Goal: Transaction & Acquisition: Purchase product/service

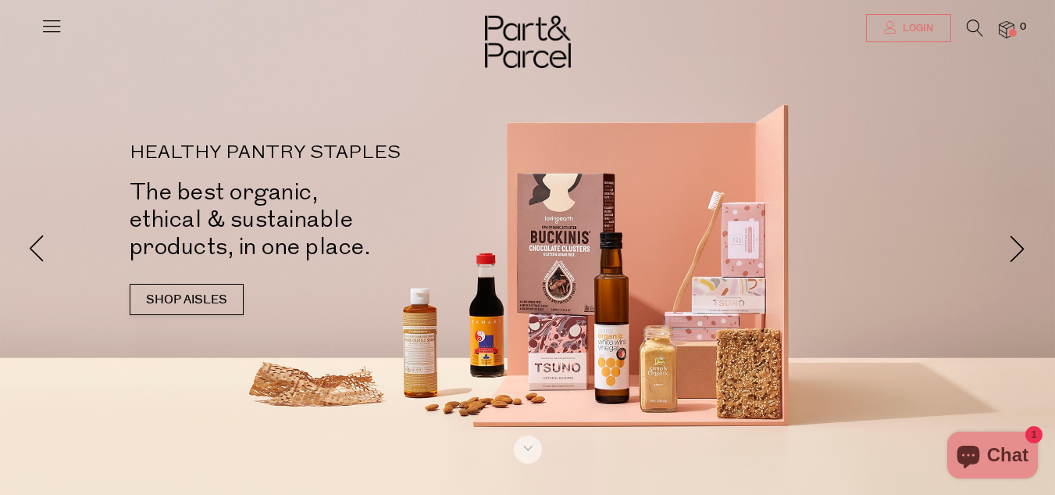
type input "[EMAIL_ADDRESS][DOMAIN_NAME]"
click at [898, 20] on link "Login" at bounding box center [908, 28] width 85 height 28
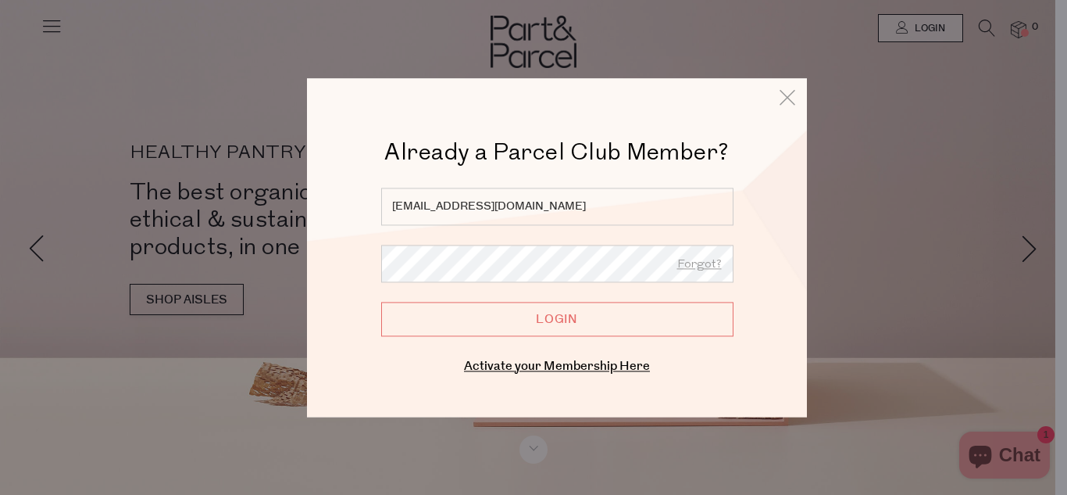
click at [583, 319] on input "Login" at bounding box center [557, 319] width 352 height 34
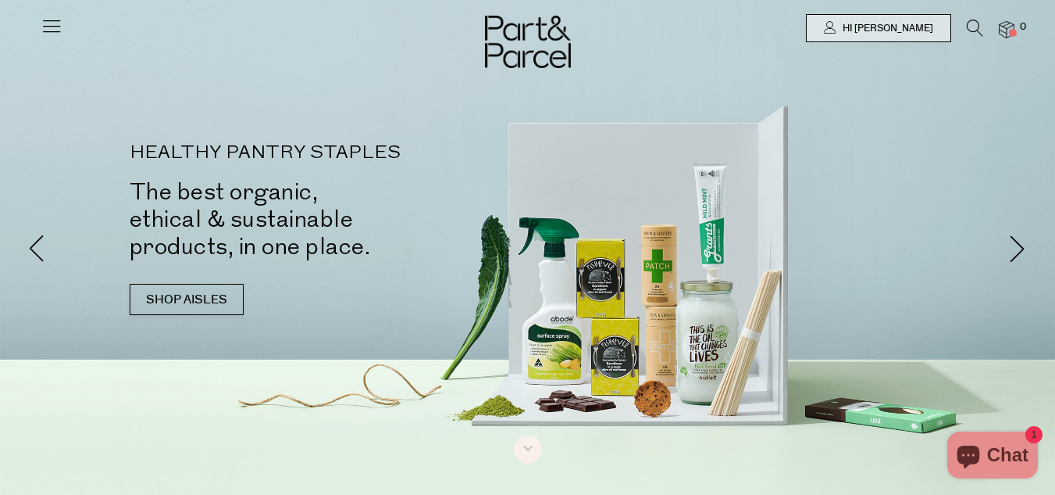
drag, startPoint x: 397, startPoint y: 234, endPoint x: 407, endPoint y: 283, distance: 50.3
drag, startPoint x: 407, startPoint y: 283, endPoint x: 155, endPoint y: 305, distance: 252.5
click at [155, 305] on link "SHOP AISLES" at bounding box center [187, 299] width 114 height 31
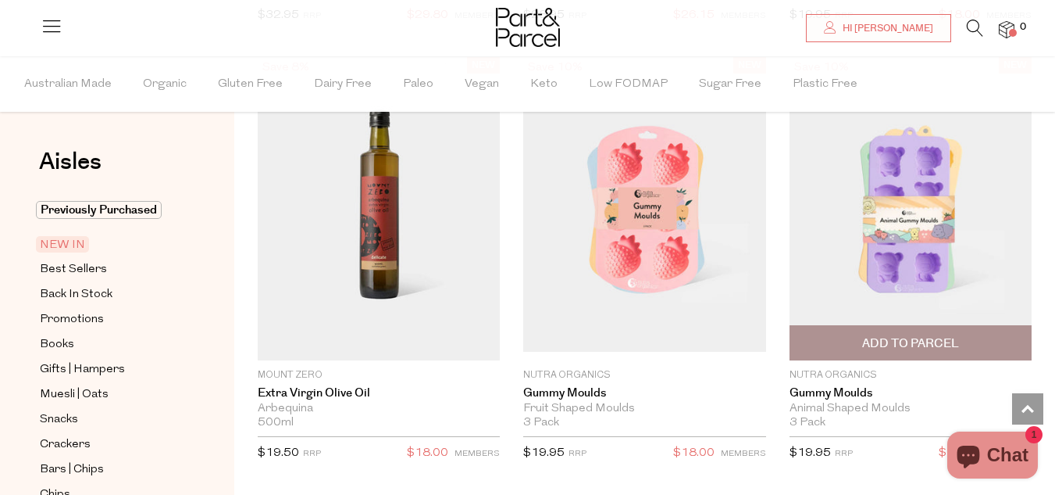
scroll to position [1311, 0]
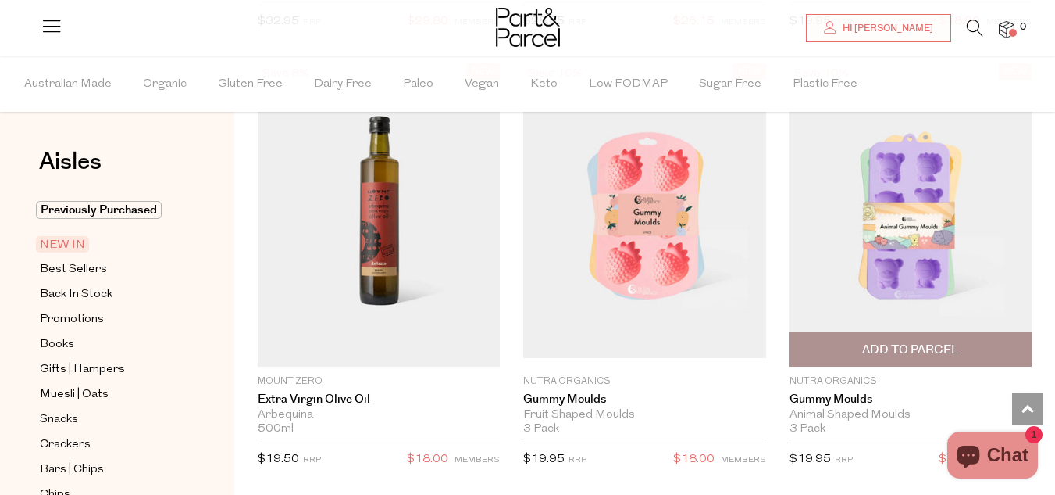
click at [899, 346] on span "Add To Parcel" at bounding box center [910, 349] width 97 height 16
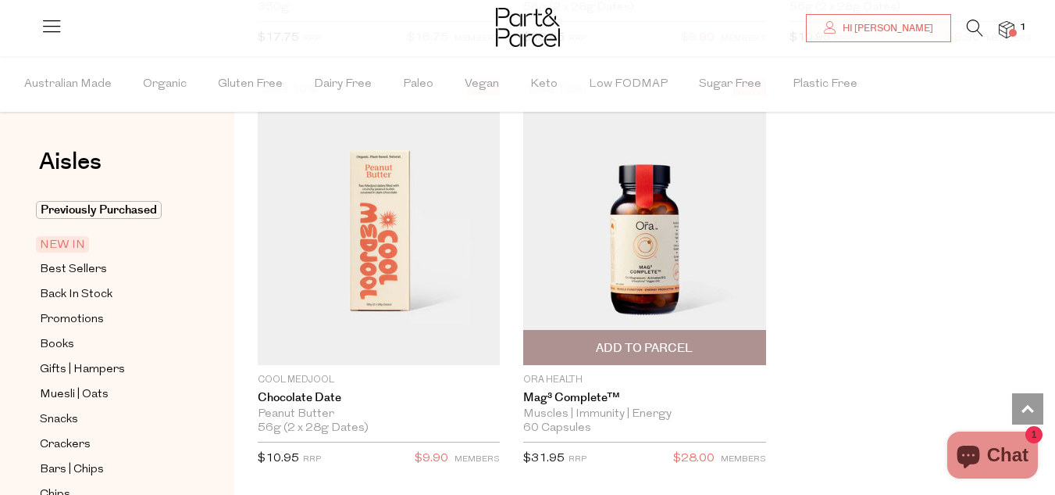
scroll to position [2873, 0]
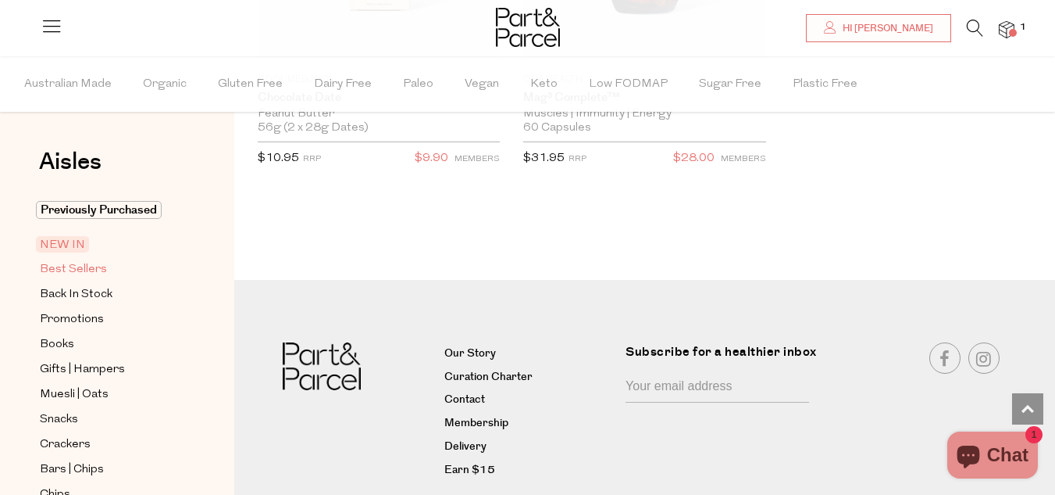
click at [78, 271] on span "Best Sellers" at bounding box center [73, 269] width 67 height 19
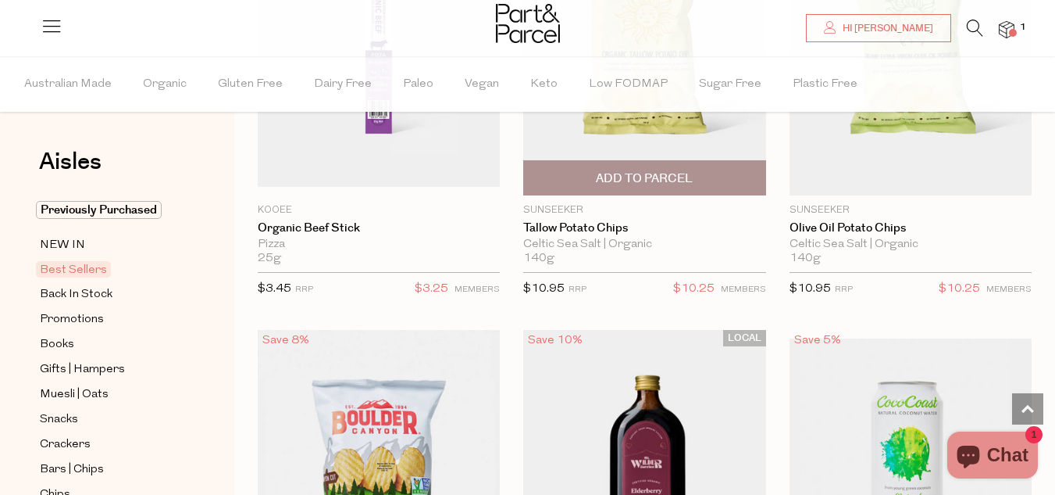
scroll to position [1016, 0]
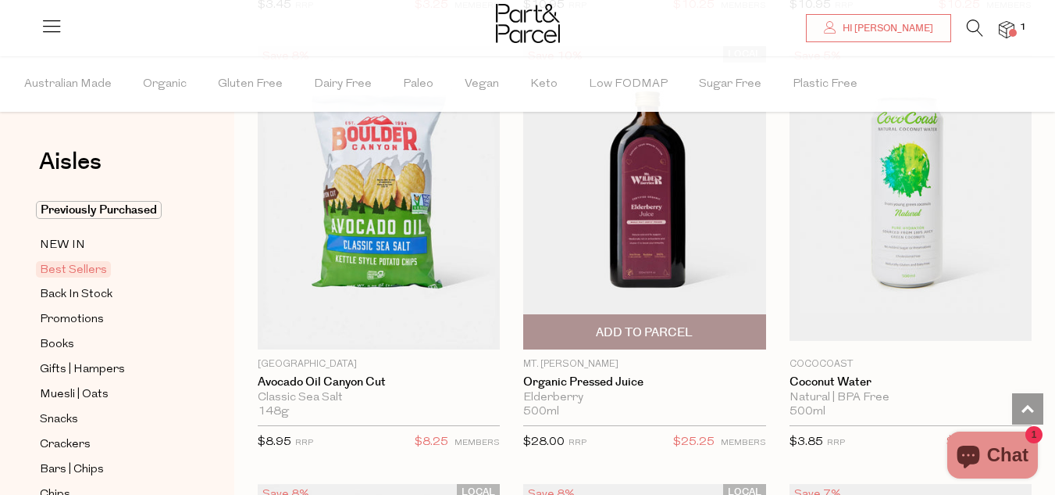
click at [649, 150] on img at bounding box center [644, 197] width 242 height 303
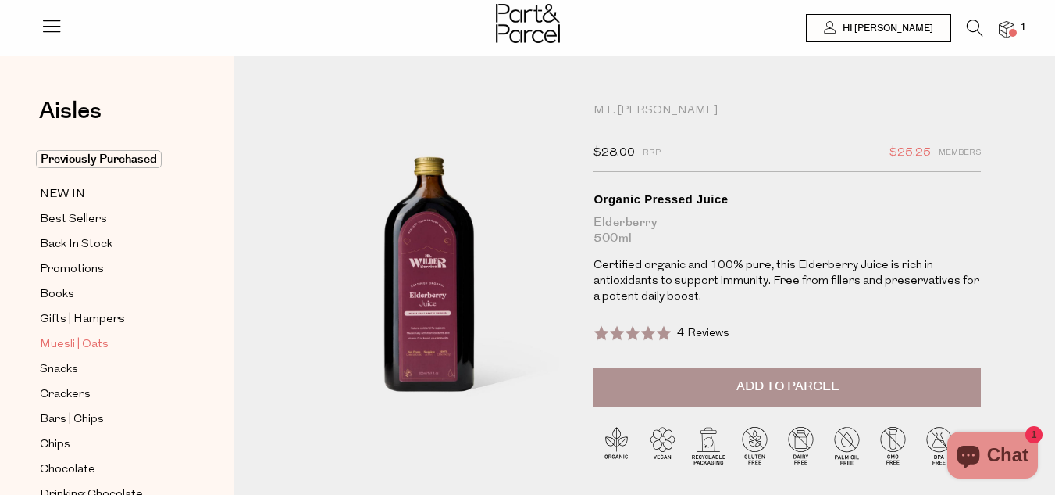
click at [77, 340] on span "Muesli | Oats" at bounding box center [74, 344] width 69 height 19
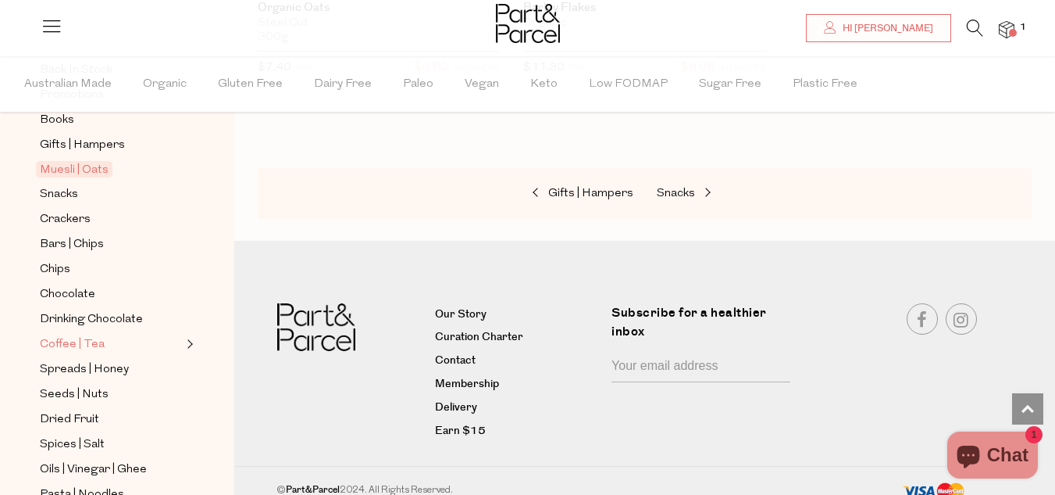
scroll to position [234, 0]
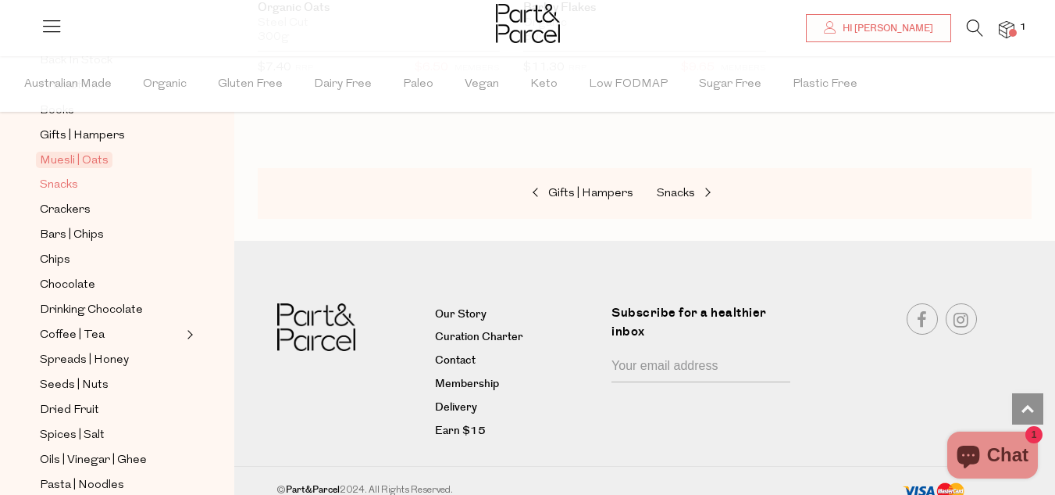
click at [60, 176] on span "Snacks" at bounding box center [59, 185] width 38 height 19
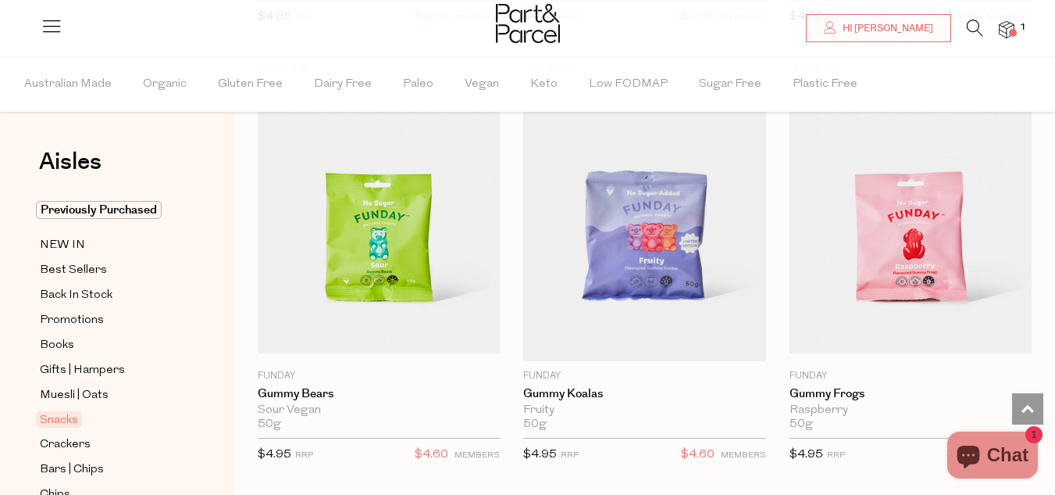
scroll to position [2266, 0]
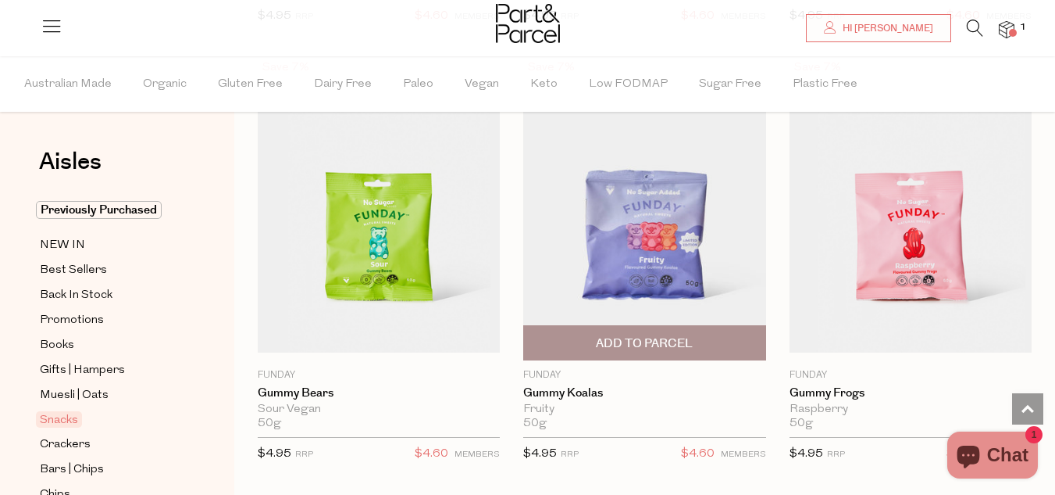
click at [672, 339] on span "Add To Parcel" at bounding box center [644, 343] width 97 height 16
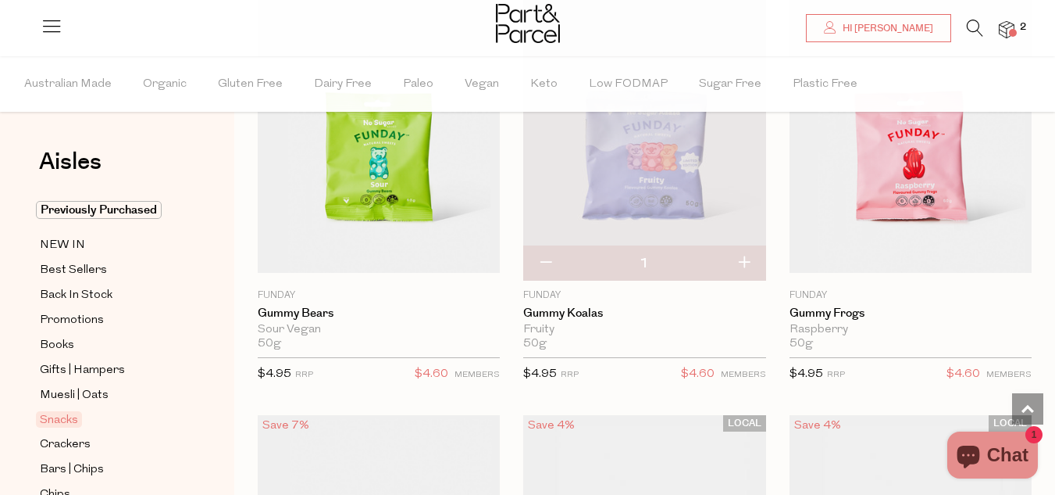
scroll to position [2344, 0]
click at [742, 256] on button "button" at bounding box center [744, 265] width 45 height 34
type input "2"
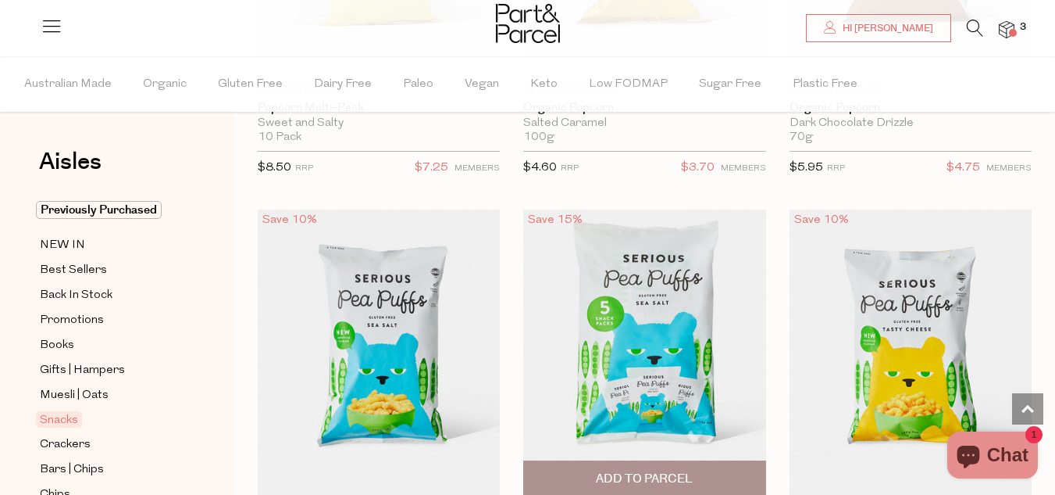
scroll to position [6484, 0]
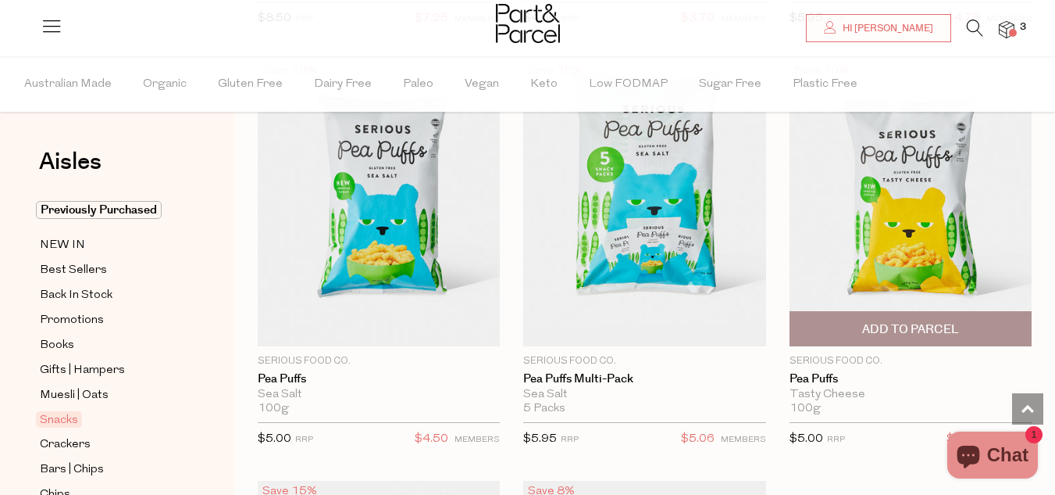
click at [929, 321] on span "Add To Parcel" at bounding box center [910, 329] width 97 height 16
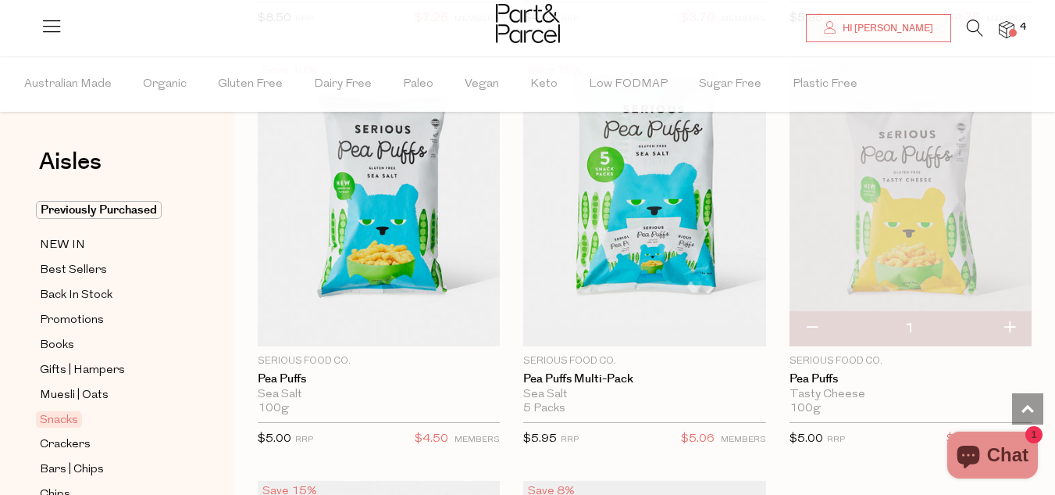
scroll to position [6406, 0]
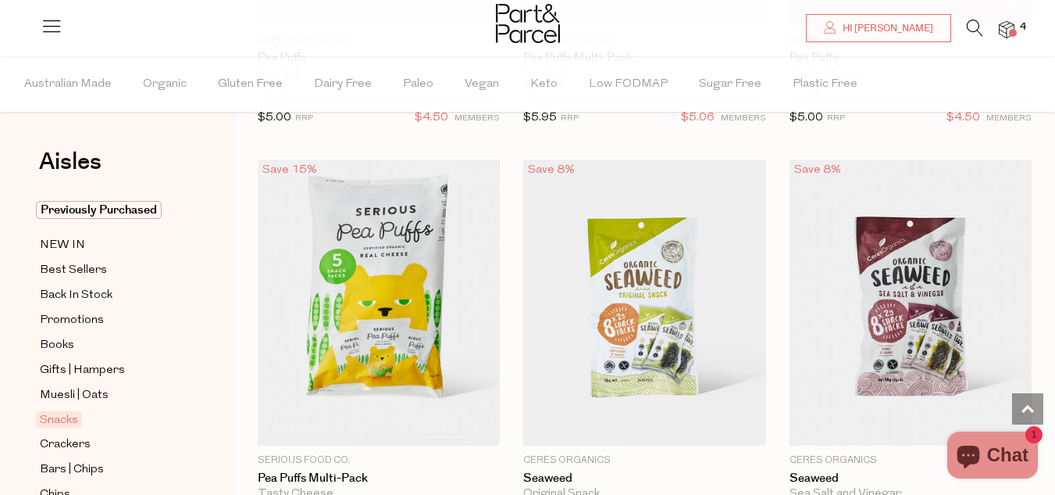
scroll to position [6797, 0]
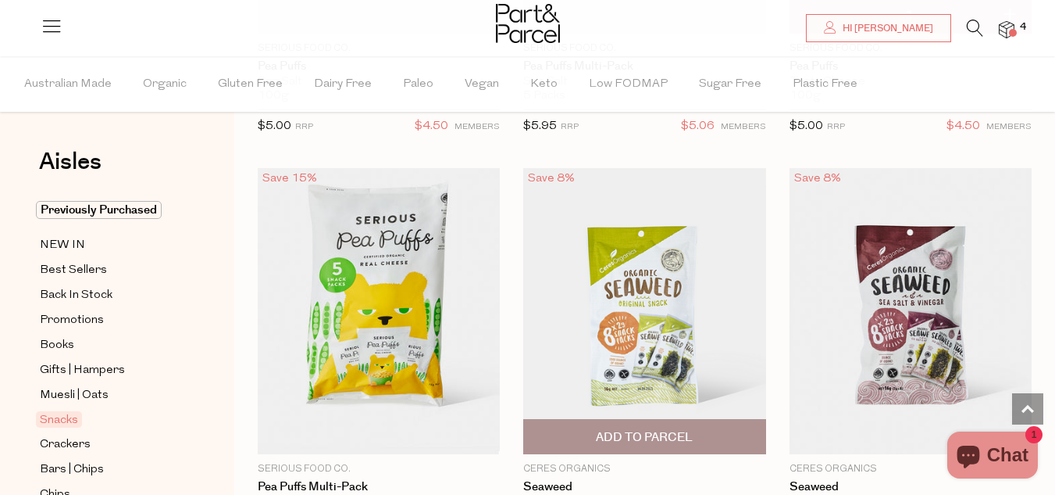
click at [622, 232] on img at bounding box center [644, 311] width 242 height 286
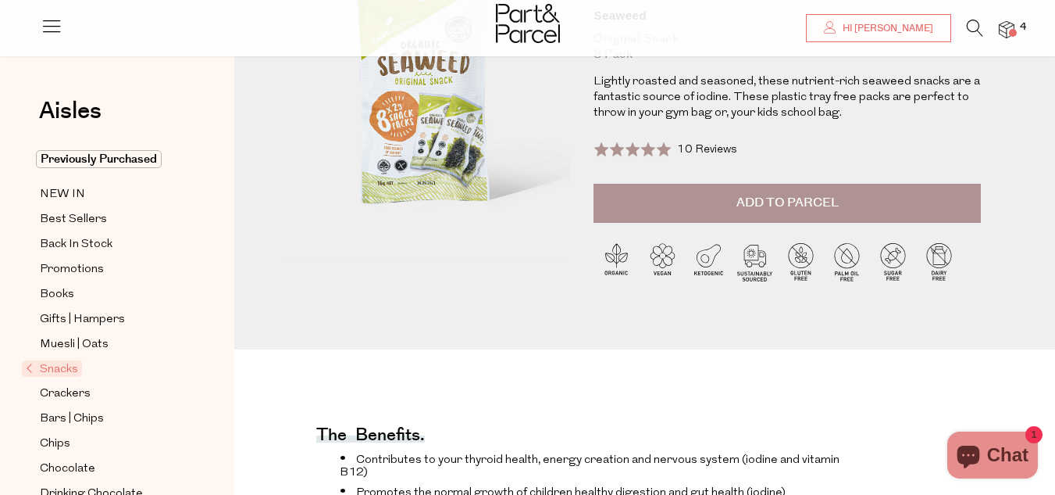
scroll to position [78, 0]
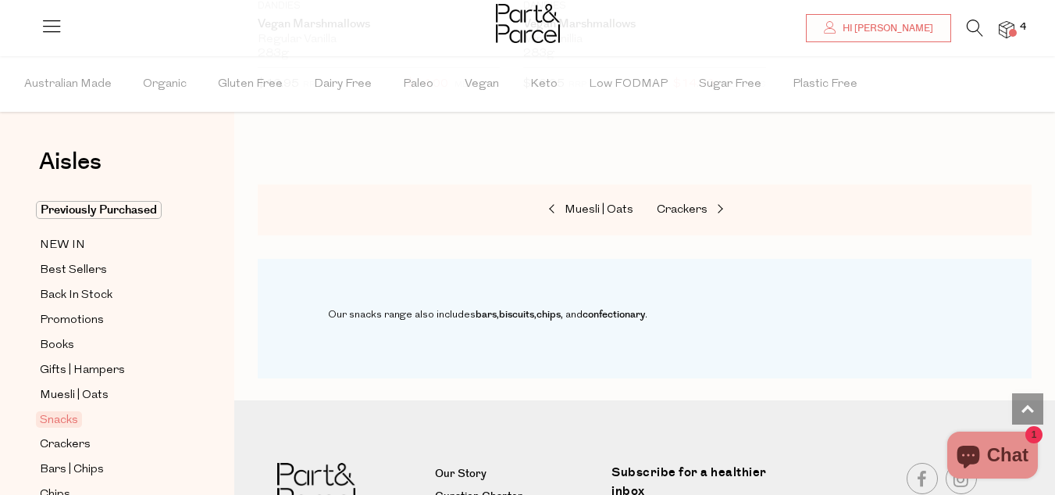
scroll to position [2656, 0]
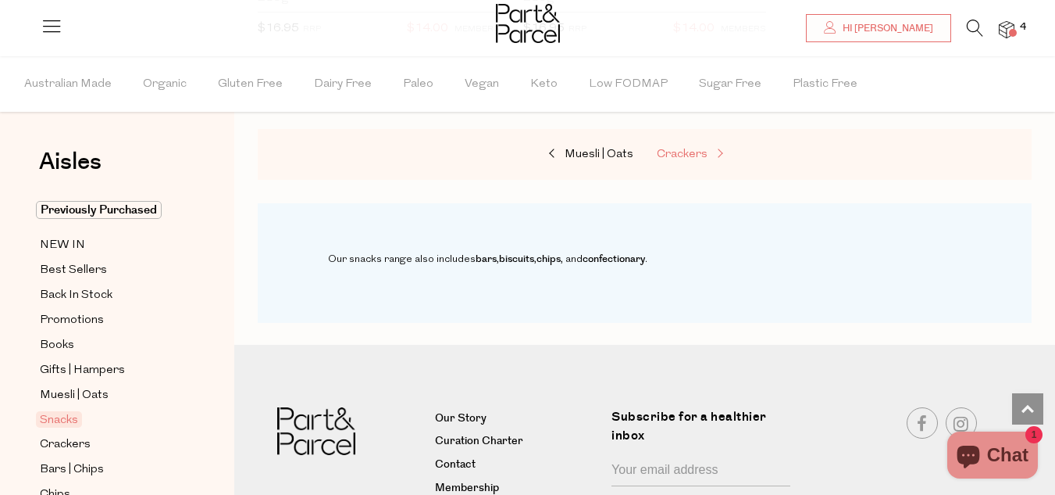
click at [683, 149] on span "Crackers" at bounding box center [682, 154] width 51 height 12
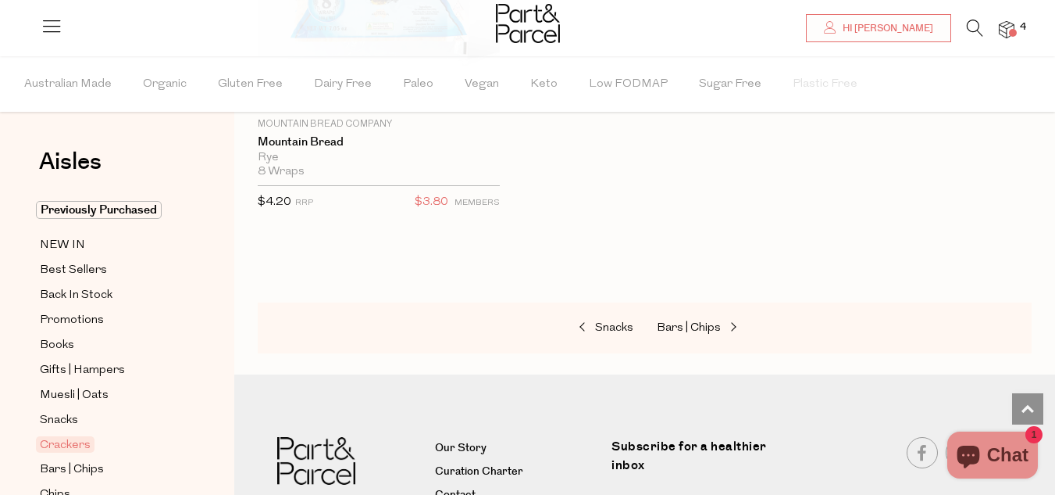
scroll to position [5469, 0]
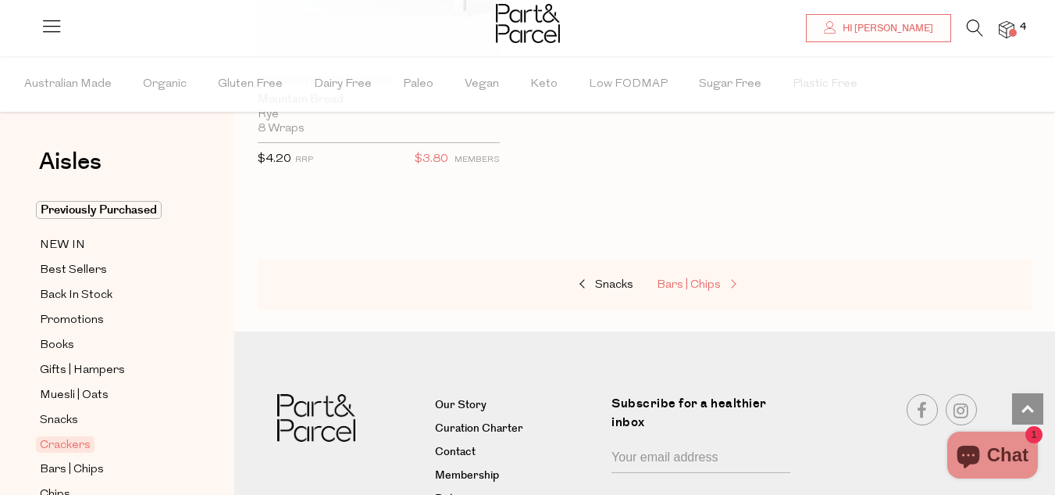
click at [719, 279] on span "Bars | Chips" at bounding box center [689, 285] width 64 height 12
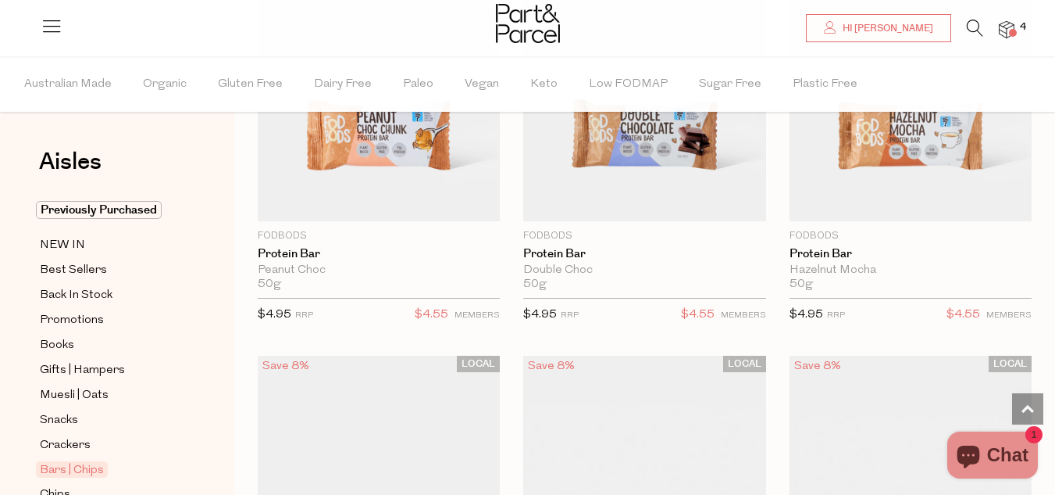
scroll to position [1406, 0]
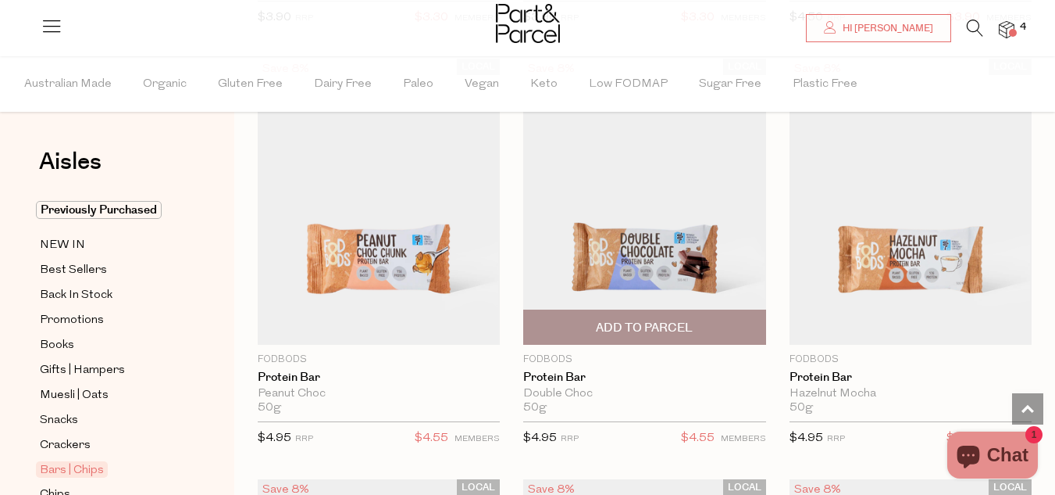
click at [657, 254] on img at bounding box center [644, 202] width 242 height 286
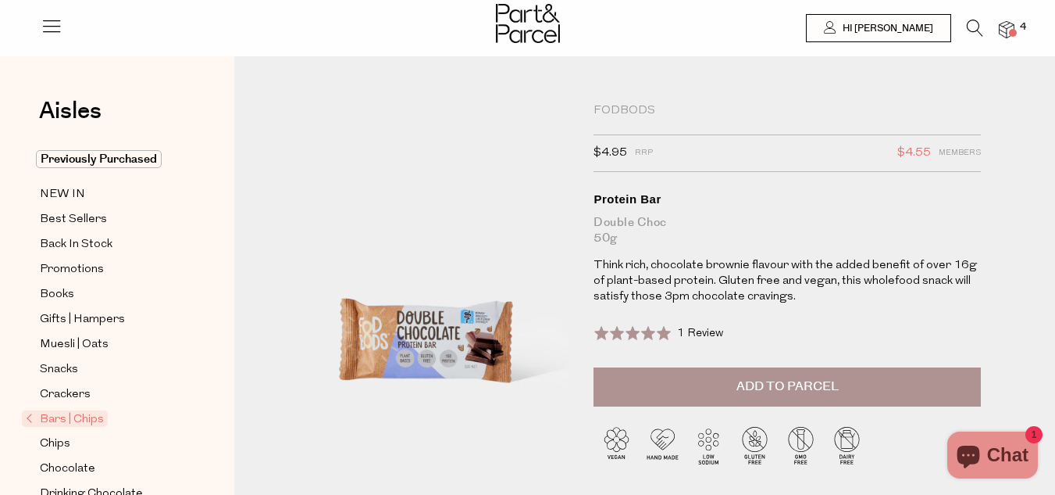
click at [410, 328] on div at bounding box center [425, 303] width 289 height 400
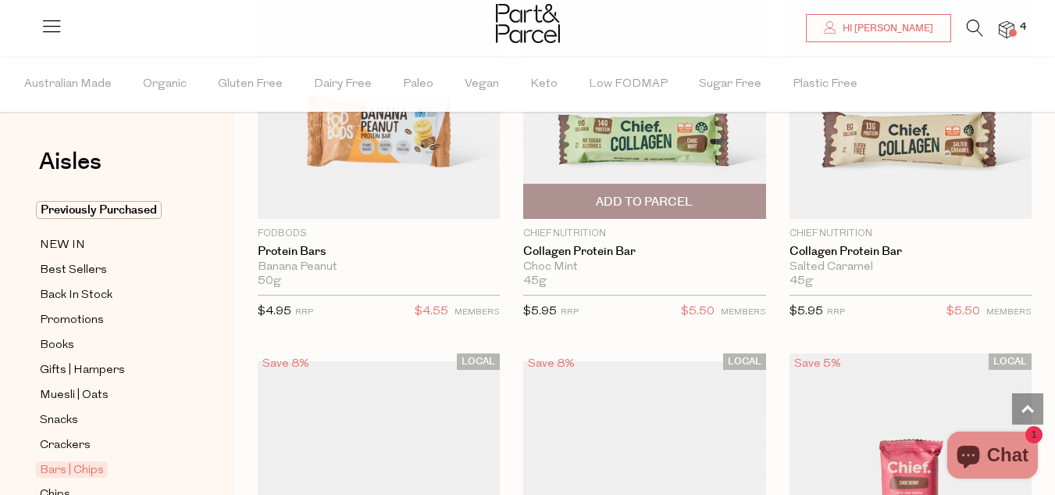
scroll to position [1797, 0]
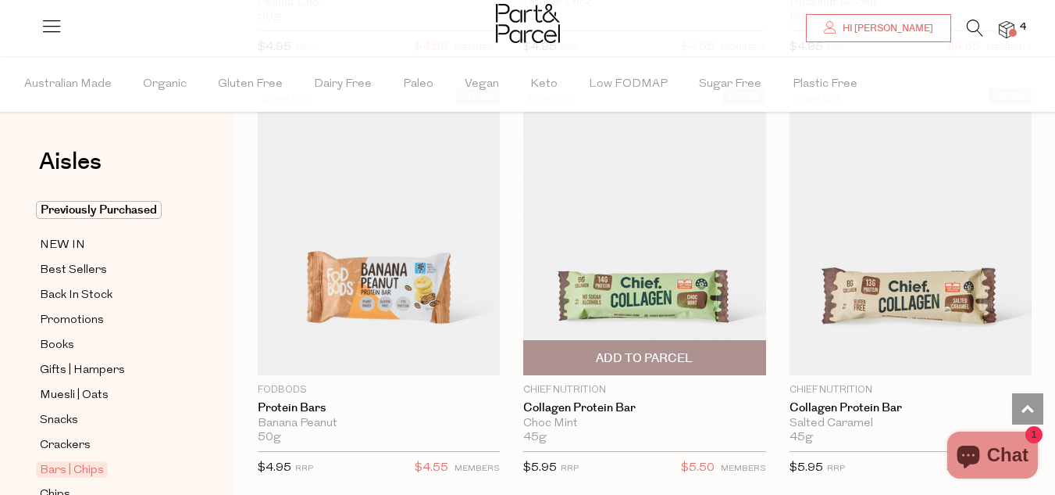
click at [641, 352] on span "Add To Parcel" at bounding box center [644, 358] width 97 height 16
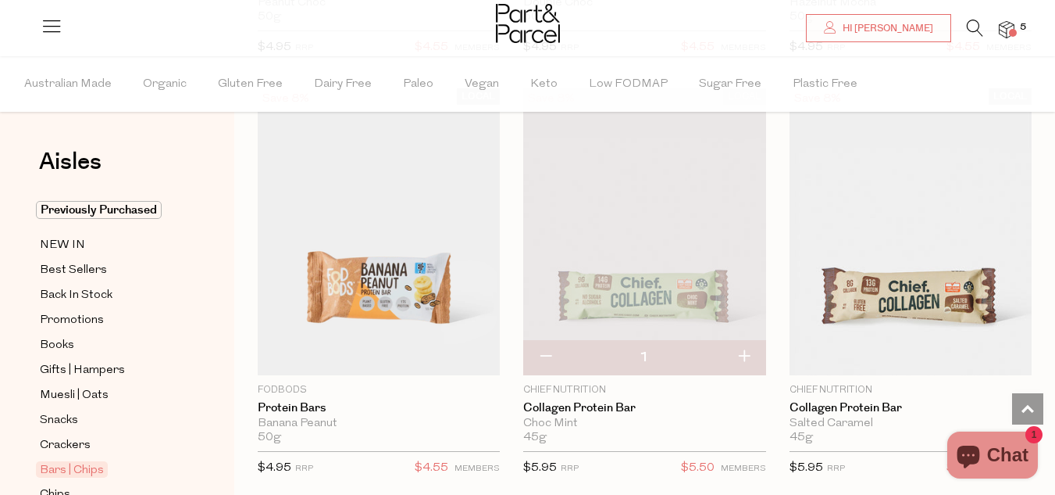
click at [743, 355] on button "button" at bounding box center [744, 357] width 45 height 34
type input "2"
click at [740, 352] on button "button" at bounding box center [744, 357] width 45 height 34
type input "3"
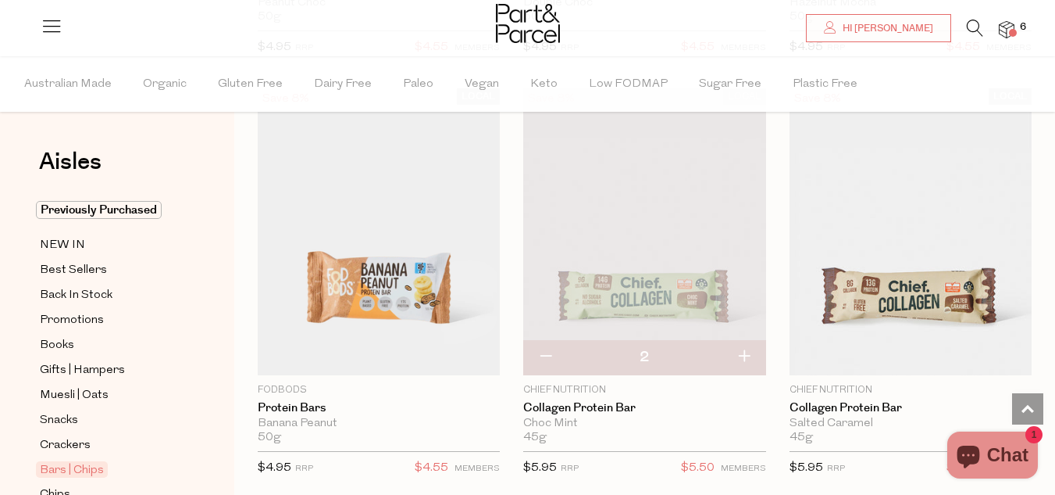
type input "3"
click at [740, 352] on button "button" at bounding box center [744, 357] width 45 height 34
type input "4"
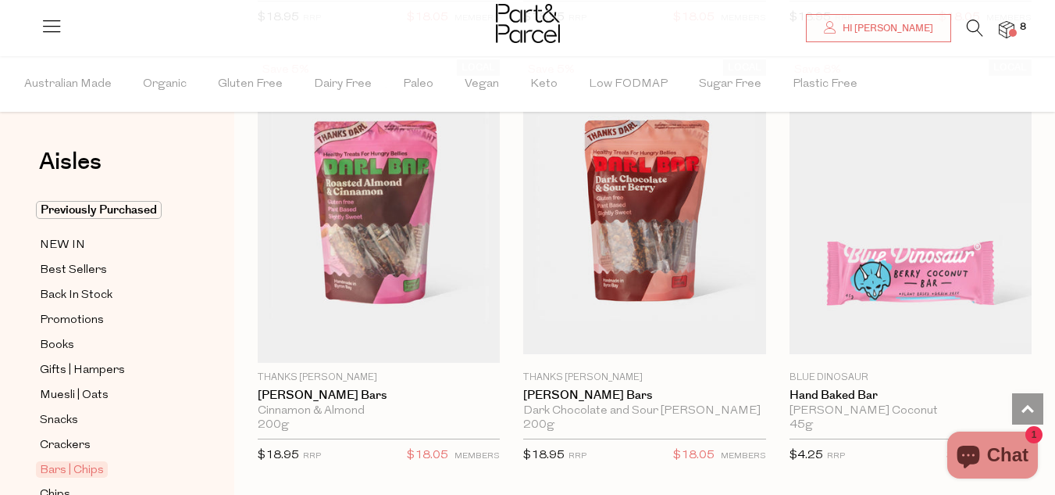
scroll to position [4062, 0]
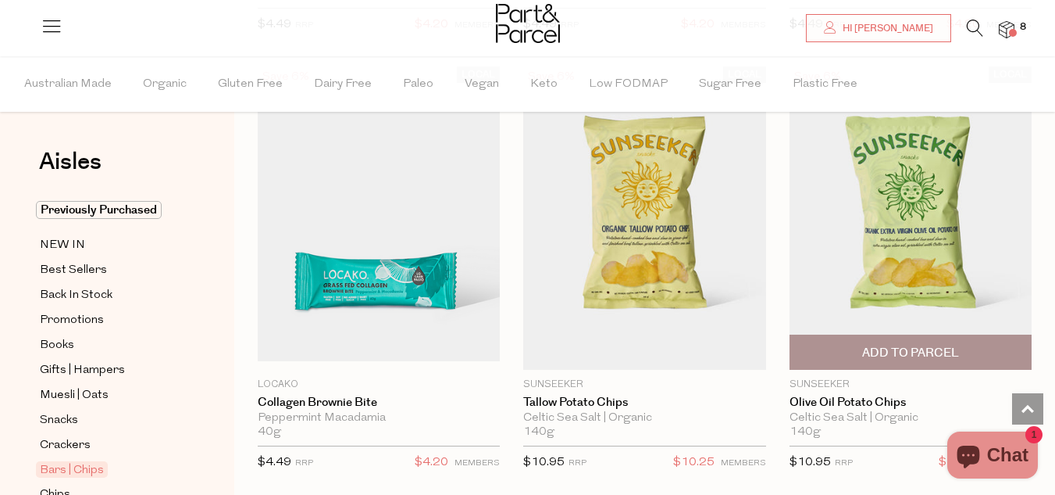
scroll to position [7877, 0]
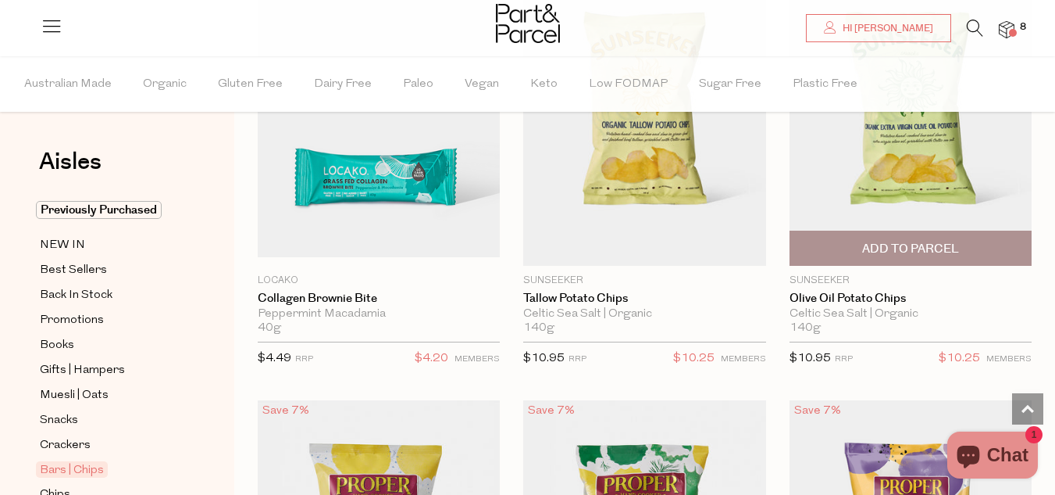
click at [909, 241] on span "Add To Parcel" at bounding box center [910, 249] width 97 height 16
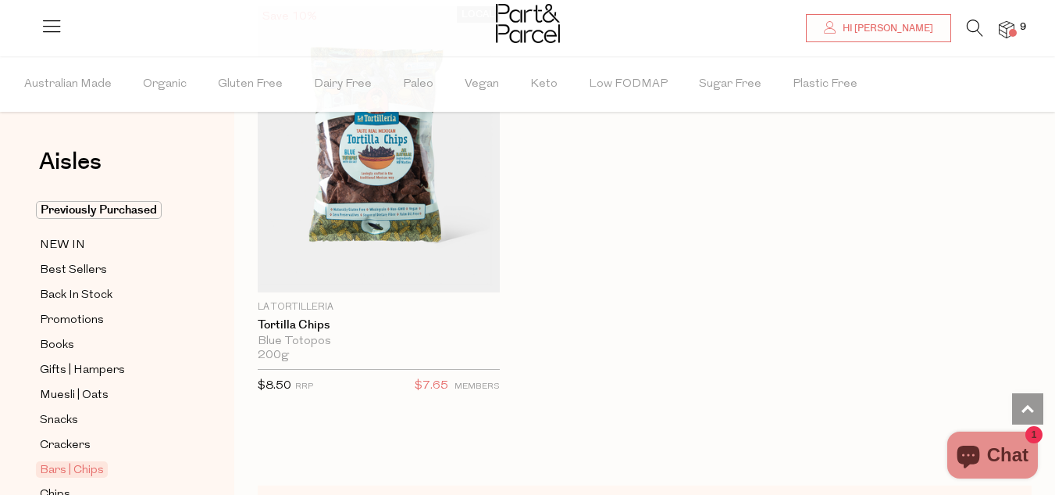
scroll to position [10299, 0]
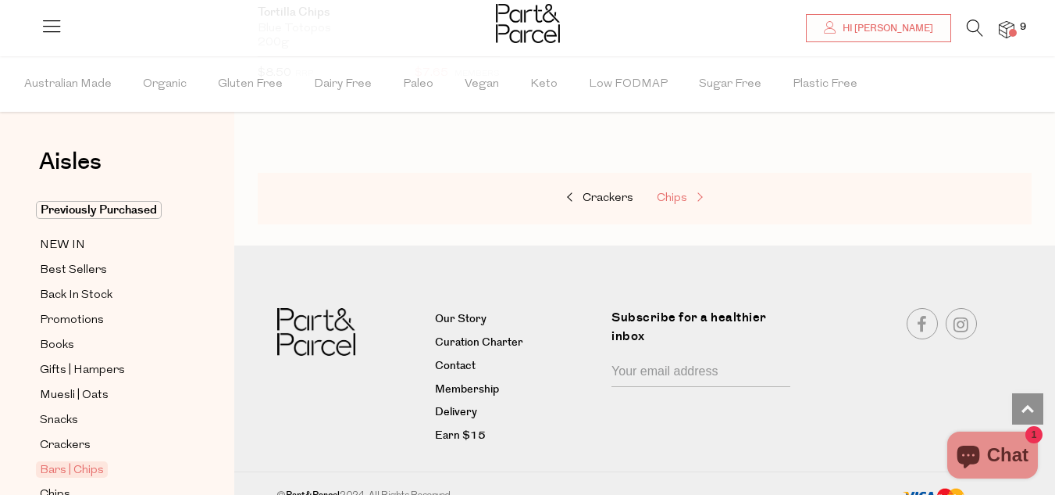
click at [682, 192] on span "Chips" at bounding box center [672, 198] width 30 height 12
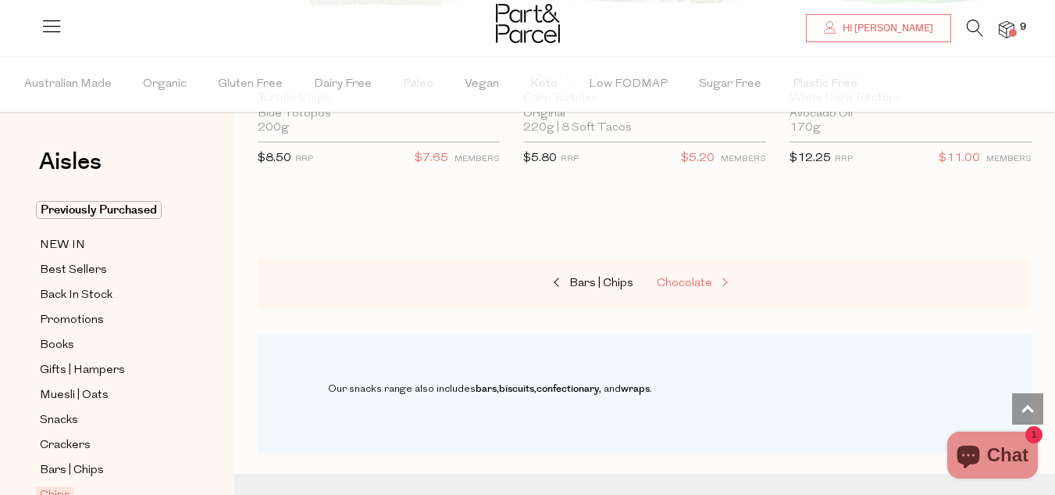
click at [704, 277] on span "Chocolate" at bounding box center [684, 283] width 55 height 12
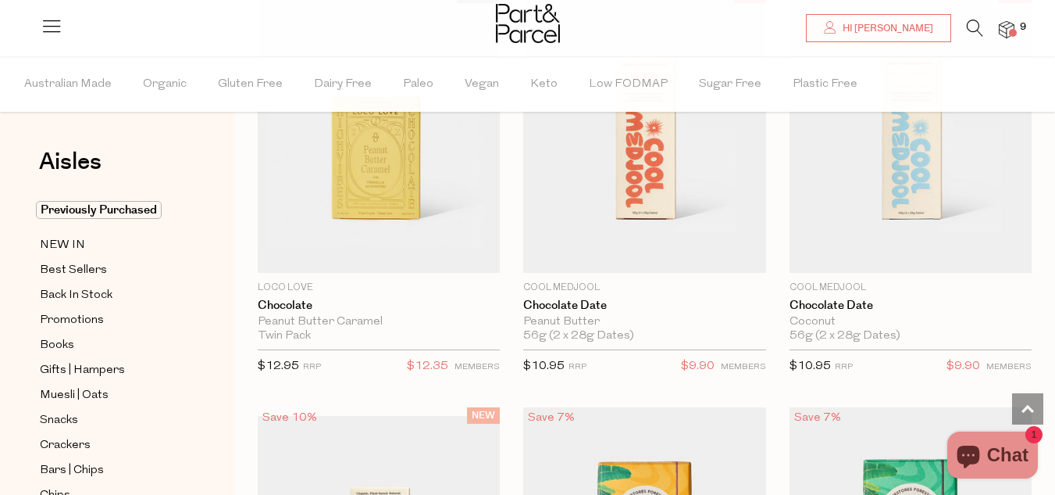
scroll to position [1484, 0]
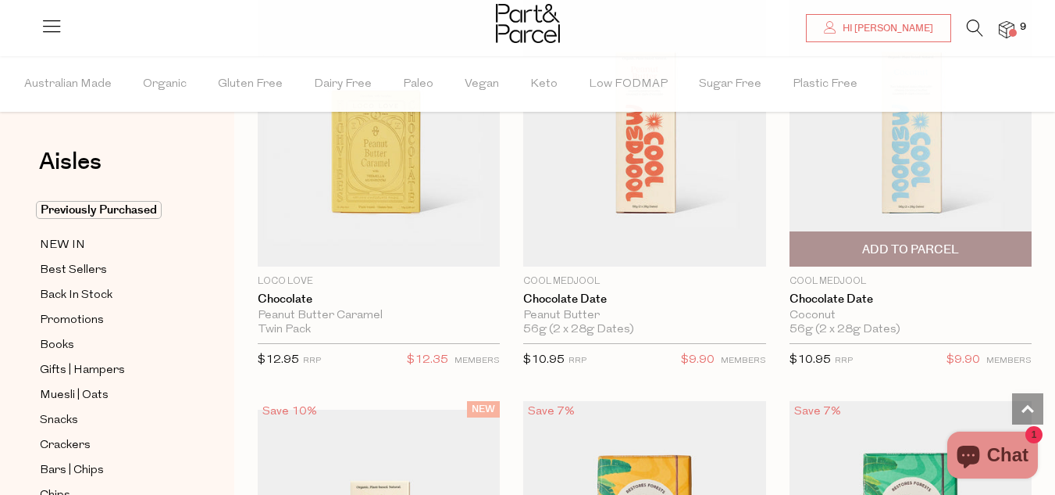
click at [917, 167] on img at bounding box center [911, 123] width 242 height 286
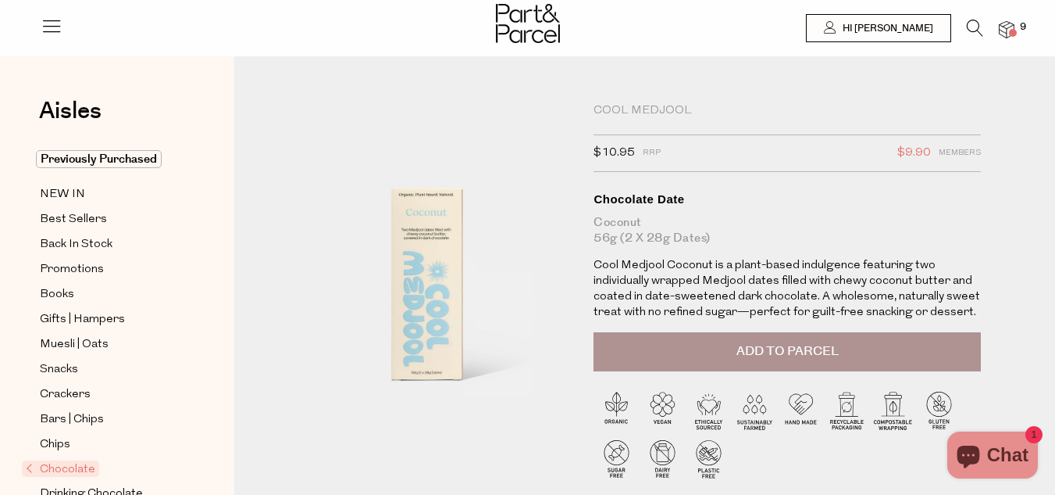
click at [791, 341] on button "Add to Parcel" at bounding box center [787, 351] width 387 height 39
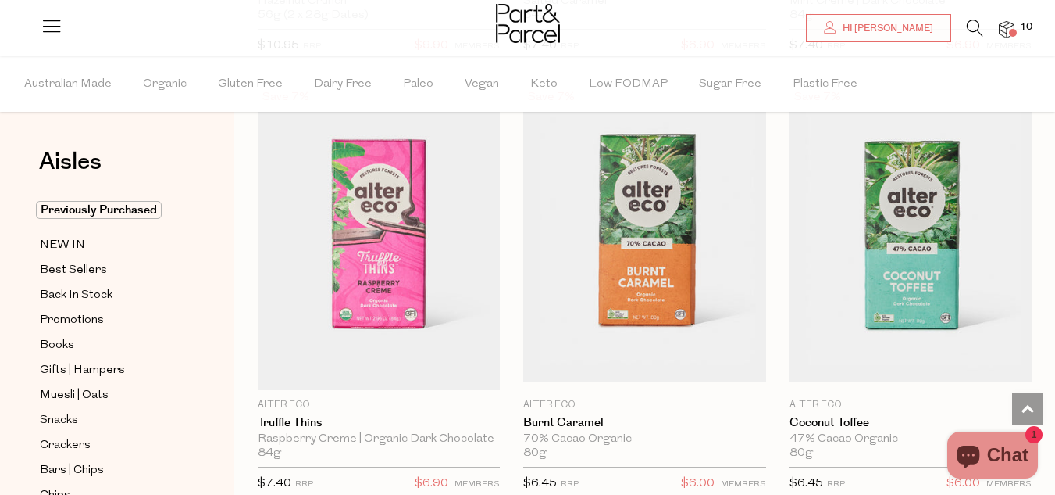
scroll to position [2282, 0]
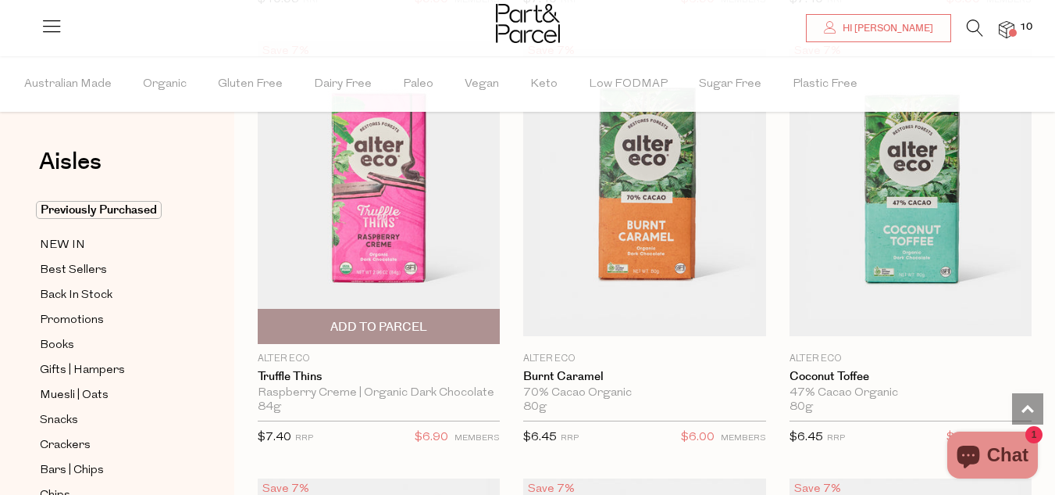
click at [369, 169] on img at bounding box center [379, 192] width 242 height 303
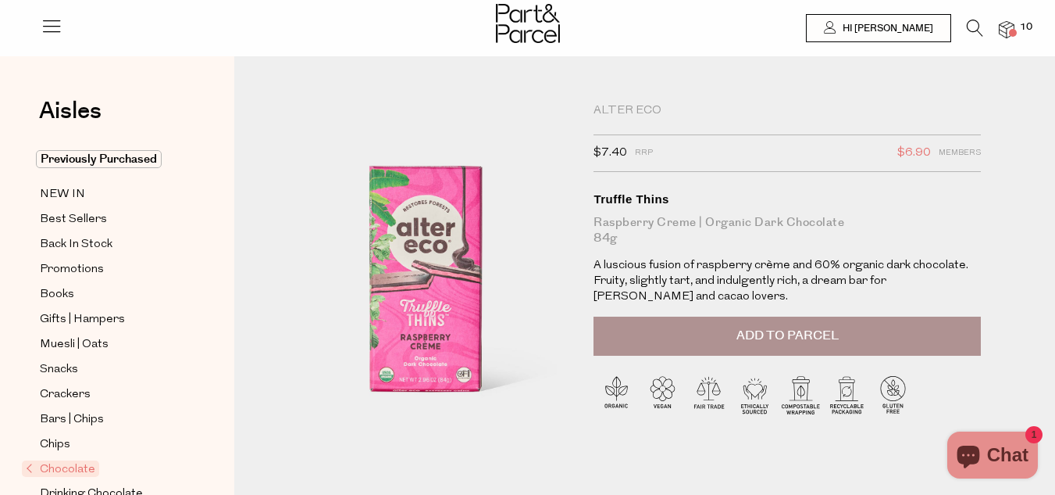
click at [751, 342] on span "Add to Parcel" at bounding box center [788, 336] width 102 height 18
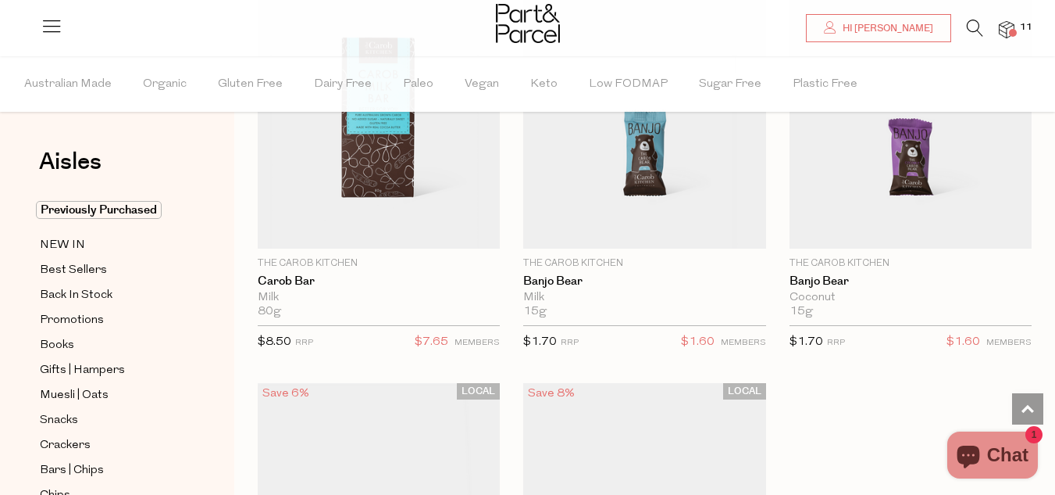
scroll to position [6638, 0]
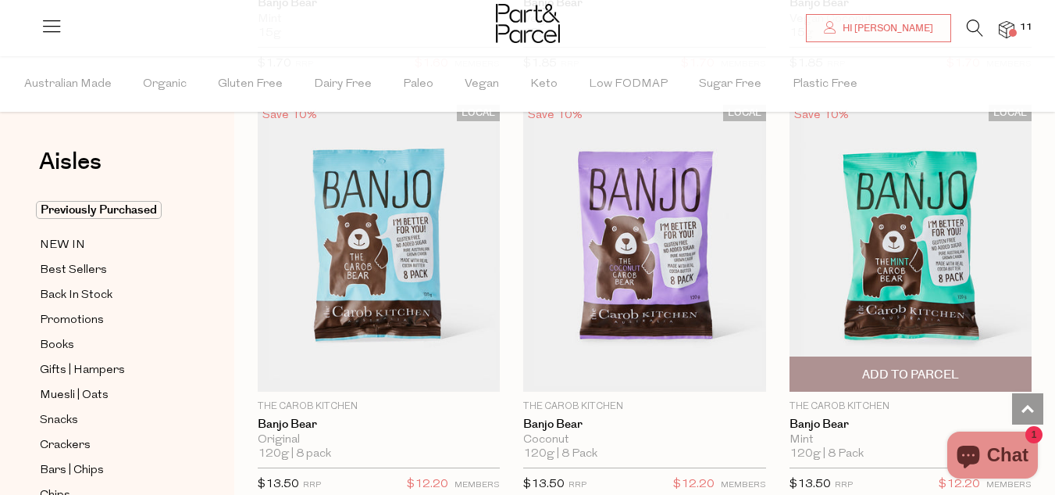
scroll to position [7341, 0]
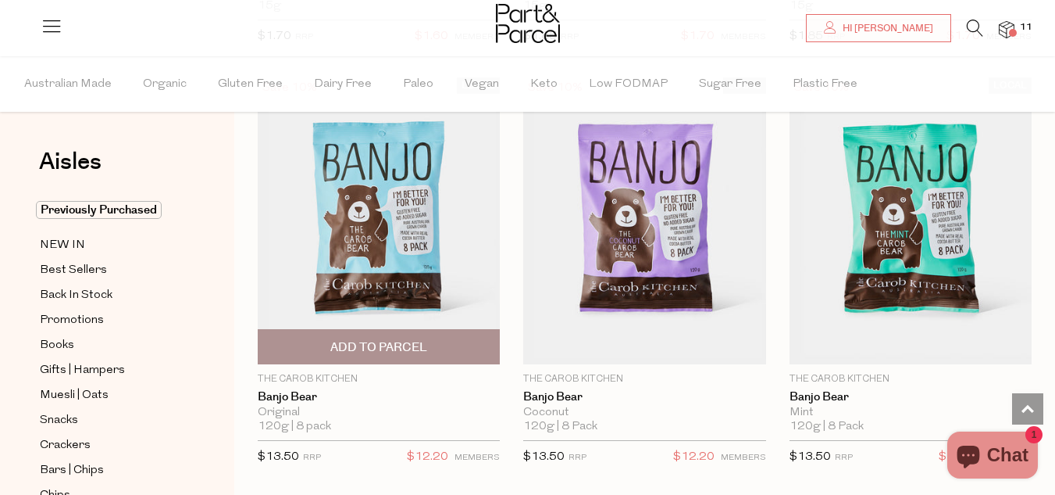
click at [410, 339] on span "Add To Parcel" at bounding box center [378, 347] width 97 height 16
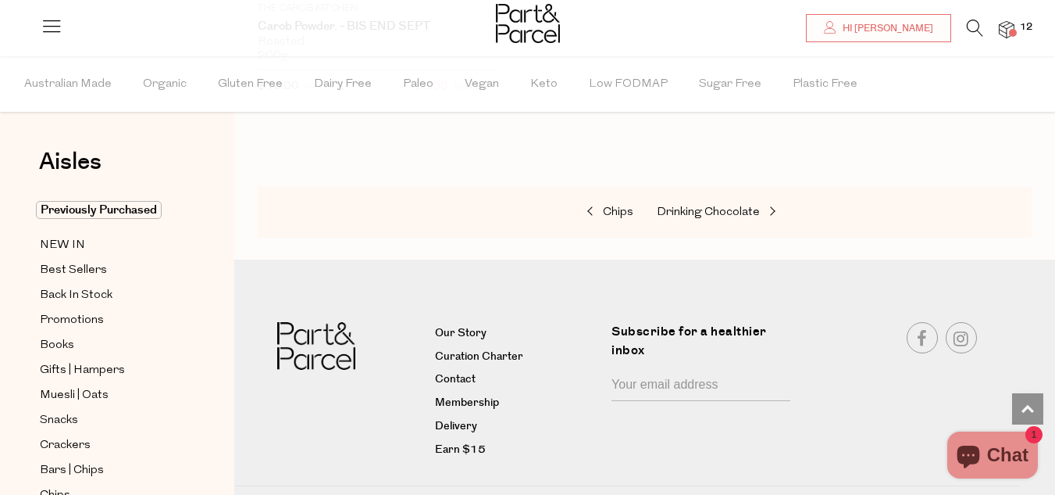
scroll to position [8569, 0]
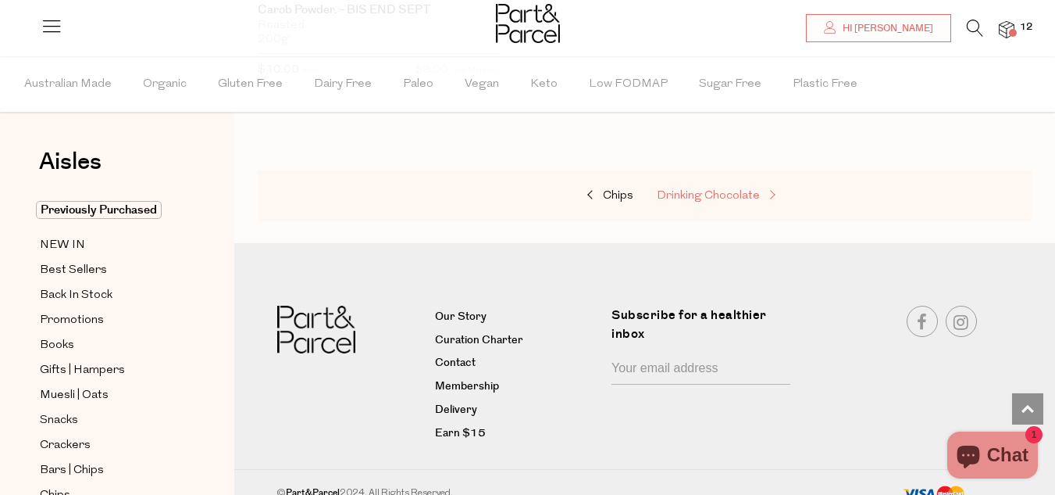
click at [752, 190] on span "Drinking Chocolate" at bounding box center [708, 196] width 103 height 12
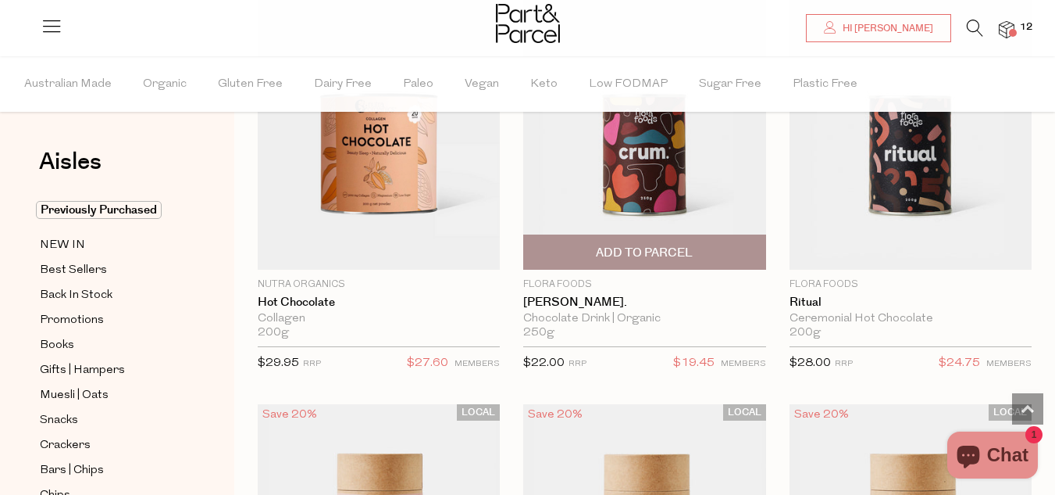
scroll to position [1875, 0]
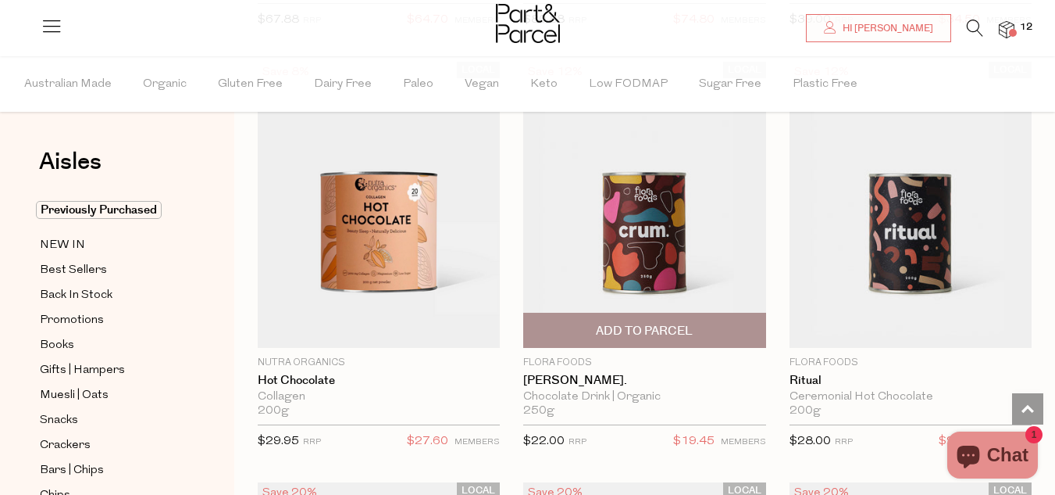
click at [671, 205] on img at bounding box center [644, 205] width 242 height 286
click at [610, 228] on img at bounding box center [644, 205] width 242 height 286
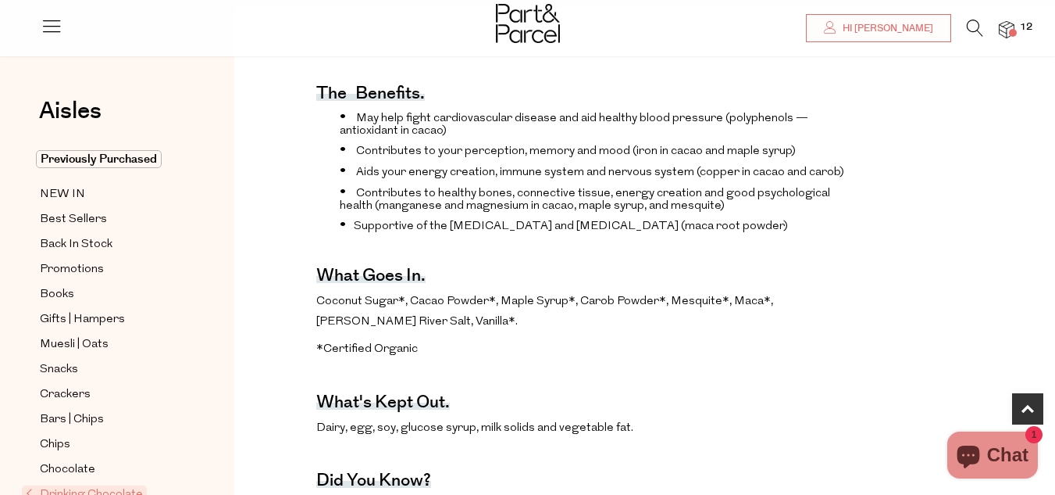
scroll to position [781, 0]
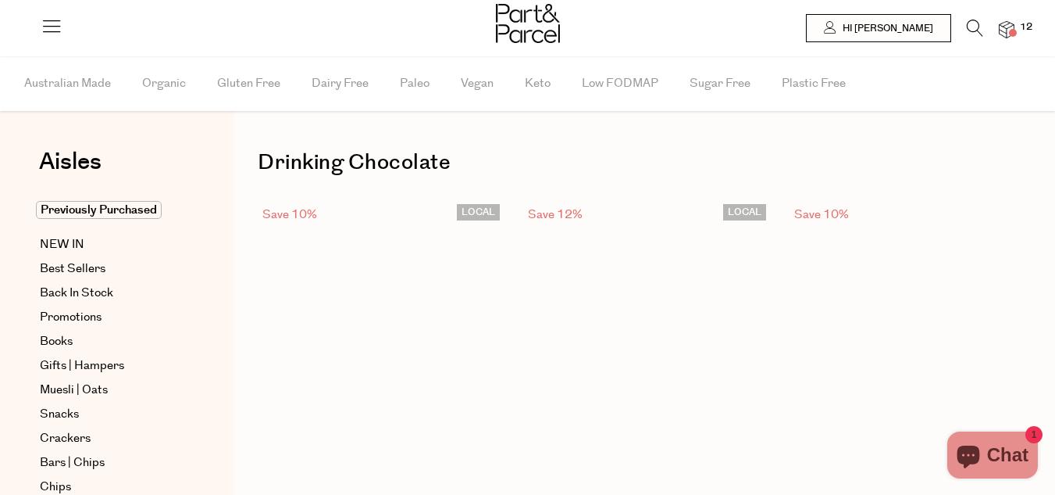
scroll to position [1875, 0]
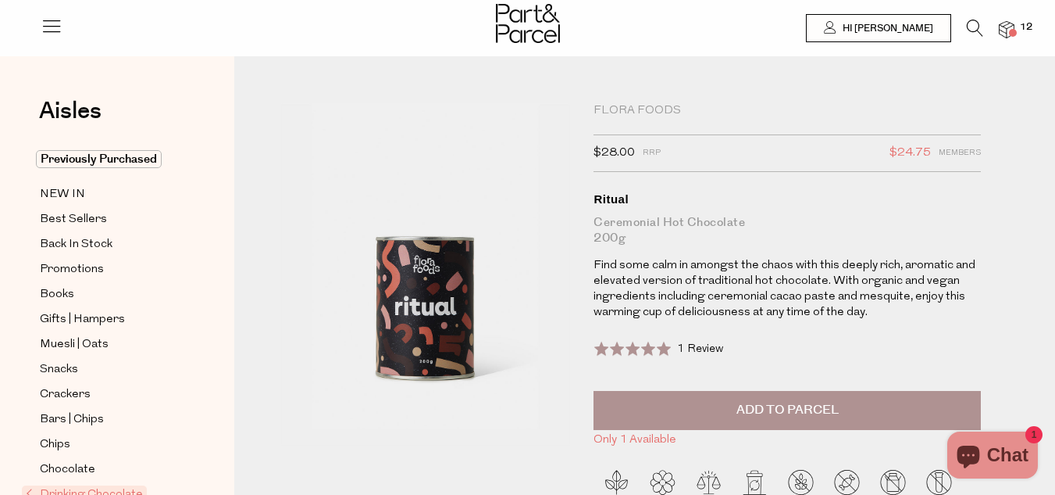
click at [836, 413] on span "Add to Parcel" at bounding box center [788, 410] width 102 height 18
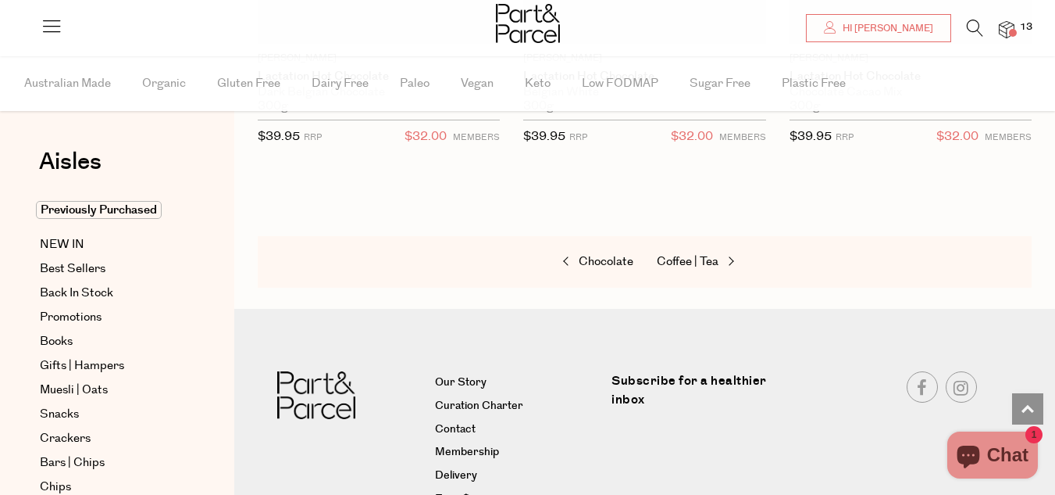
scroll to position [2677, 0]
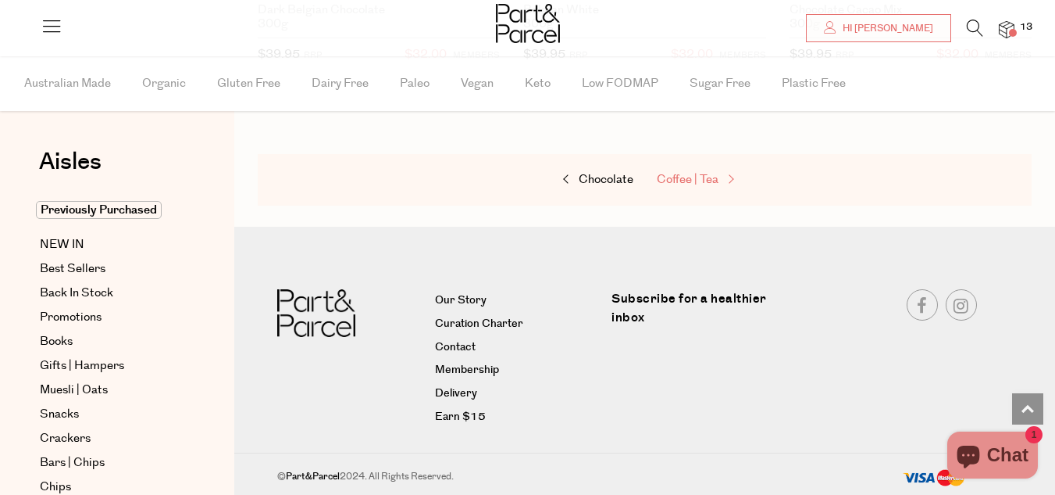
click at [702, 180] on span "Coffee | Tea" at bounding box center [688, 179] width 62 height 16
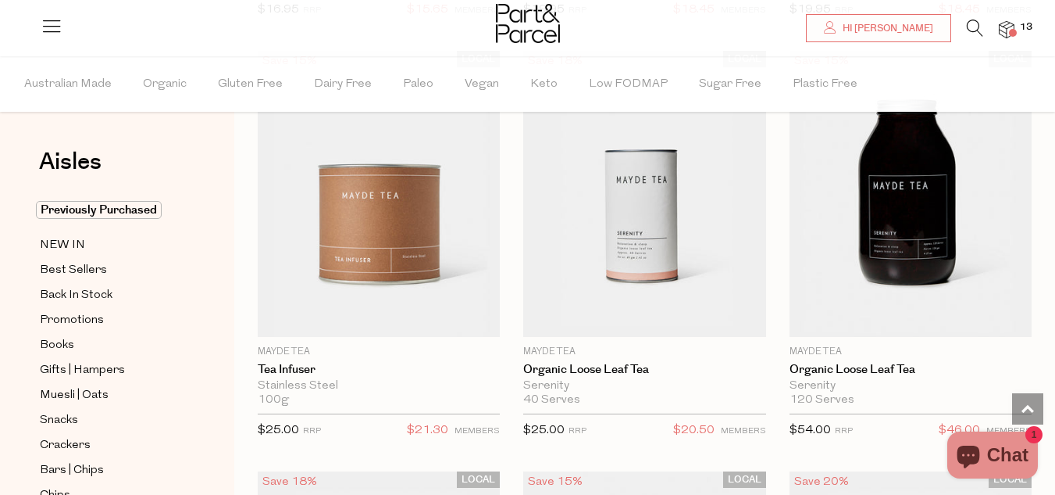
scroll to position [5234, 0]
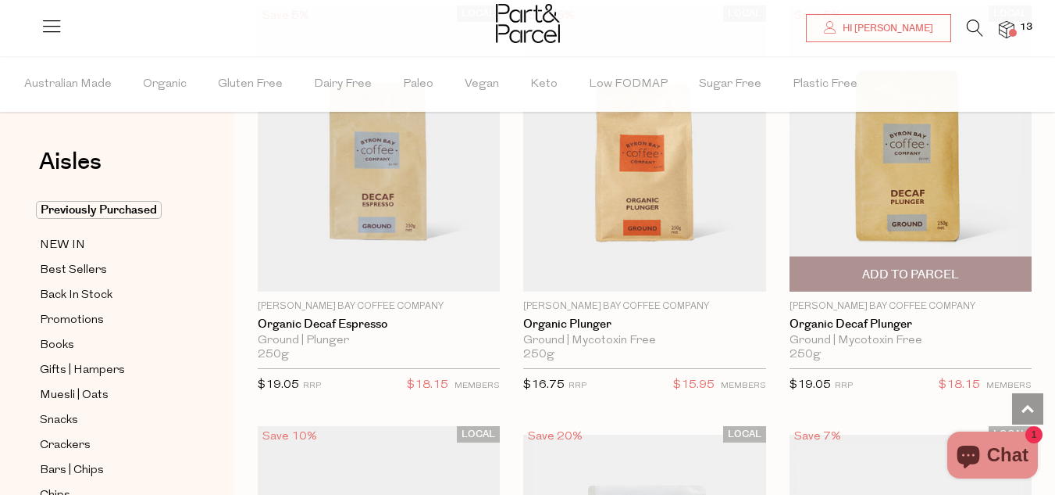
scroll to position [11250, 0]
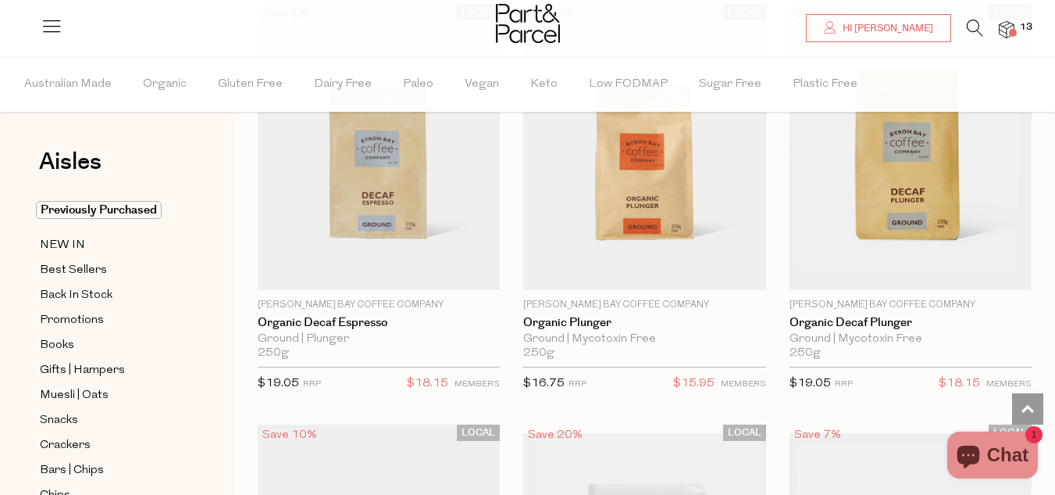
drag, startPoint x: 657, startPoint y: 388, endPoint x: 553, endPoint y: 385, distance: 104.0
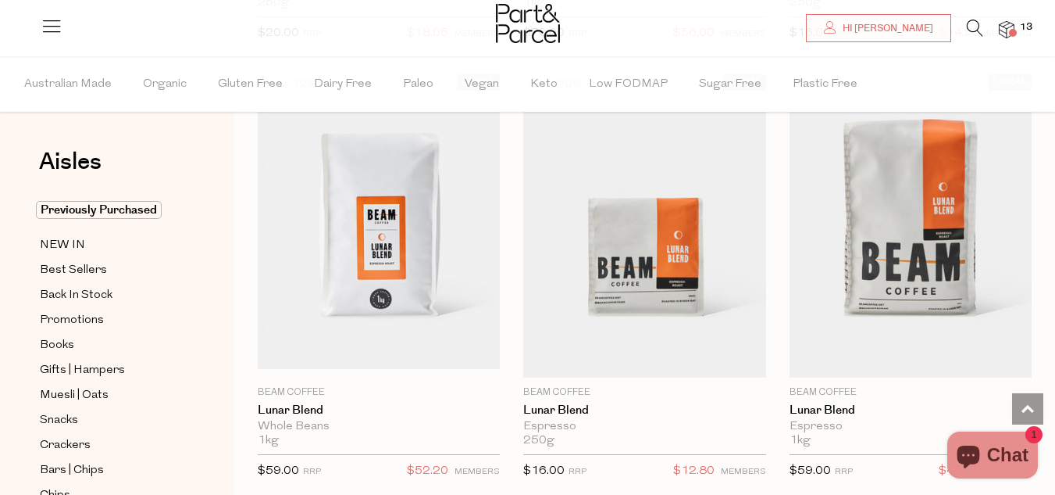
scroll to position [12031, 0]
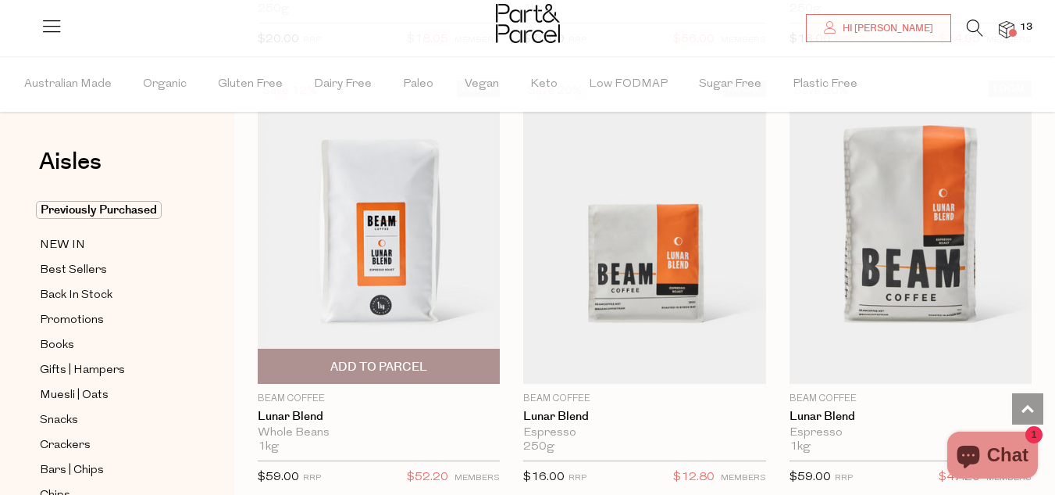
click at [390, 210] on img at bounding box center [379, 232] width 242 height 286
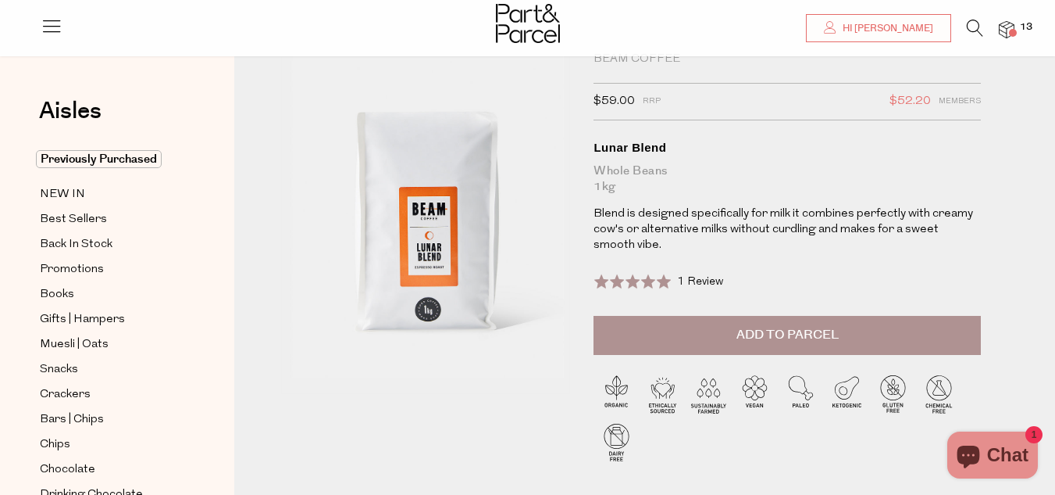
scroll to position [156, 0]
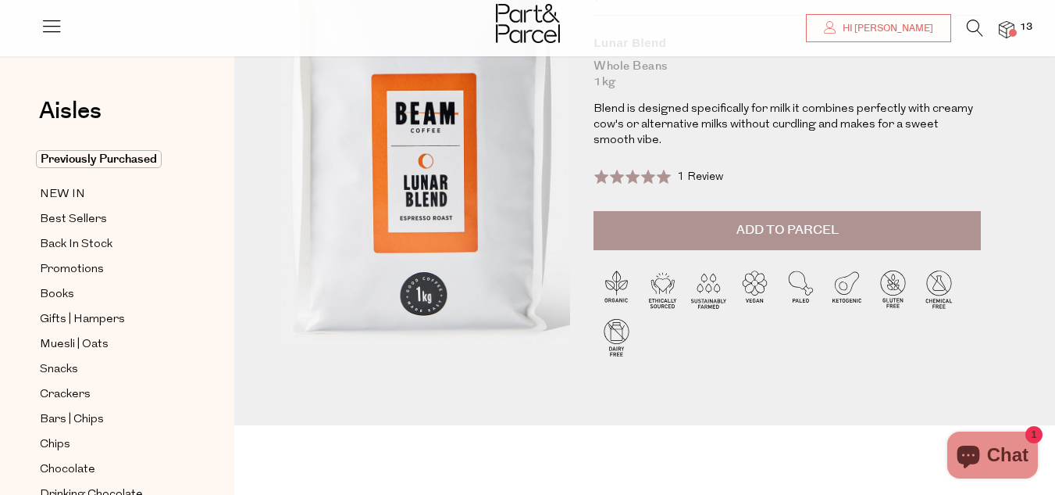
click at [434, 163] on img at bounding box center [419, 137] width 520 height 614
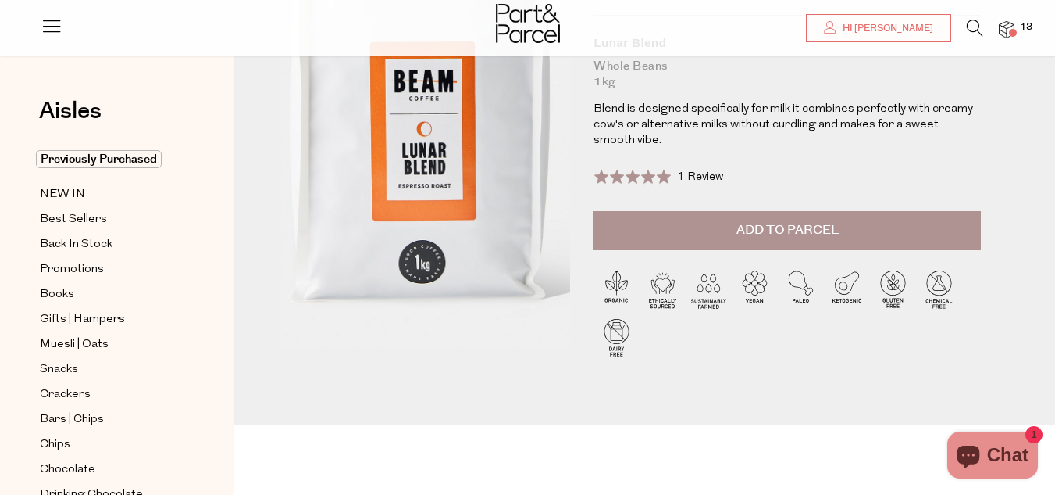
click at [435, 223] on img at bounding box center [418, 105] width 520 height 614
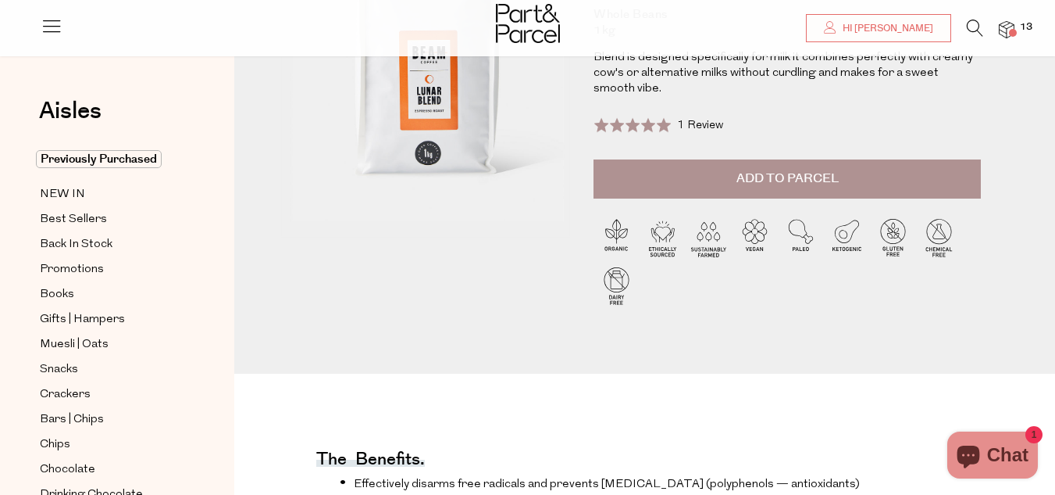
scroll to position [0, 0]
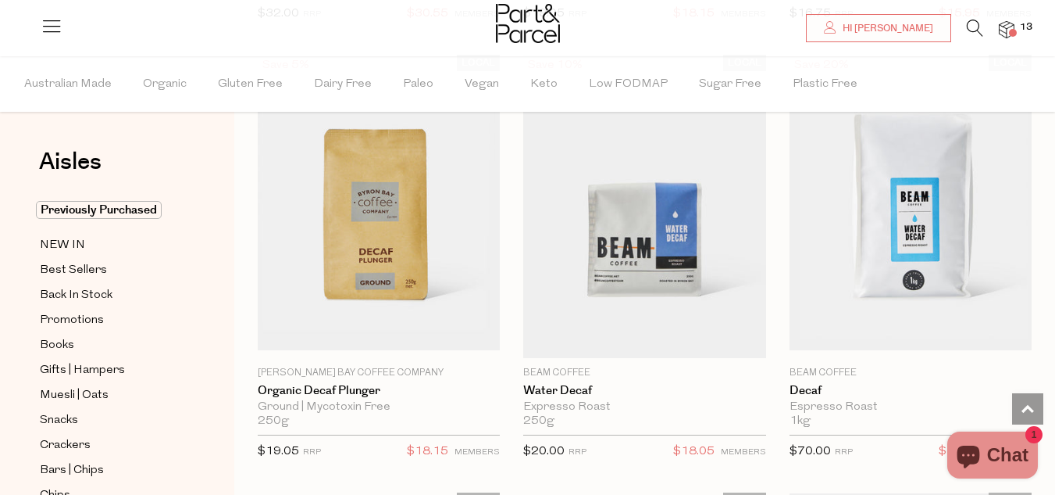
scroll to position [4449, 0]
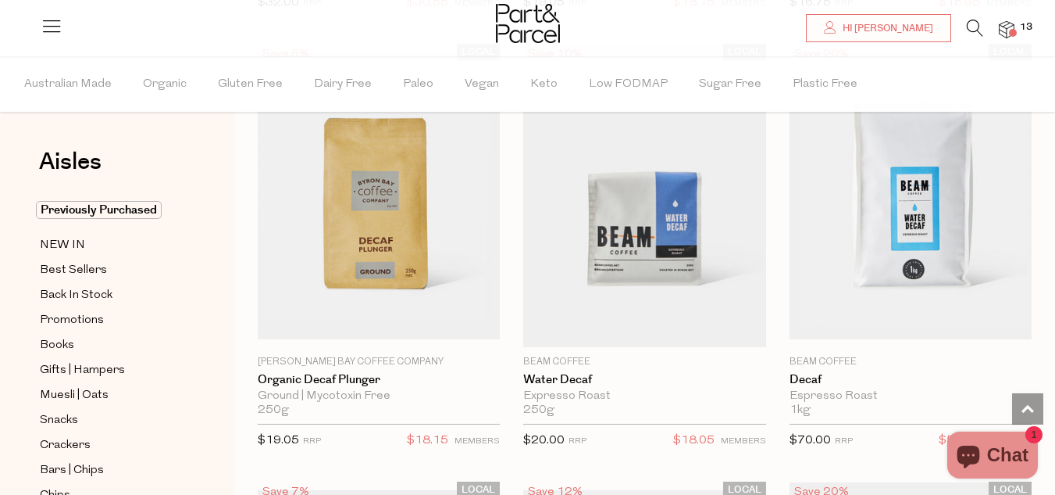
click at [998, 457] on span "Chat" at bounding box center [1007, 454] width 41 height 23
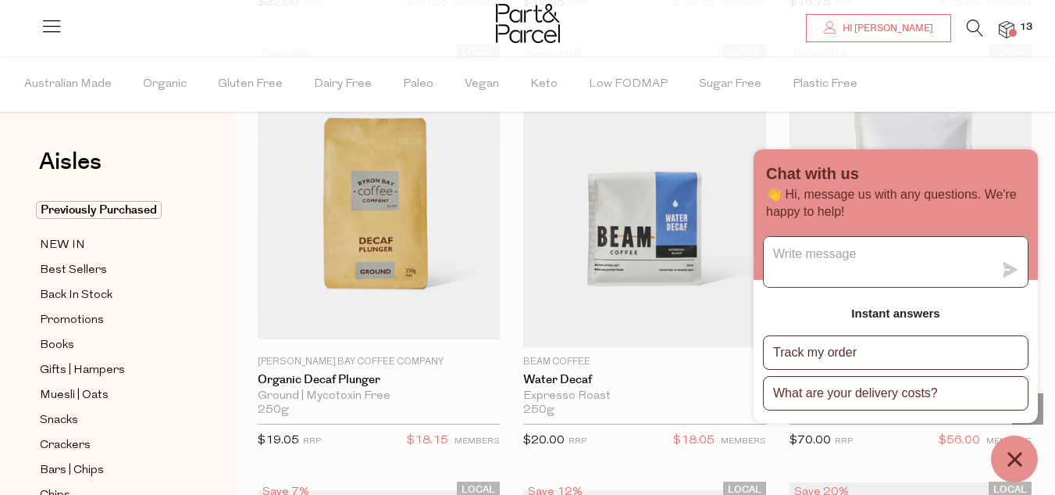
click at [901, 259] on textarea "Message us" at bounding box center [879, 262] width 230 height 50
type textarea "Are the beam coffee beans organic?"
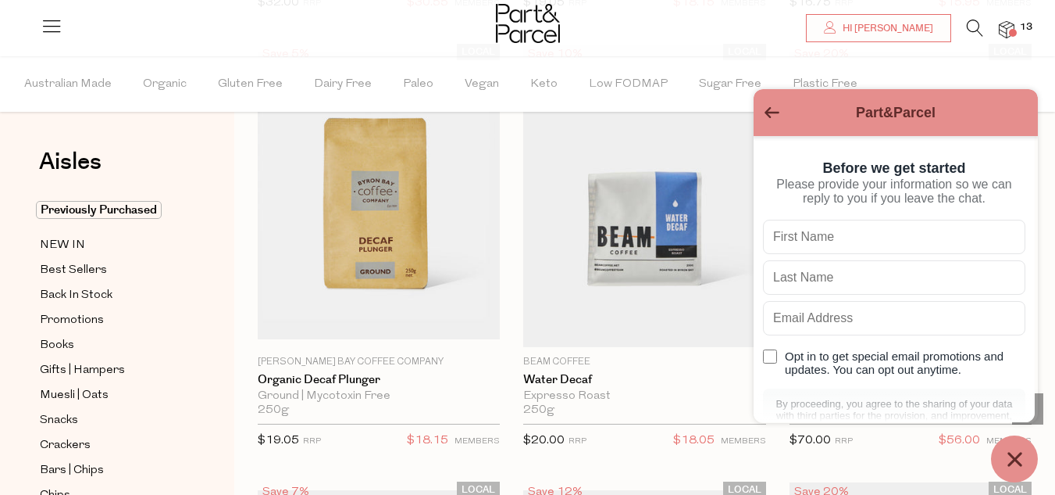
click at [900, 254] on input "text" at bounding box center [894, 237] width 262 height 34
type input "Emily"
type input "Wine"
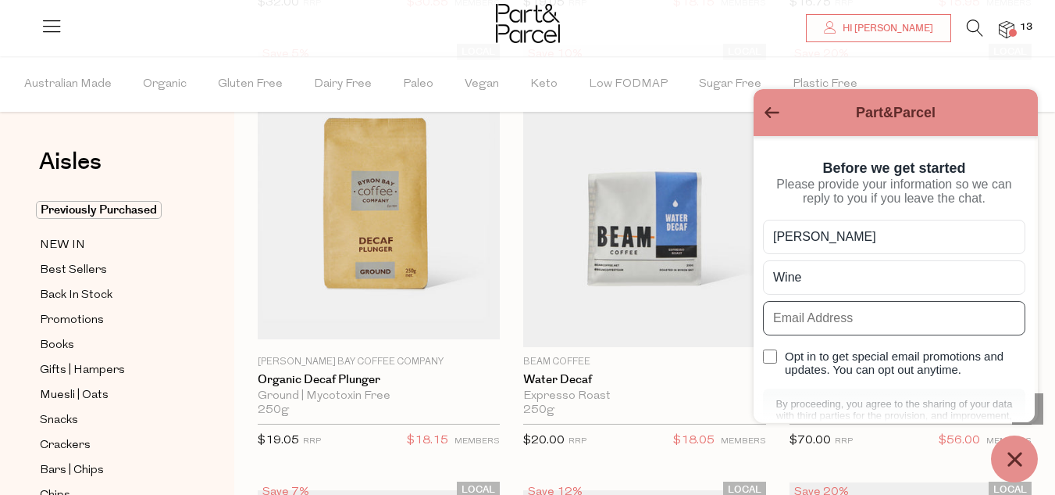
type input "[EMAIL_ADDRESS][DOMAIN_NAME]"
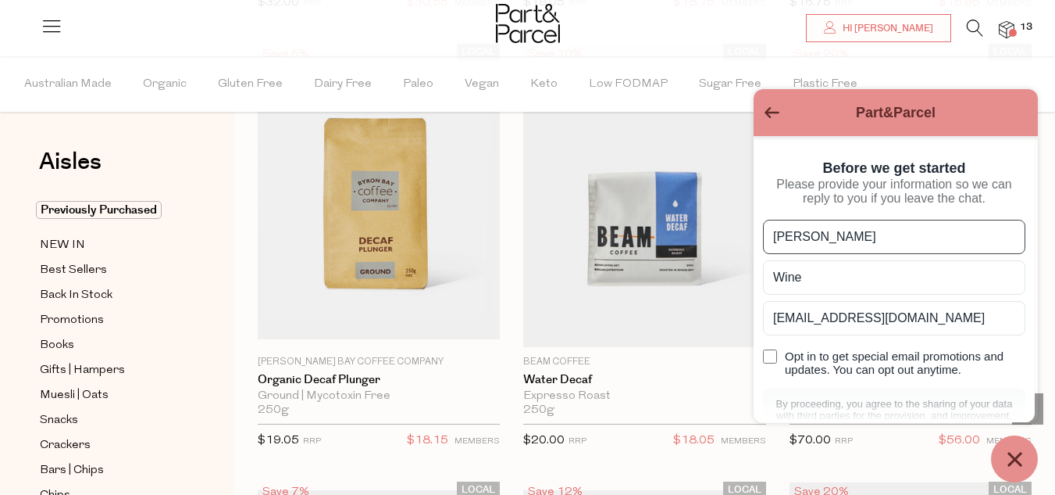
scroll to position [118, 0]
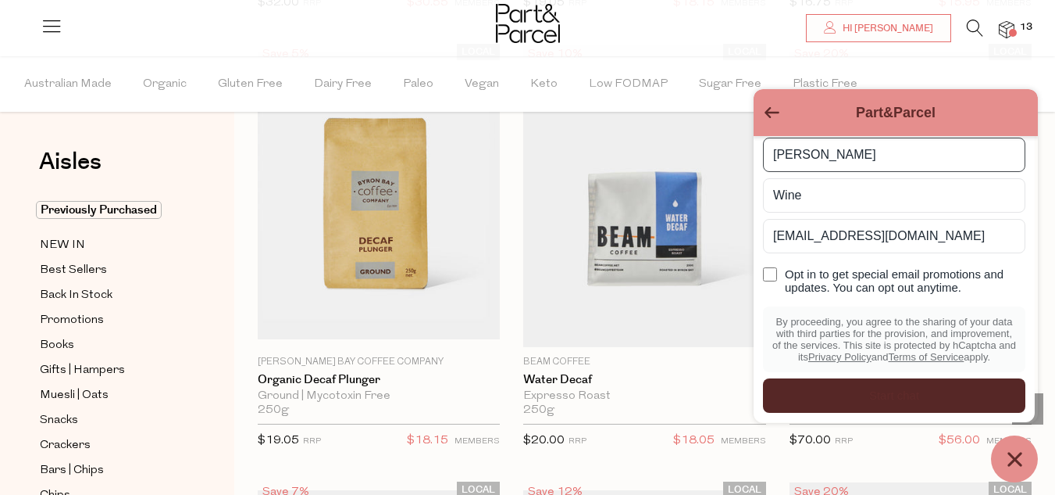
click at [923, 396] on div "Start chat" at bounding box center [895, 395] width 244 height 17
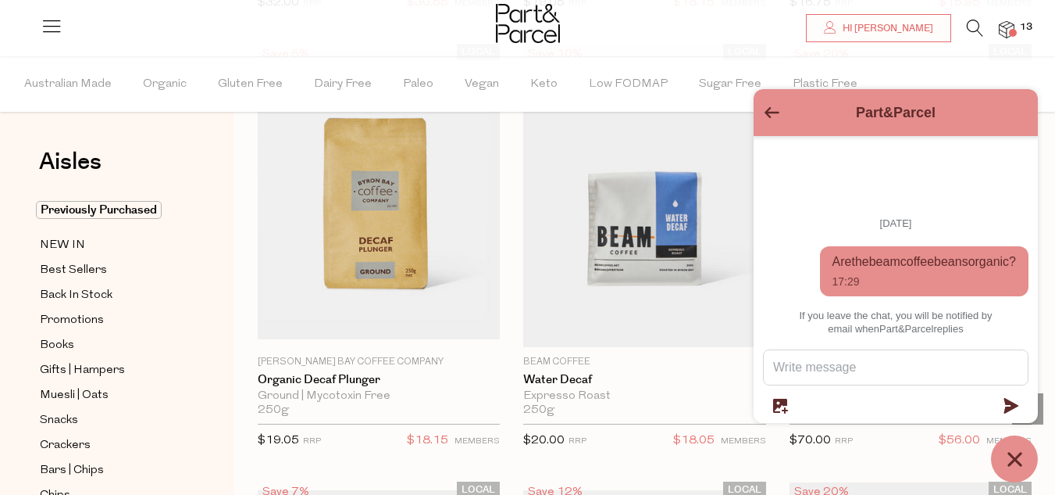
scroll to position [0, 0]
click at [773, 112] on icon "Go back to the main screen" at bounding box center [772, 112] width 15 height 11
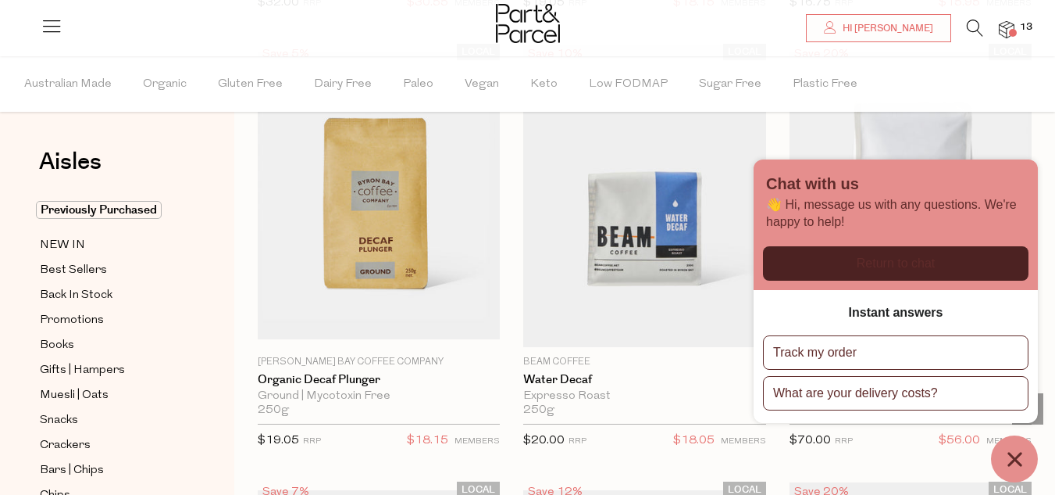
click at [1028, 462] on button "Chat window" at bounding box center [1014, 458] width 47 height 47
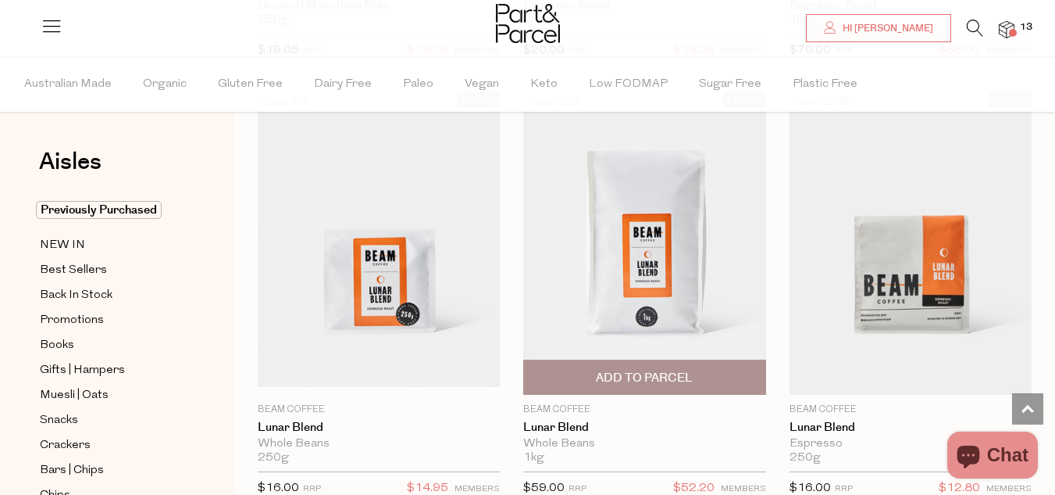
scroll to position [4840, 0]
click at [665, 370] on span "Add To Parcel" at bounding box center [644, 377] width 97 height 16
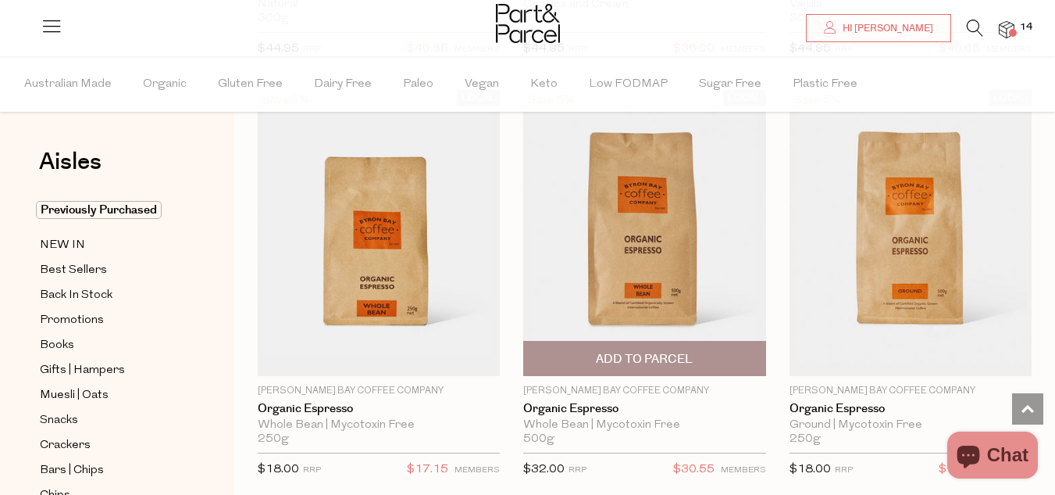
scroll to position [3590, 0]
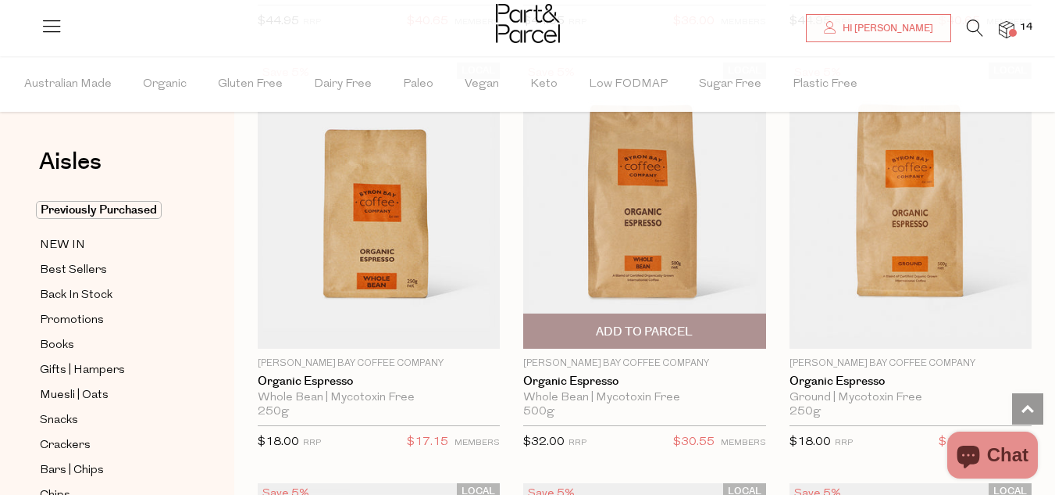
click at [651, 324] on span "Add To Parcel" at bounding box center [644, 331] width 97 height 16
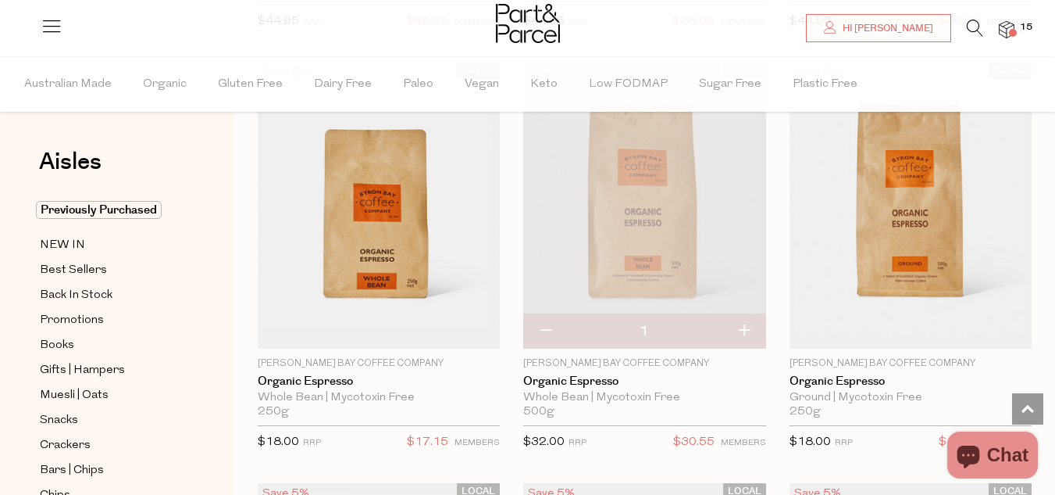
click at [747, 334] on button "button" at bounding box center [744, 331] width 45 height 34
type input "2"
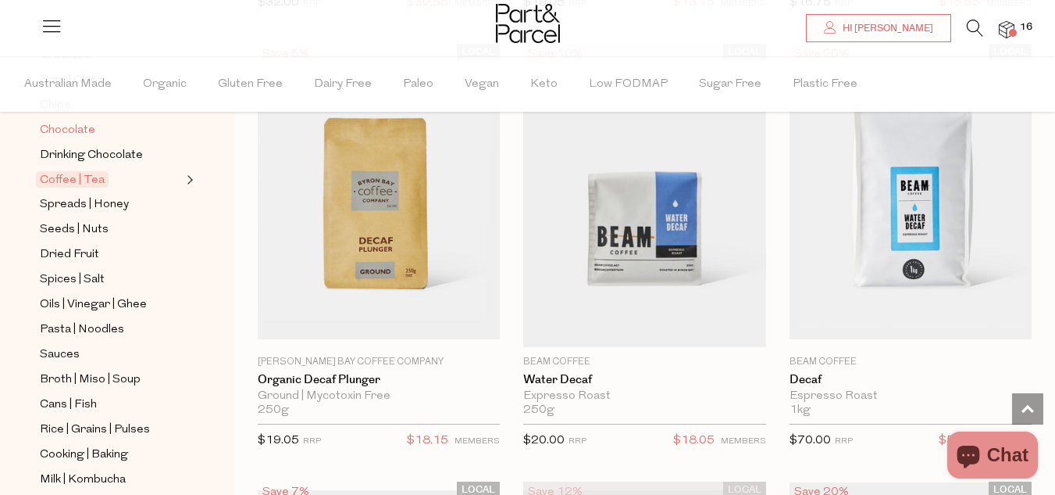
scroll to position [391, 0]
click at [73, 197] on span "Spreads | Honey" at bounding box center [84, 204] width 89 height 19
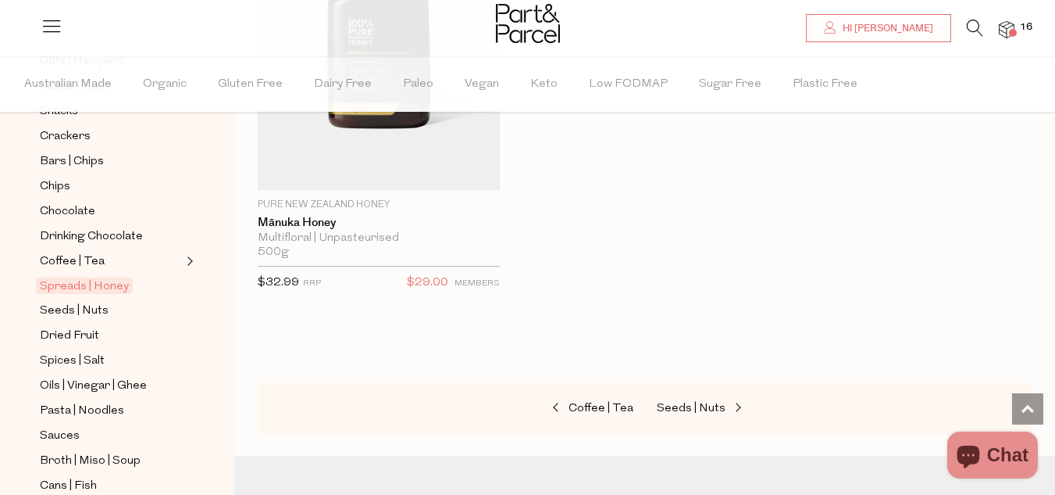
scroll to position [312, 0]
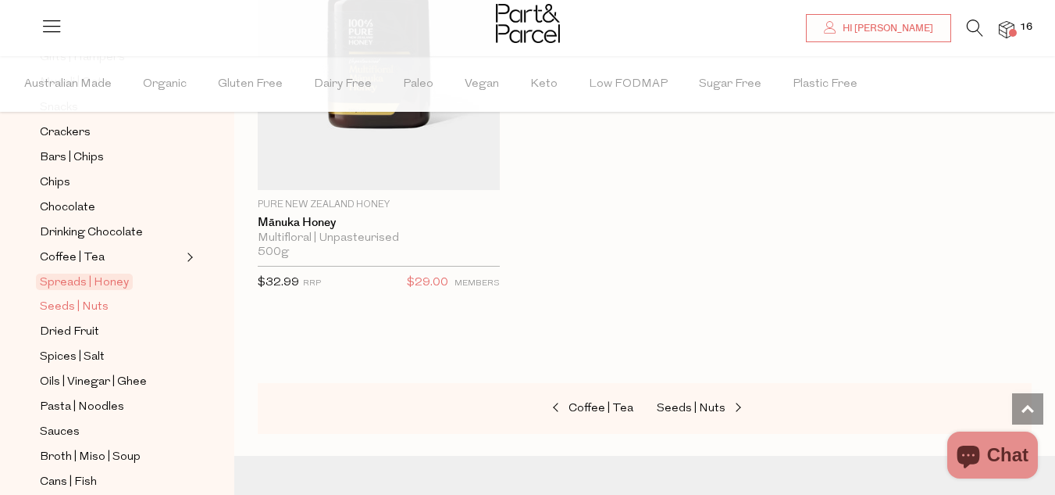
click at [90, 298] on span "Seeds | Nuts" at bounding box center [74, 307] width 69 height 19
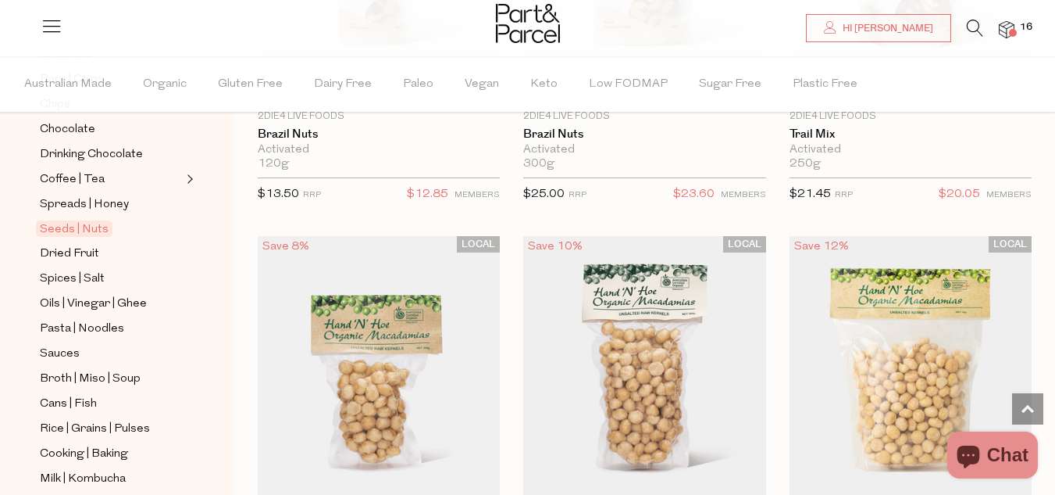
scroll to position [2266, 0]
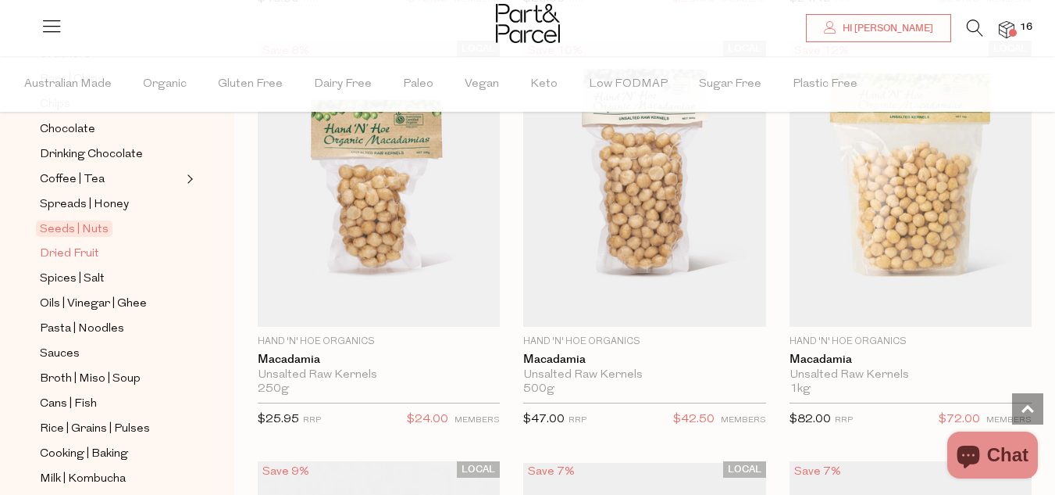
click at [93, 245] on span "Dried Fruit" at bounding box center [69, 254] width 59 height 19
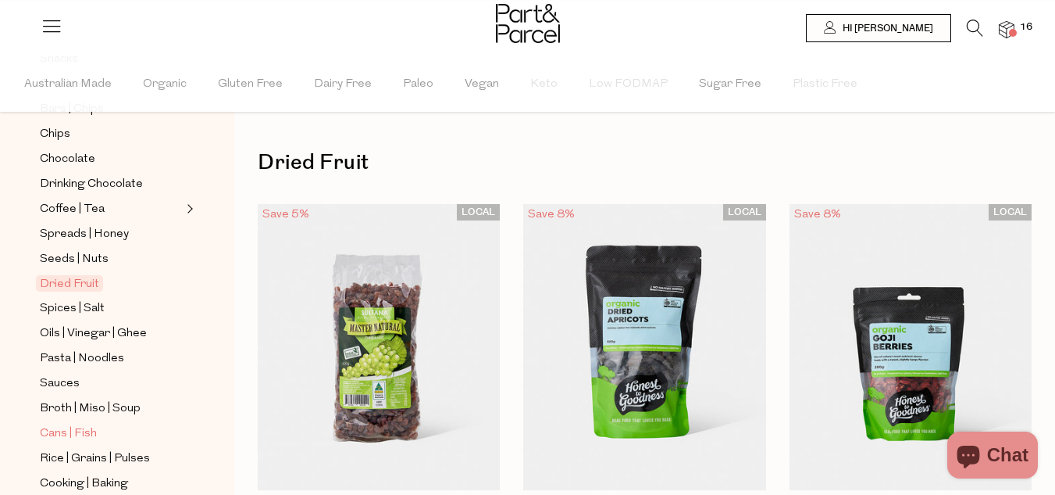
scroll to position [391, 0]
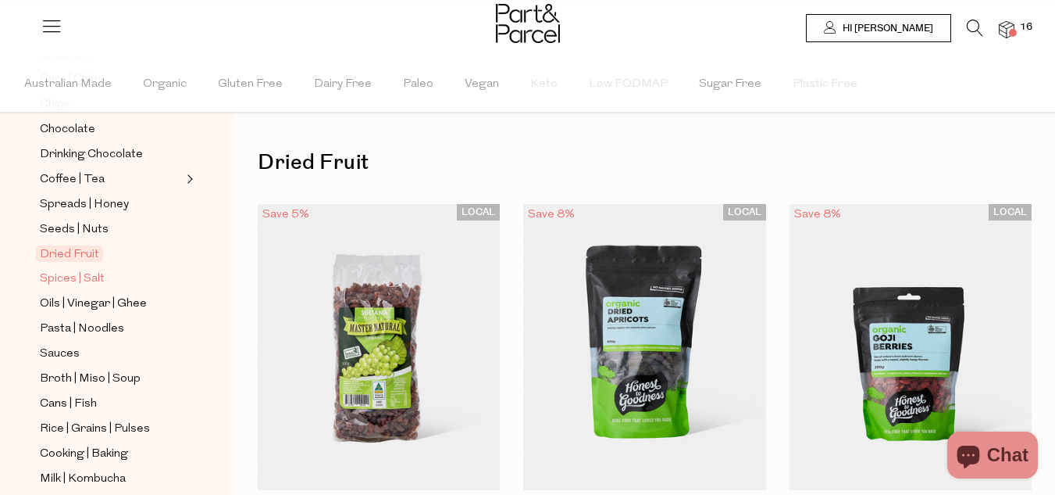
click at [104, 270] on span "Spices | Salt" at bounding box center [72, 279] width 65 height 19
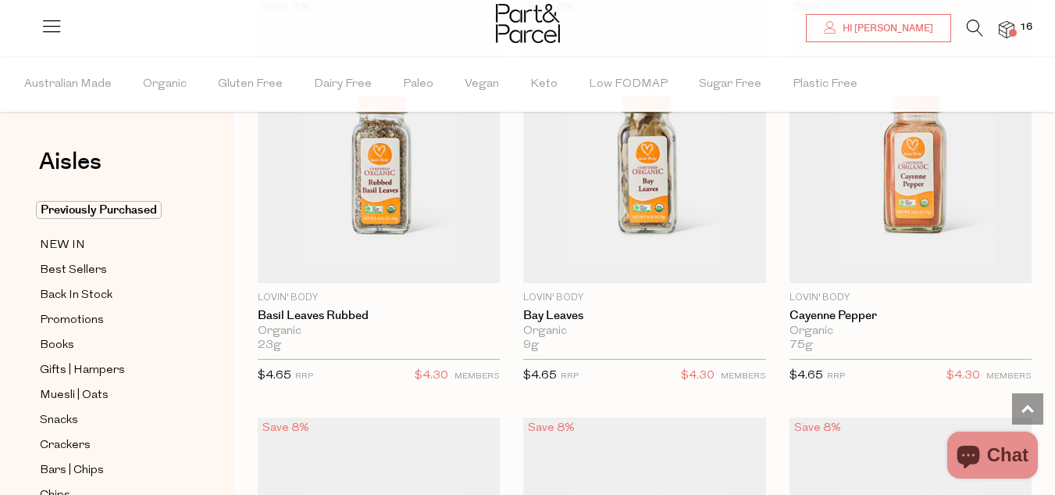
scroll to position [4453, 0]
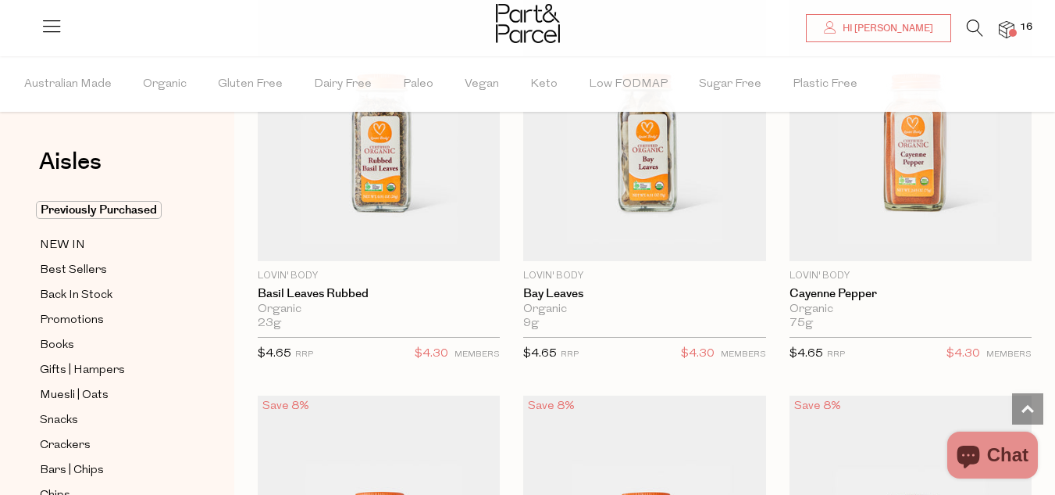
drag, startPoint x: 637, startPoint y: 409, endPoint x: 552, endPoint y: 412, distance: 85.2
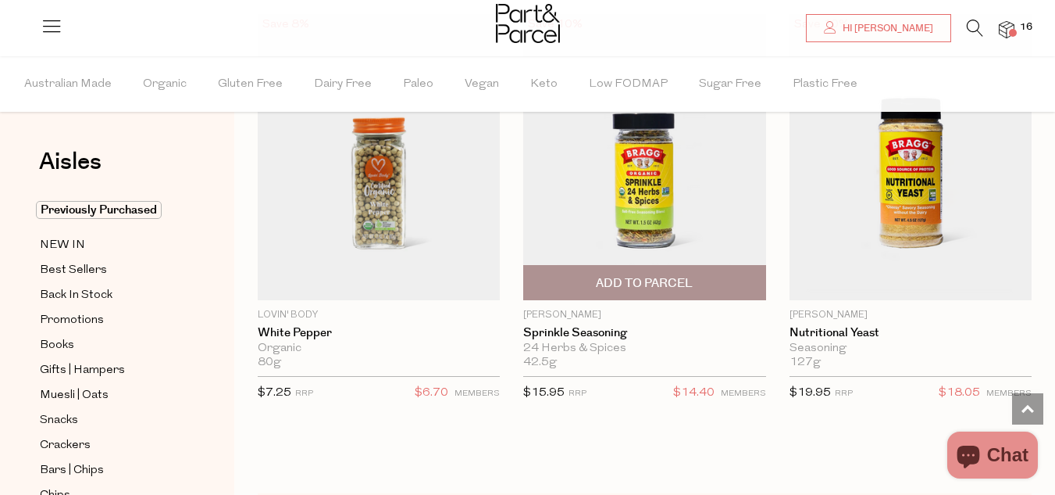
scroll to position [8061, 0]
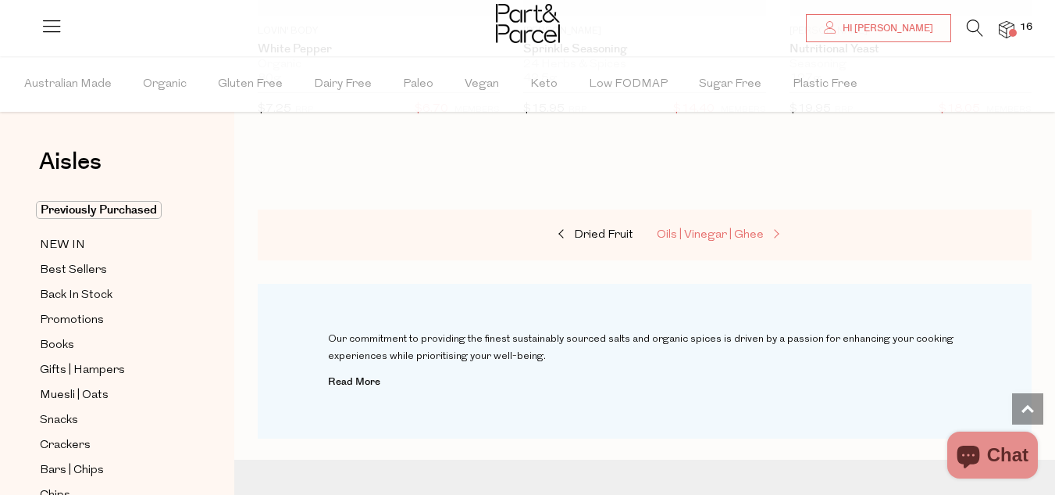
click at [749, 229] on span "Oils | Vinegar | Ghee" at bounding box center [710, 235] width 107 height 12
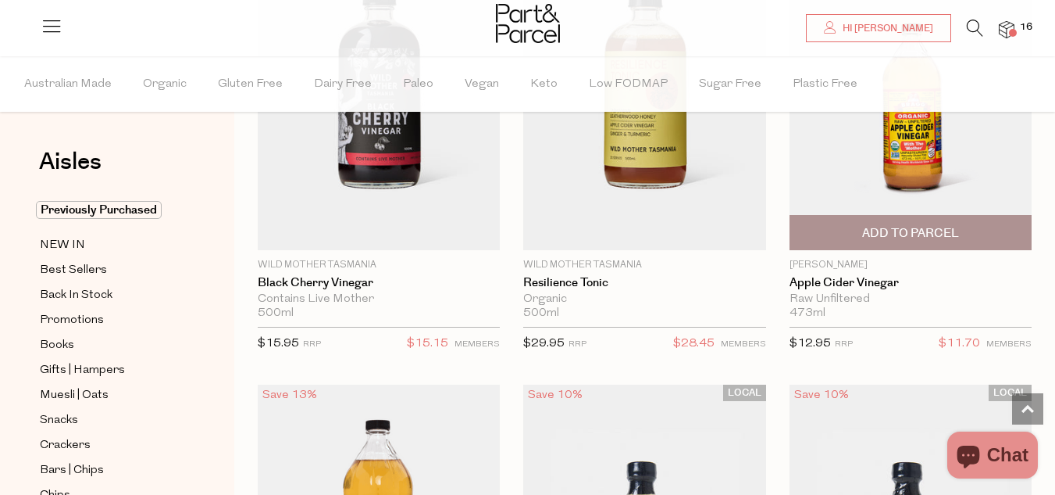
scroll to position [5790, 0]
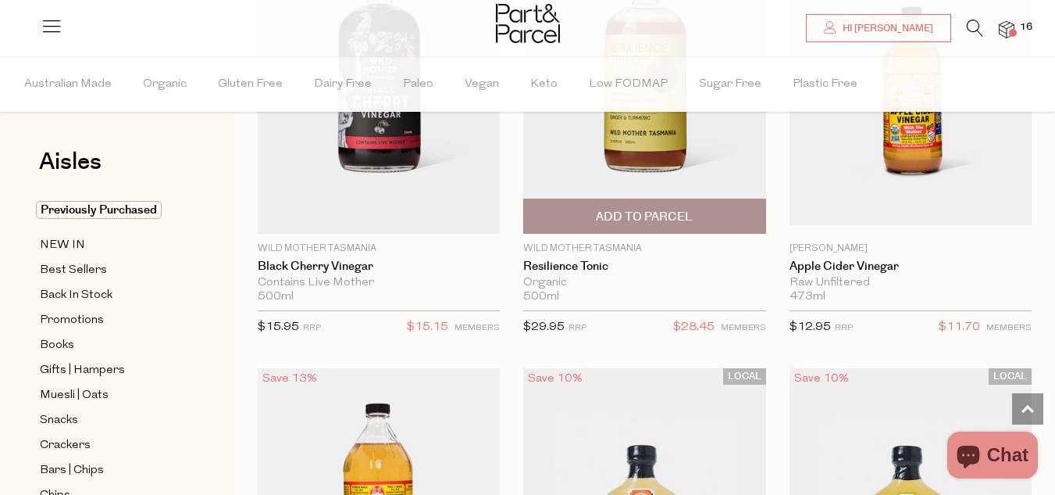
click at [631, 209] on span "Add To Parcel" at bounding box center [644, 217] width 97 height 16
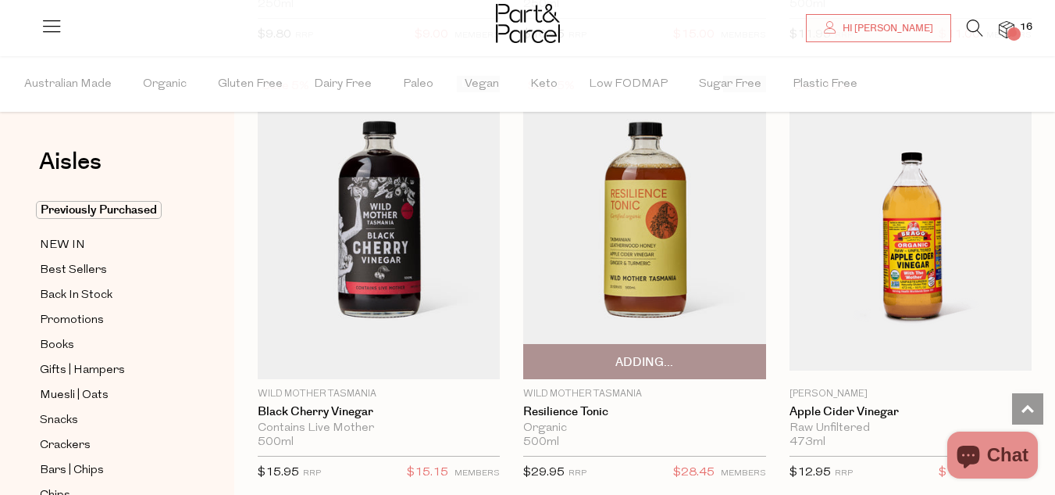
scroll to position [5633, 0]
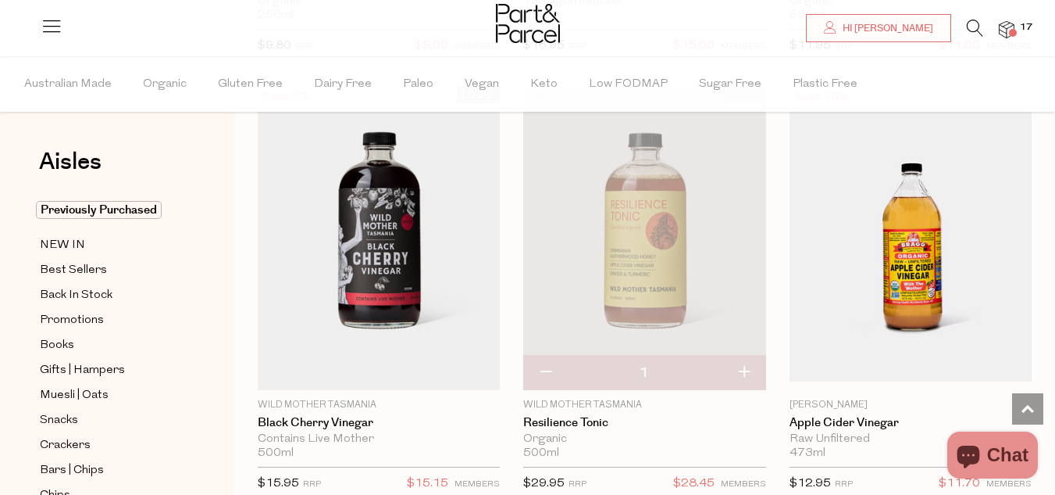
click at [631, 202] on img at bounding box center [644, 238] width 242 height 303
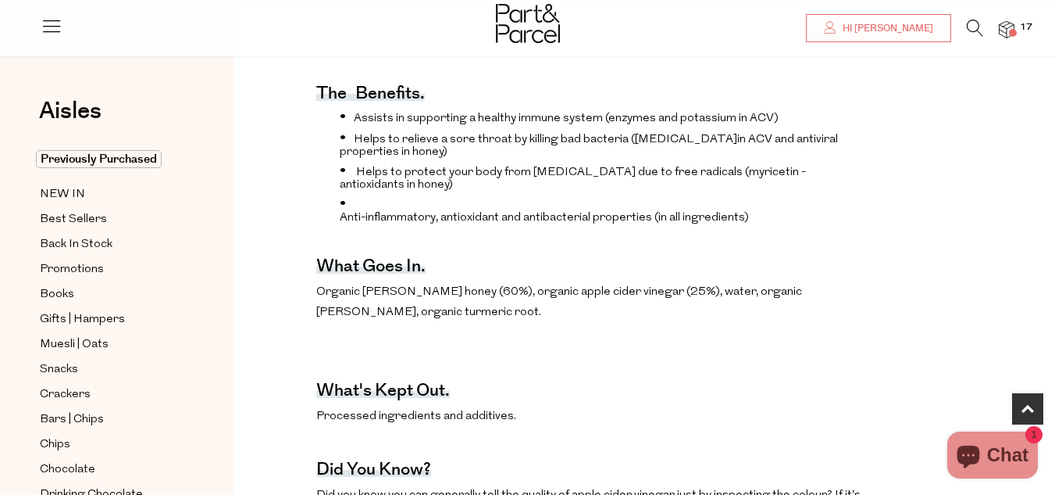
scroll to position [703, 0]
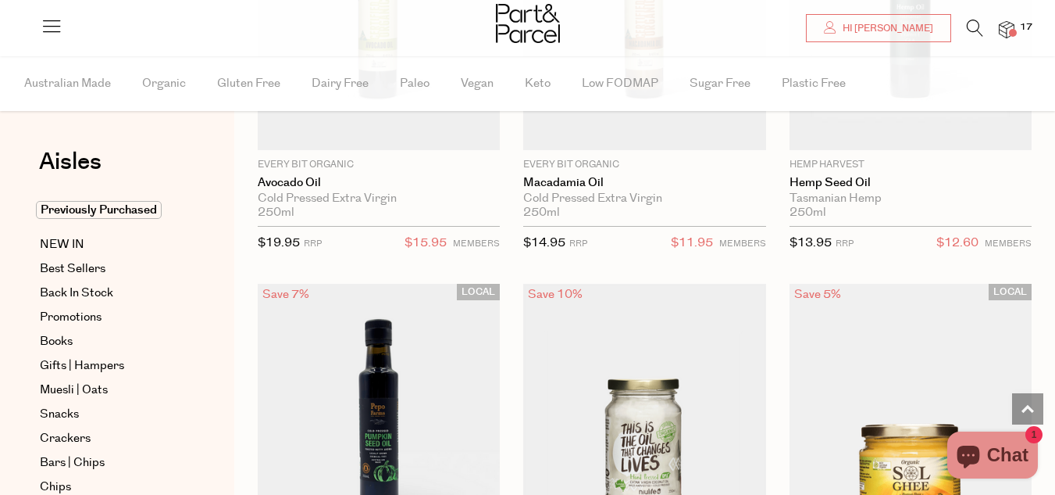
click at [1023, 447] on span "Chat" at bounding box center [1007, 454] width 41 height 23
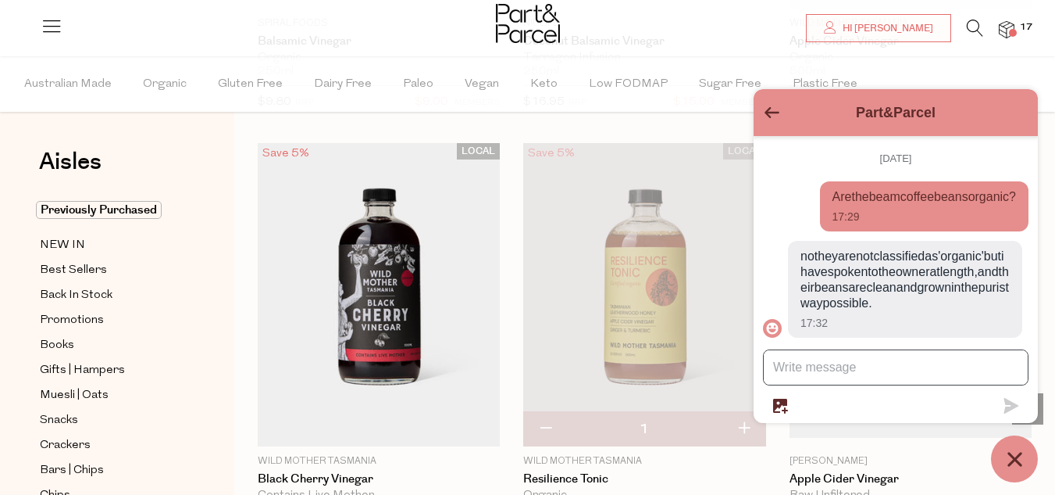
scroll to position [88, 0]
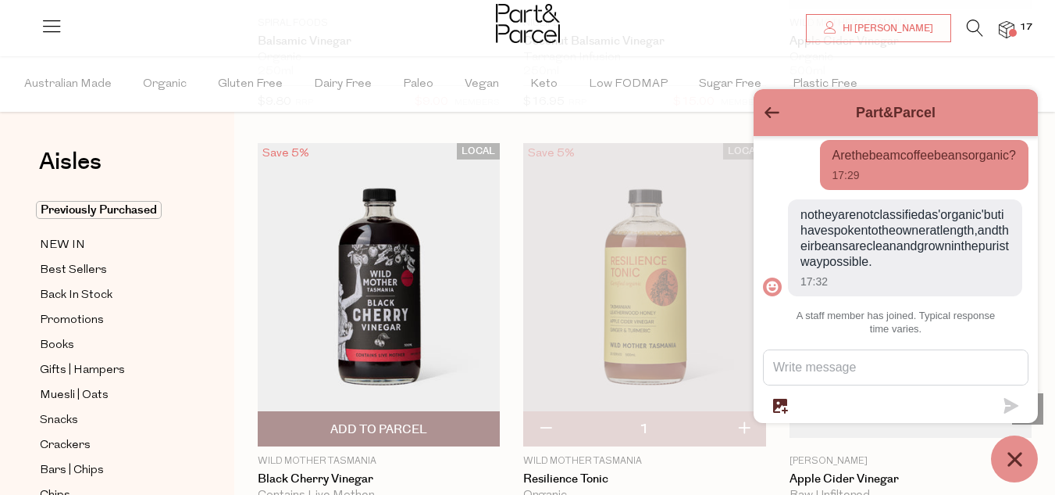
click at [397, 259] on img at bounding box center [379, 294] width 242 height 303
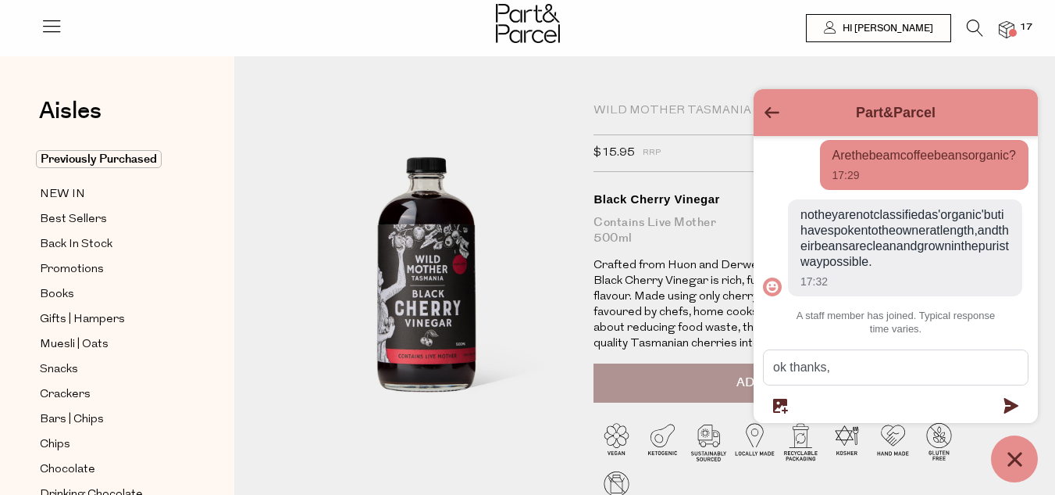
type textarea "ok thanks"
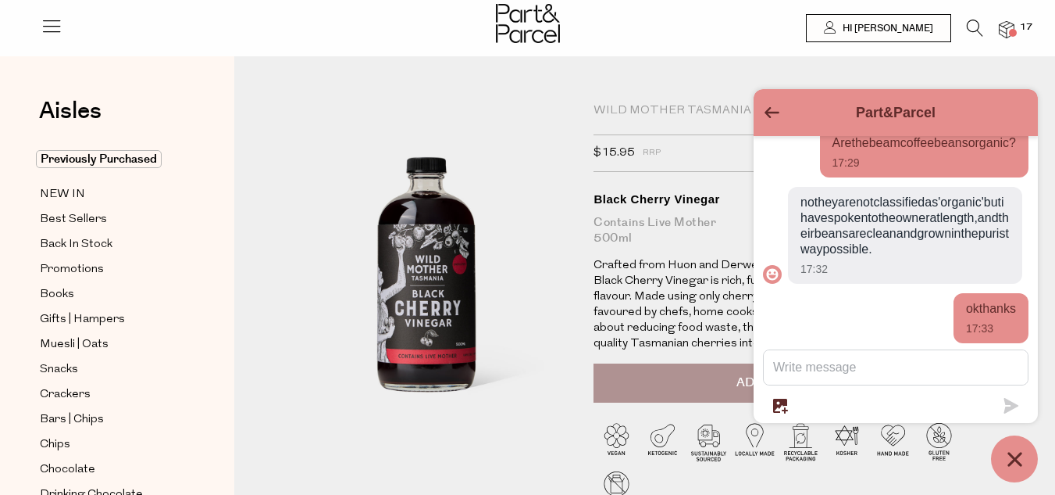
scroll to position [105, 0]
click at [771, 107] on button "Go back to the main screen" at bounding box center [772, 113] width 15 height 13
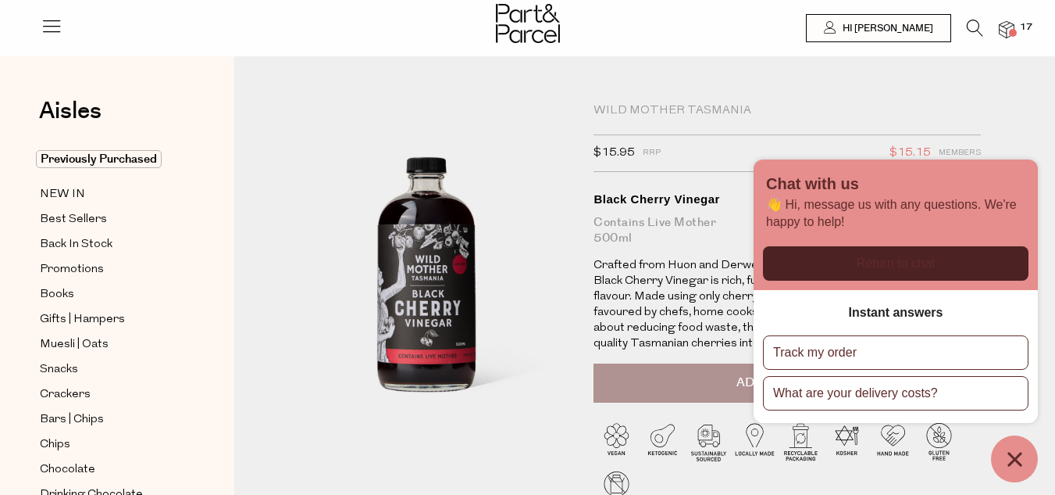
click at [1022, 452] on icon "Chat window" at bounding box center [1015, 459] width 14 height 14
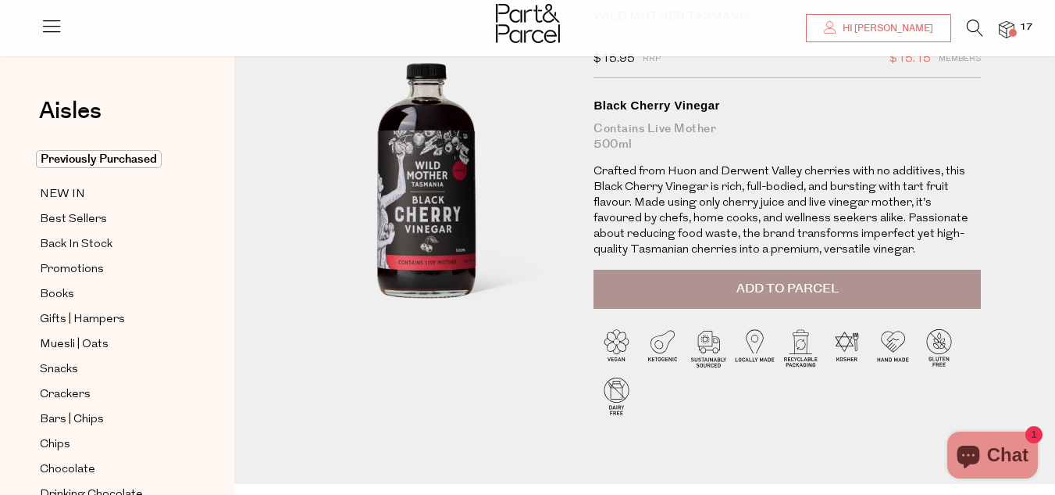
scroll to position [78, 0]
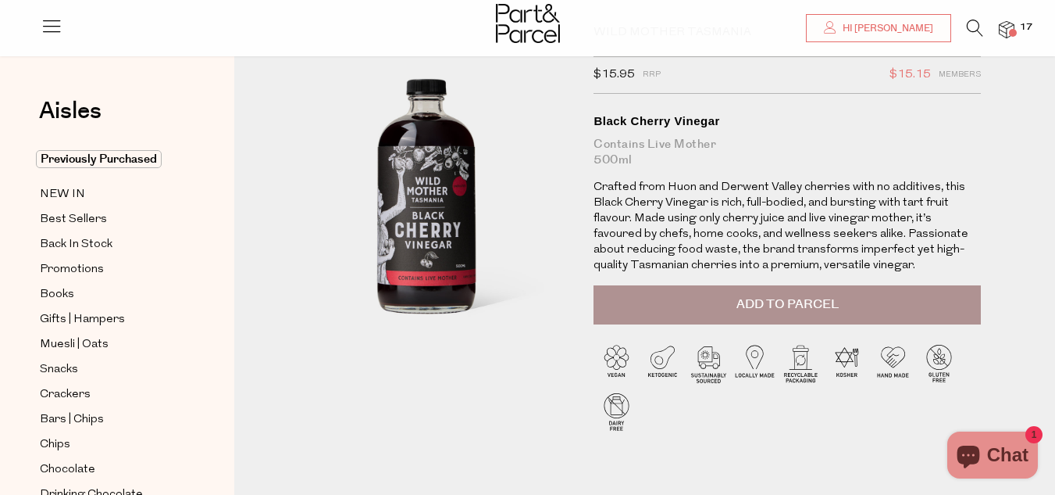
click at [798, 310] on span "Add to Parcel" at bounding box center [788, 304] width 102 height 18
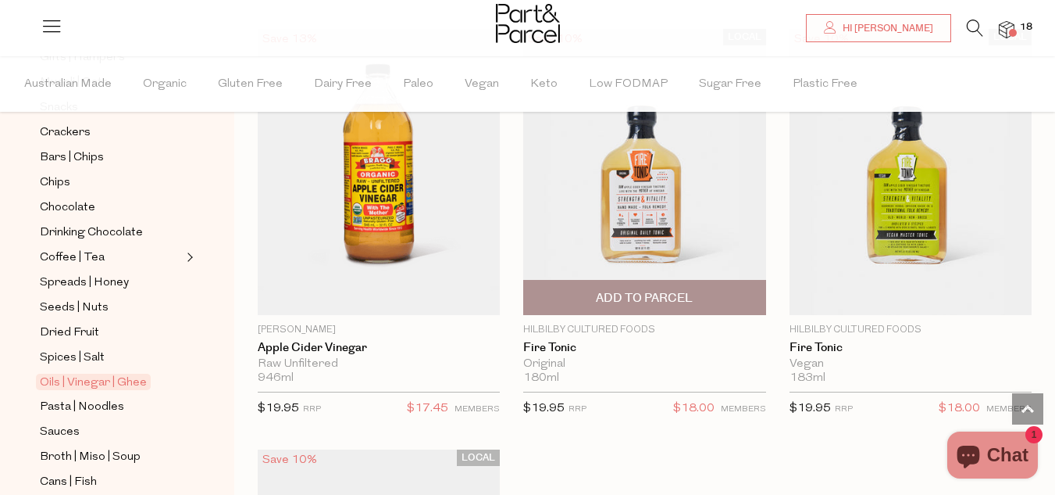
scroll to position [6146, 0]
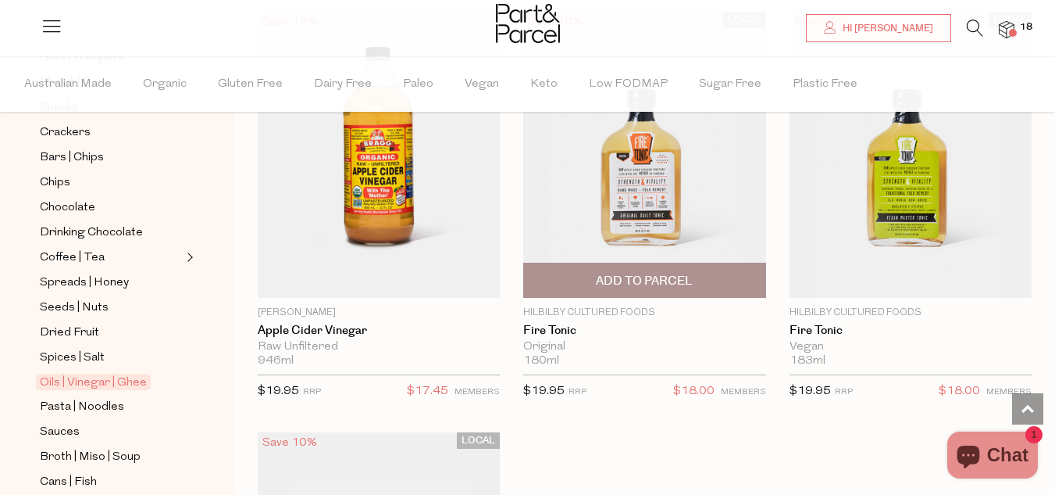
click at [637, 183] on img at bounding box center [644, 155] width 242 height 286
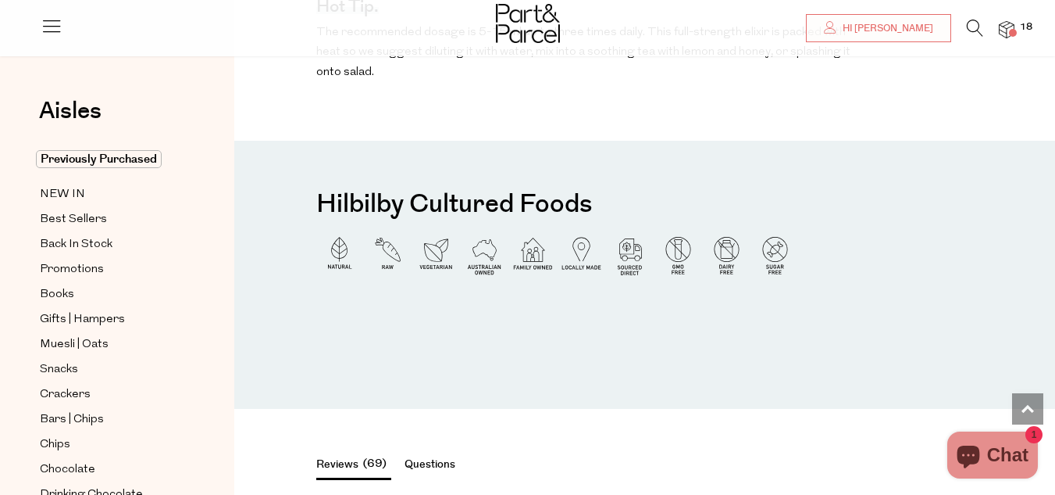
scroll to position [1328, 0]
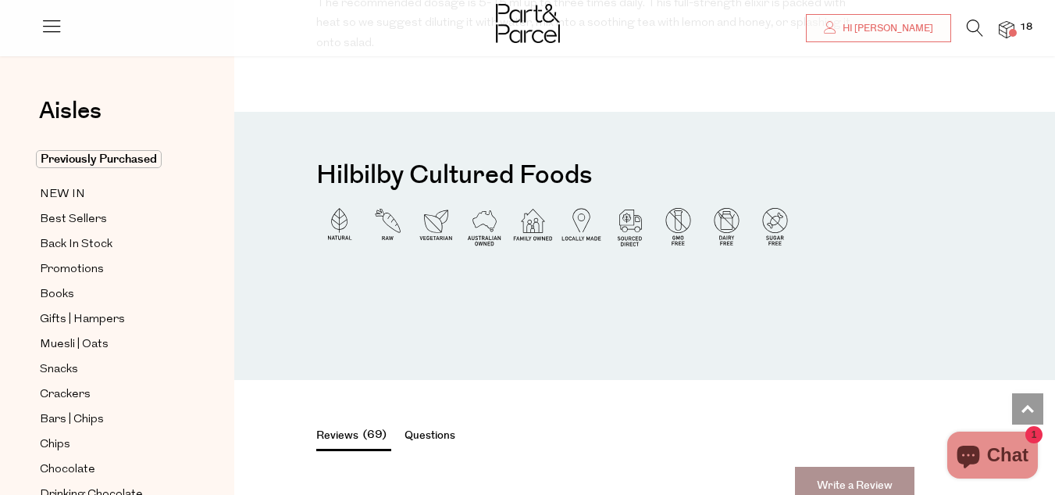
click at [809, 176] on div "Hilbilby Cultured Foods" at bounding box center [644, 246] width 821 height 268
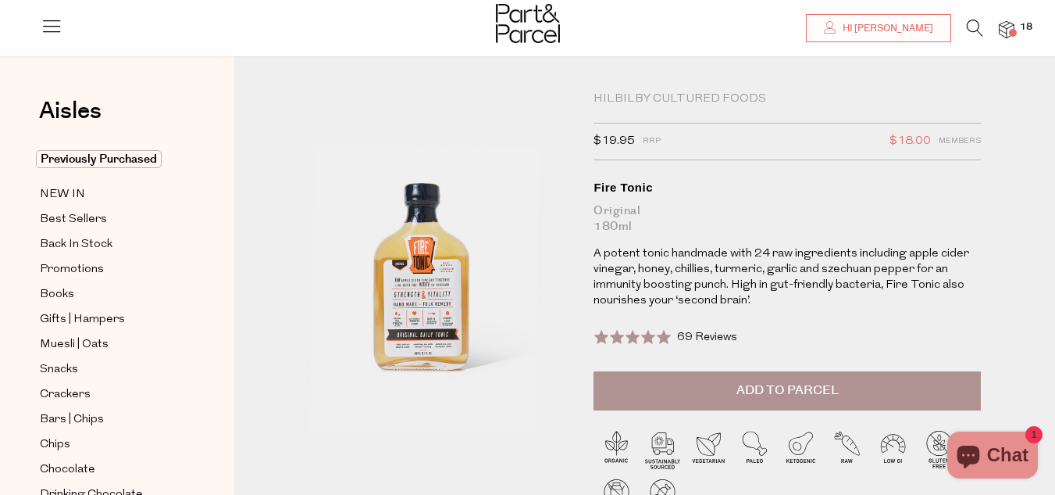
scroll to position [0, 0]
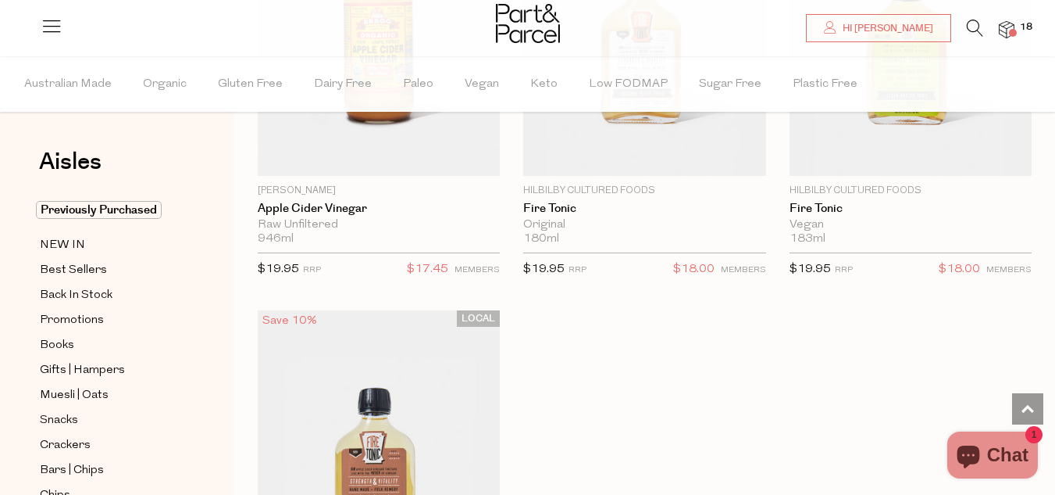
scroll to position [6487, 0]
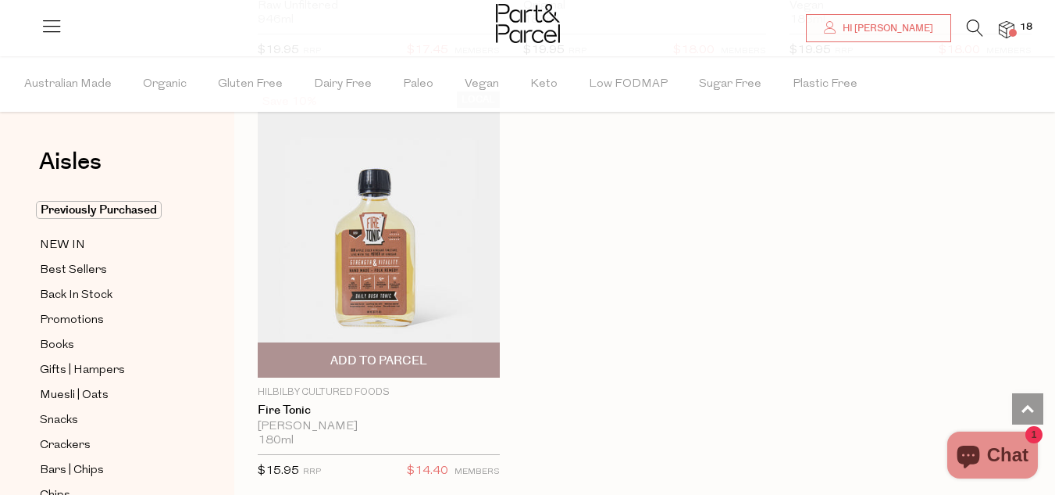
click at [414, 230] on img at bounding box center [379, 234] width 242 height 286
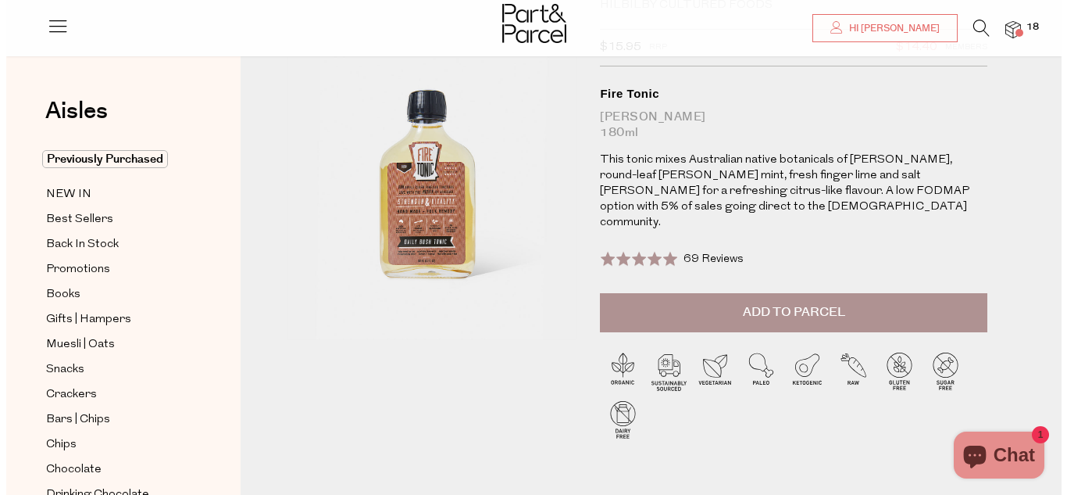
scroll to position [78, 0]
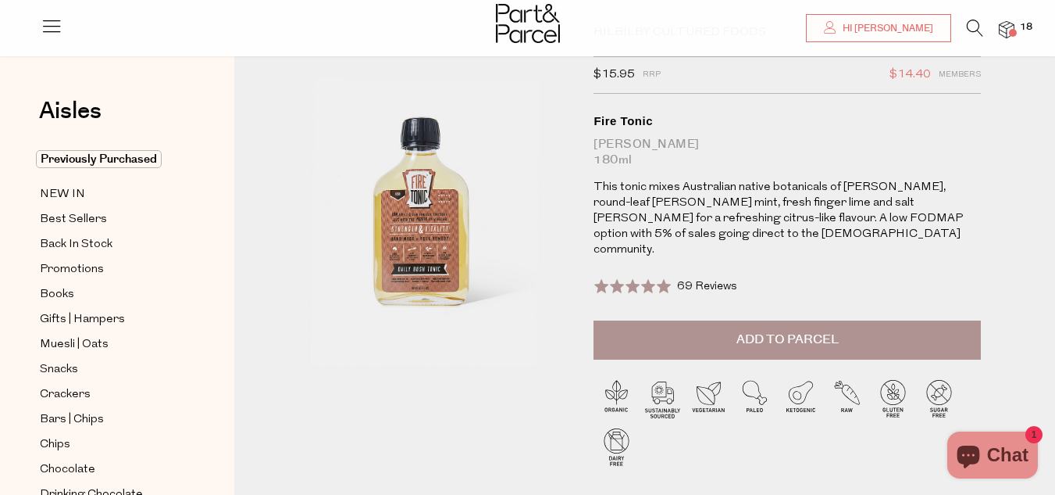
click at [814, 330] on span "Add to Parcel" at bounding box center [788, 339] width 102 height 18
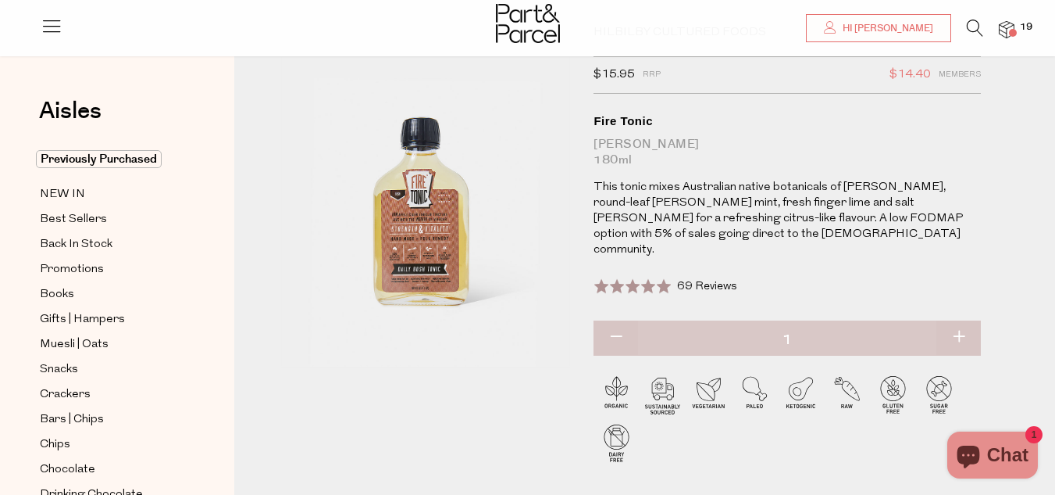
click at [1009, 26] on img at bounding box center [1007, 30] width 16 height 18
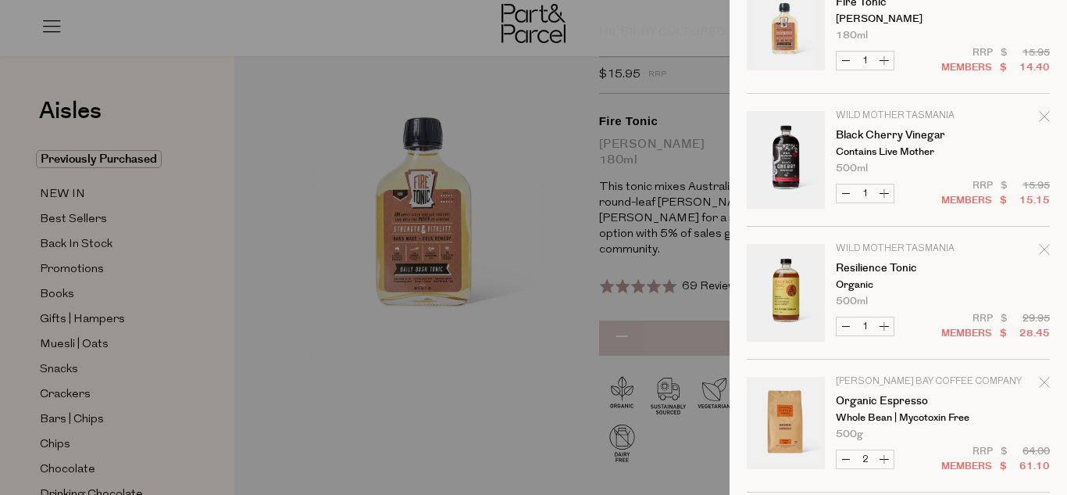
click at [784, 25] on link "Your cart" at bounding box center [786, 27] width 78 height 98
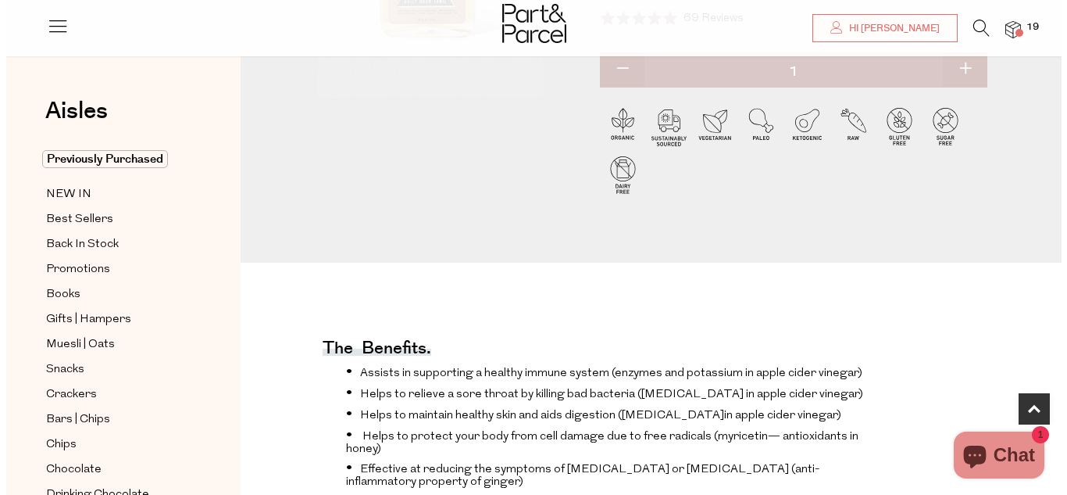
scroll to position [391, 0]
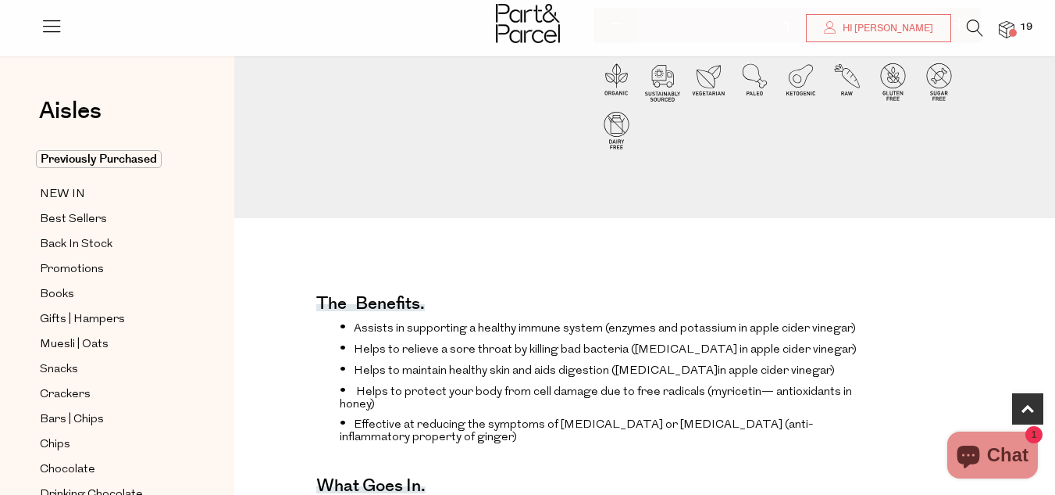
click at [1004, 34] on img at bounding box center [1007, 30] width 16 height 18
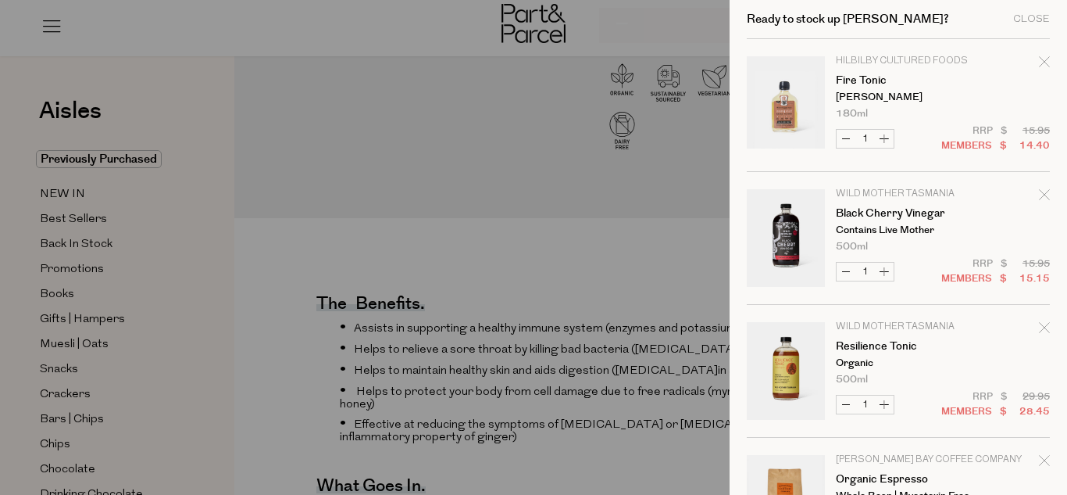
click at [787, 370] on link "Your cart" at bounding box center [786, 371] width 78 height 98
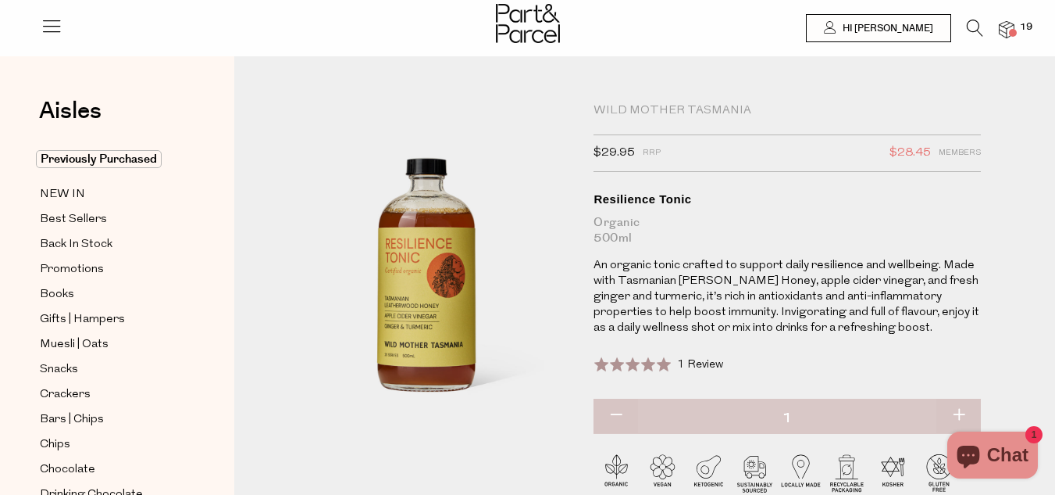
click at [1004, 37] on img at bounding box center [1007, 30] width 16 height 18
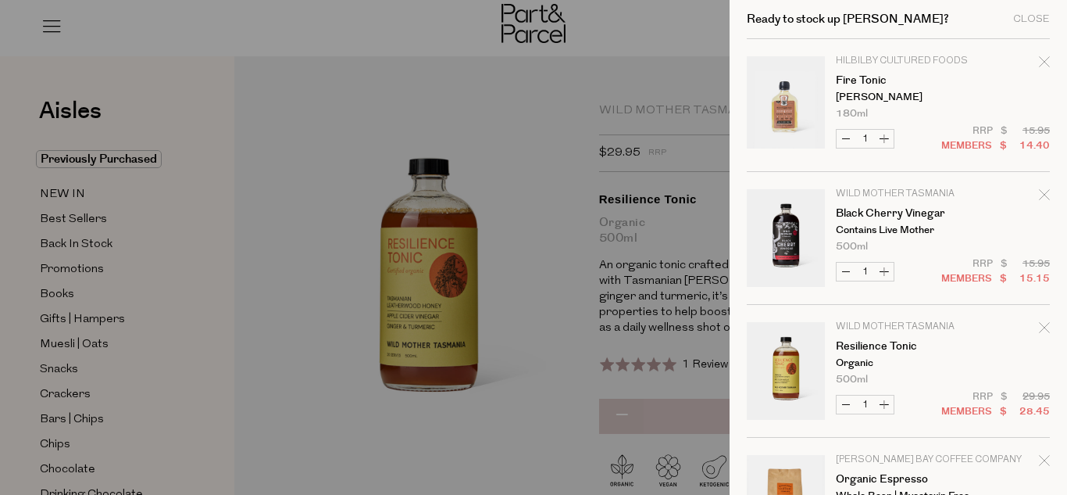
click at [847, 132] on button "Decrease Fire Tonic" at bounding box center [846, 139] width 19 height 18
type input "0"
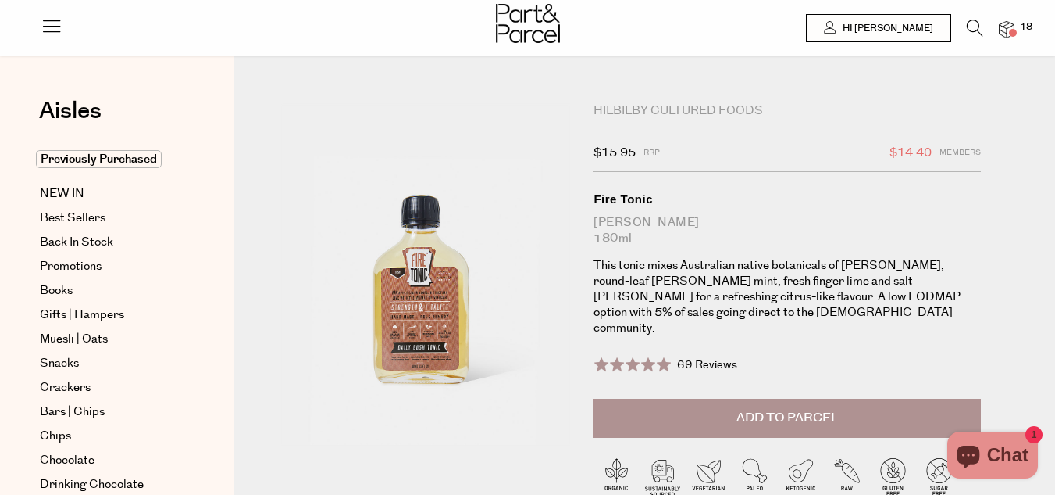
scroll to position [391, 0]
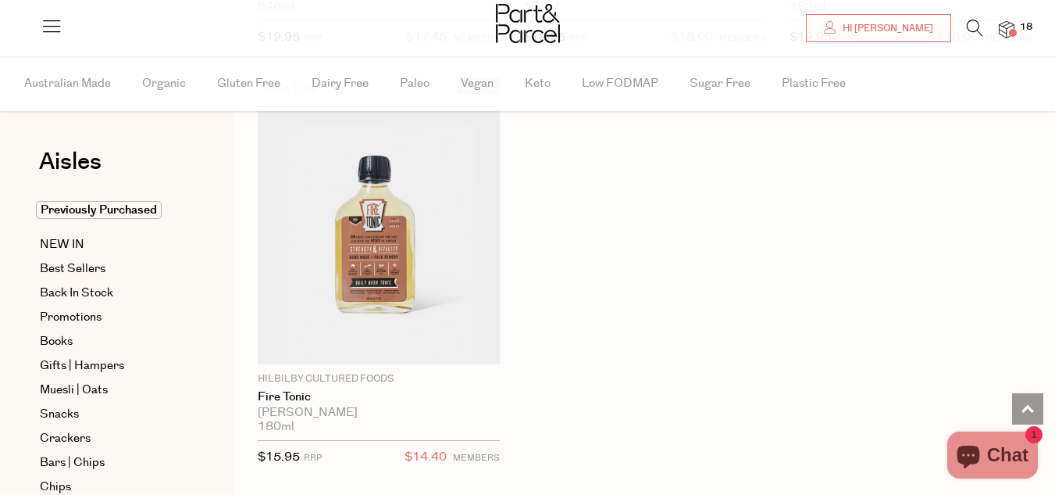
scroll to position [6422, 0]
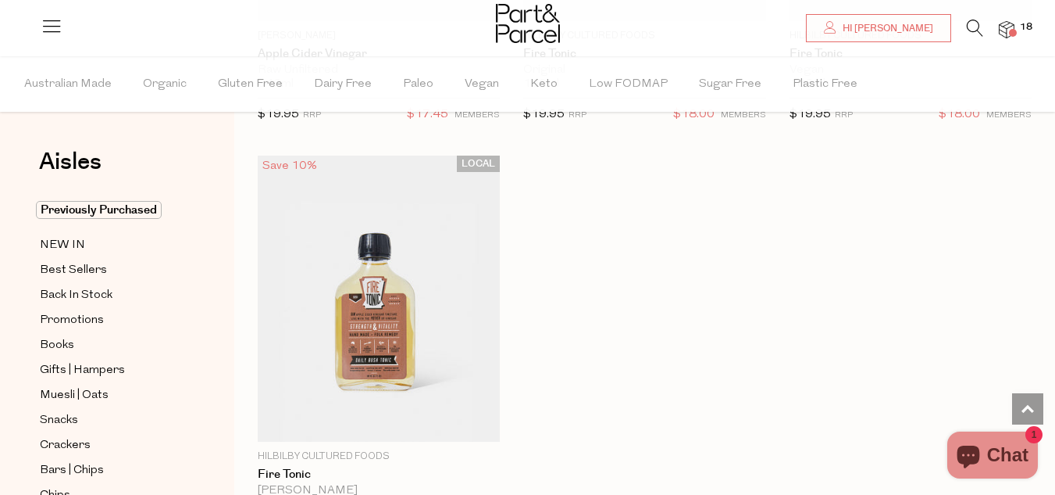
click at [1005, 28] on img at bounding box center [1007, 30] width 16 height 18
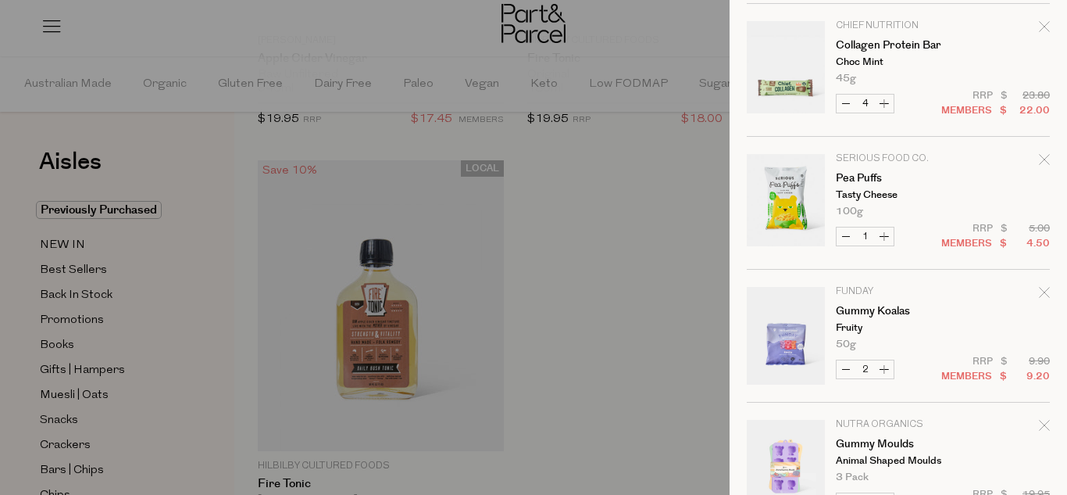
scroll to position [1396, 0]
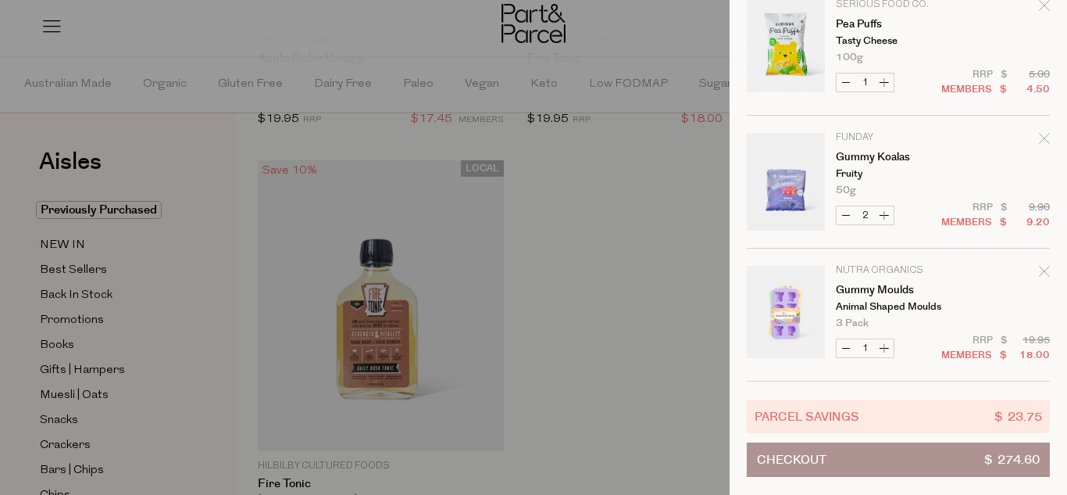
click at [580, 234] on div at bounding box center [533, 247] width 1067 height 495
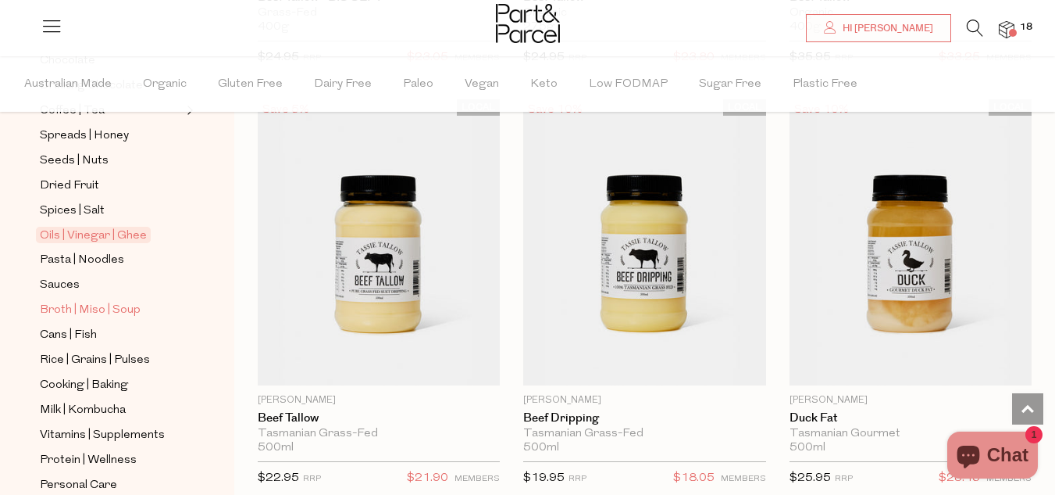
scroll to position [547, 0]
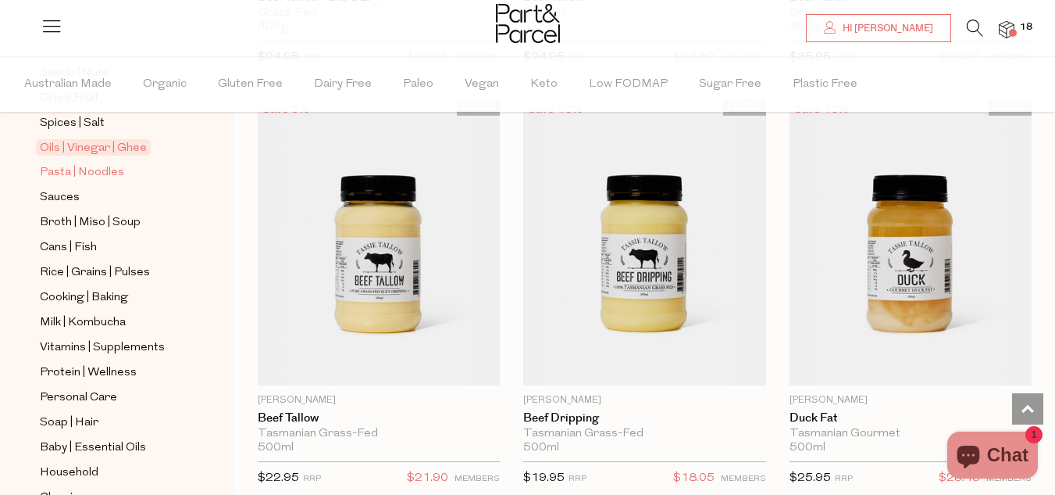
click at [88, 163] on span "Pasta | Noodles" at bounding box center [82, 172] width 84 height 19
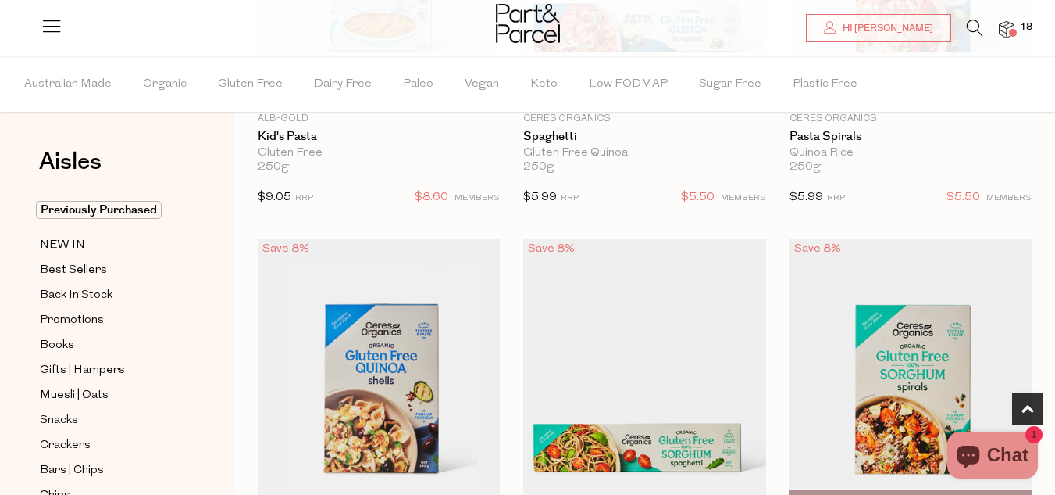
scroll to position [1016, 0]
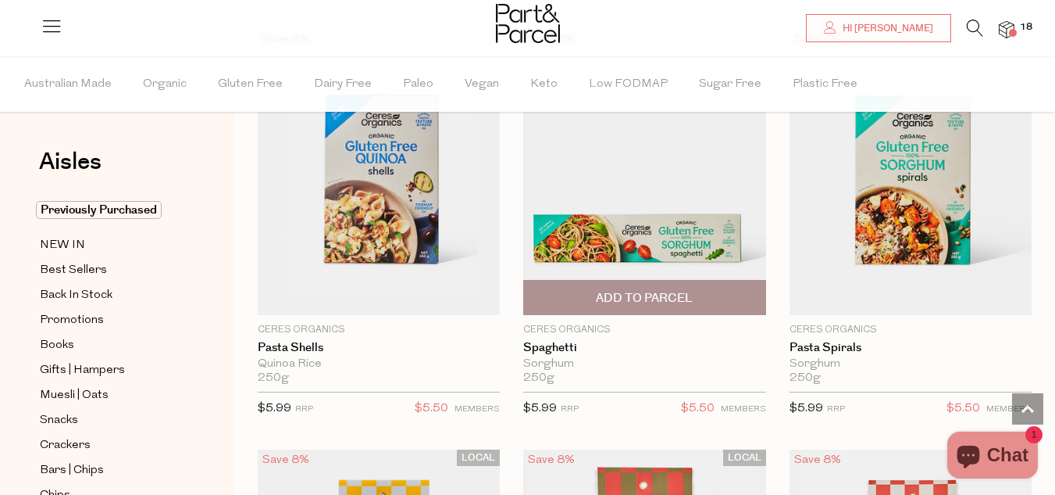
click at [584, 186] on img at bounding box center [644, 172] width 242 height 286
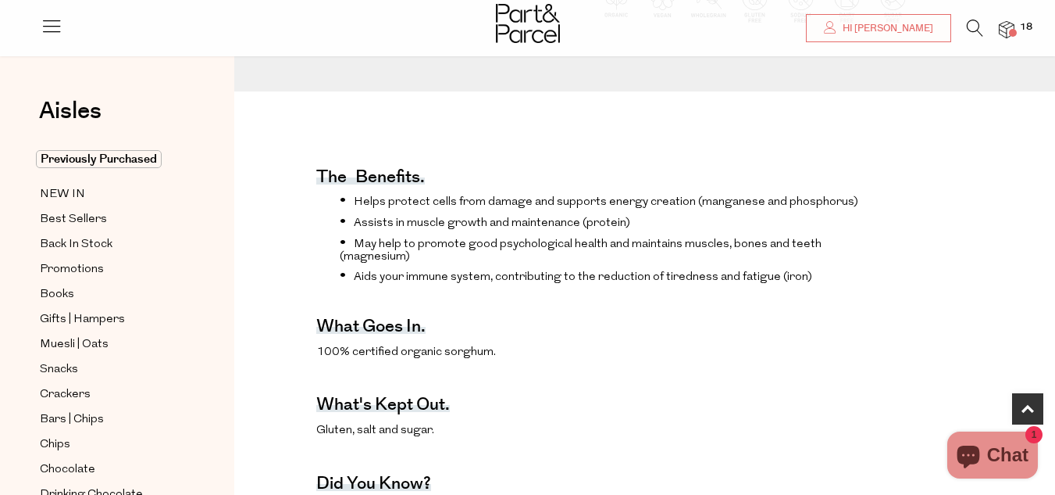
scroll to position [469, 0]
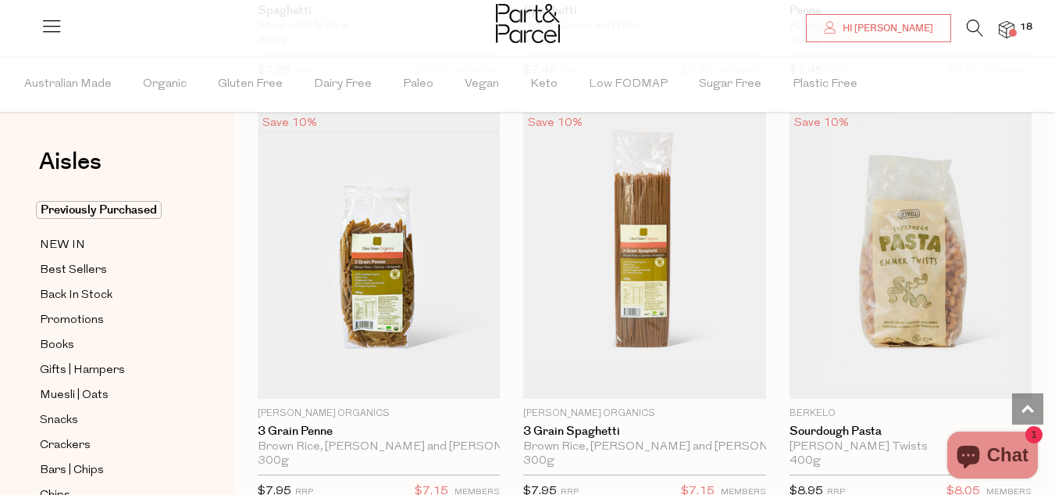
scroll to position [2230, 0]
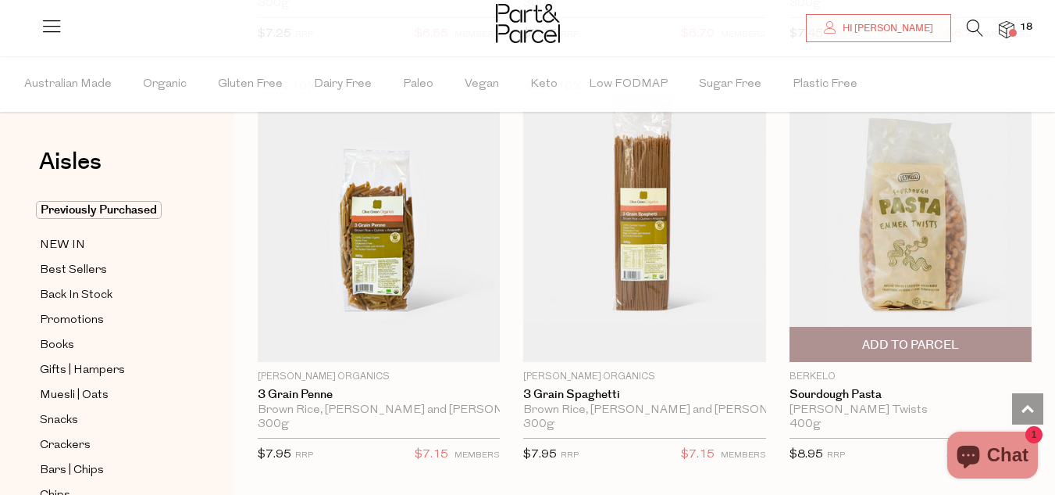
click at [928, 337] on span "Add To Parcel" at bounding box center [910, 345] width 97 height 16
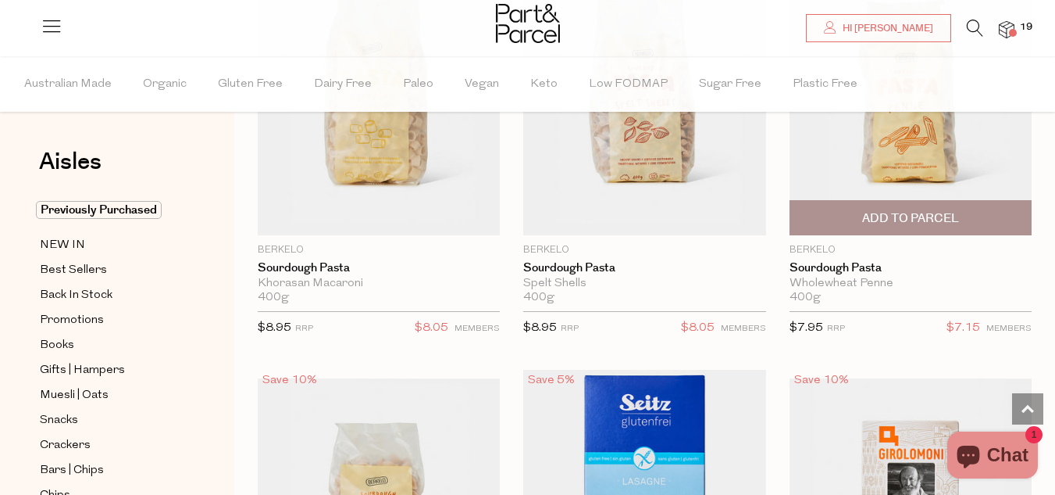
scroll to position [2699, 0]
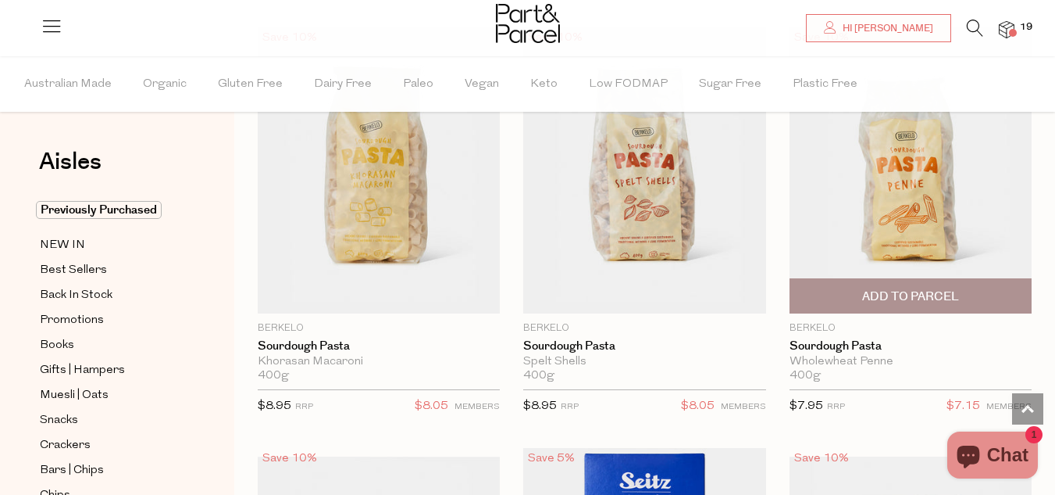
click at [918, 300] on span "Add To Parcel" at bounding box center [911, 296] width 233 height 34
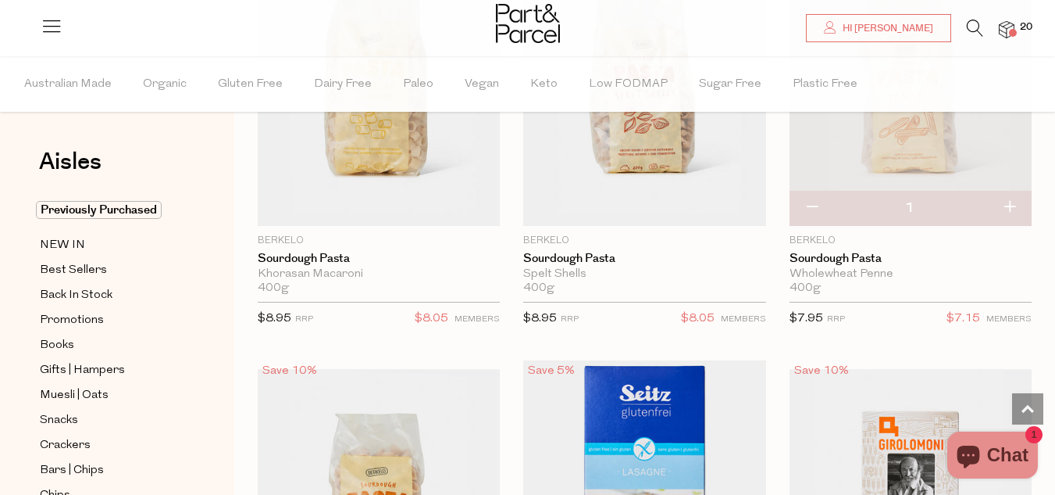
scroll to position [2621, 0]
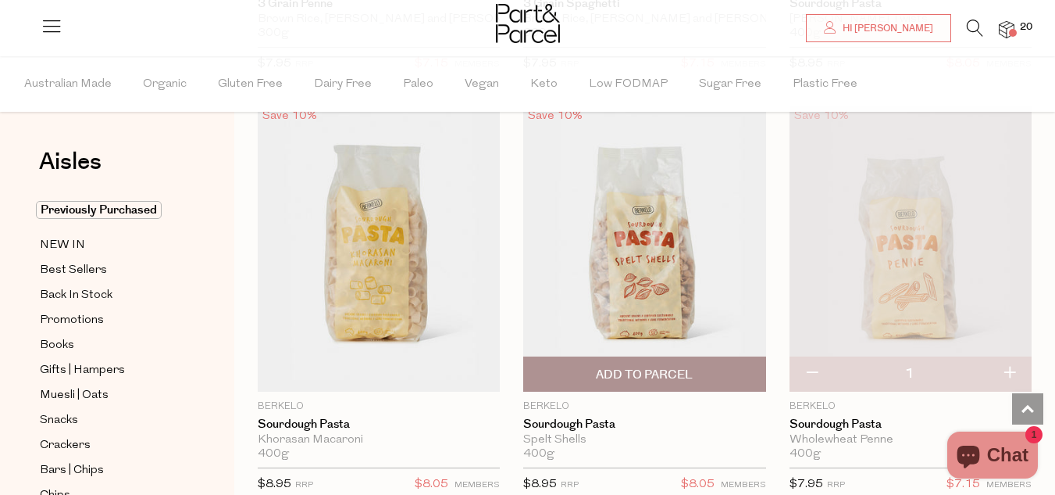
click at [661, 368] on span "Add To Parcel" at bounding box center [644, 374] width 97 height 16
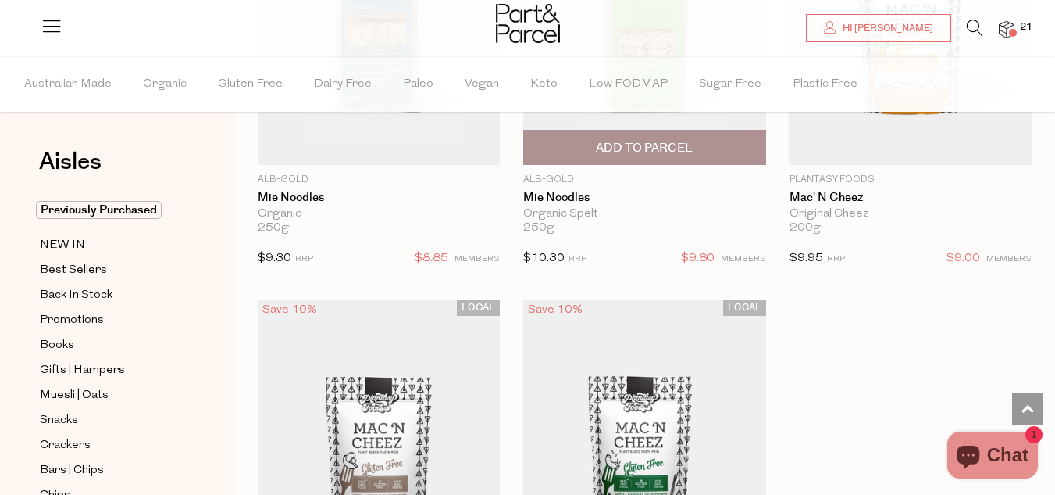
scroll to position [7308, 0]
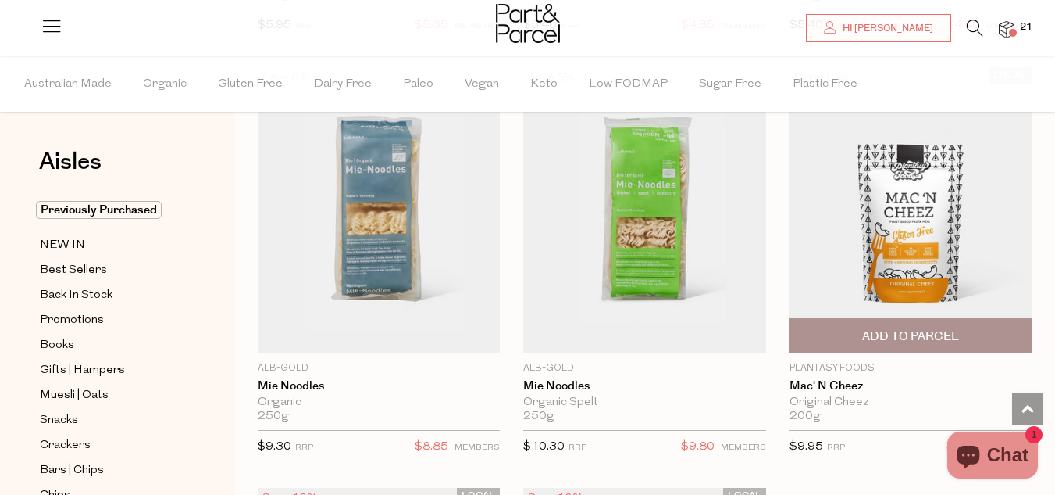
click at [894, 211] on img at bounding box center [911, 210] width 242 height 286
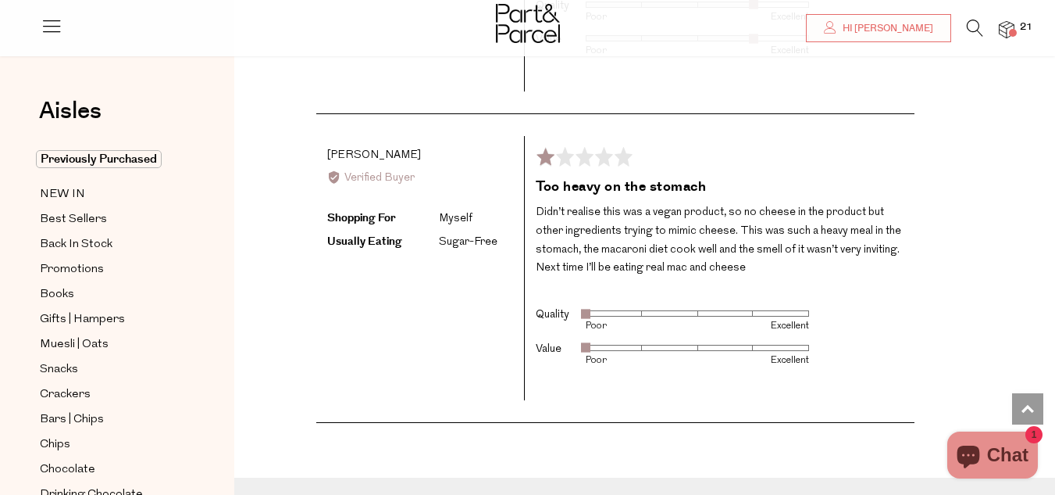
scroll to position [2654, 0]
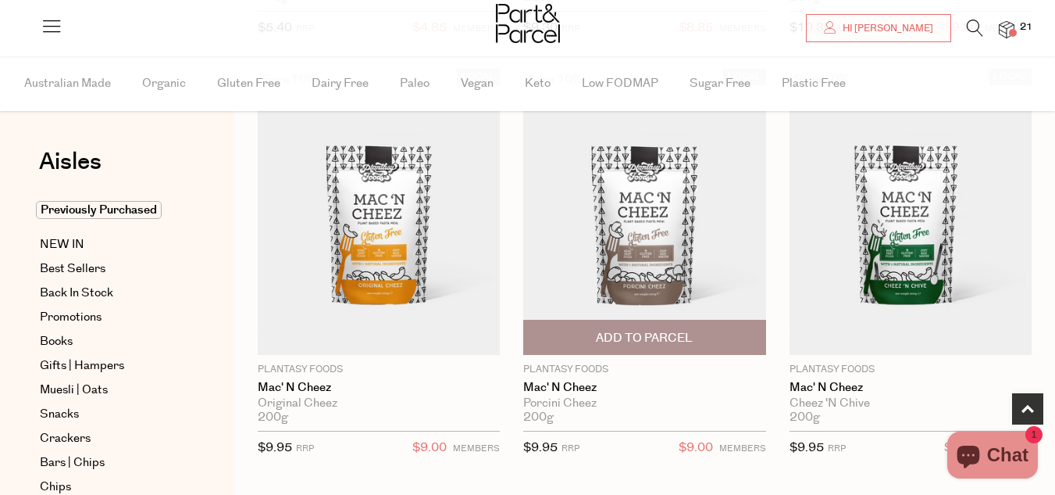
scroll to position [781, 0]
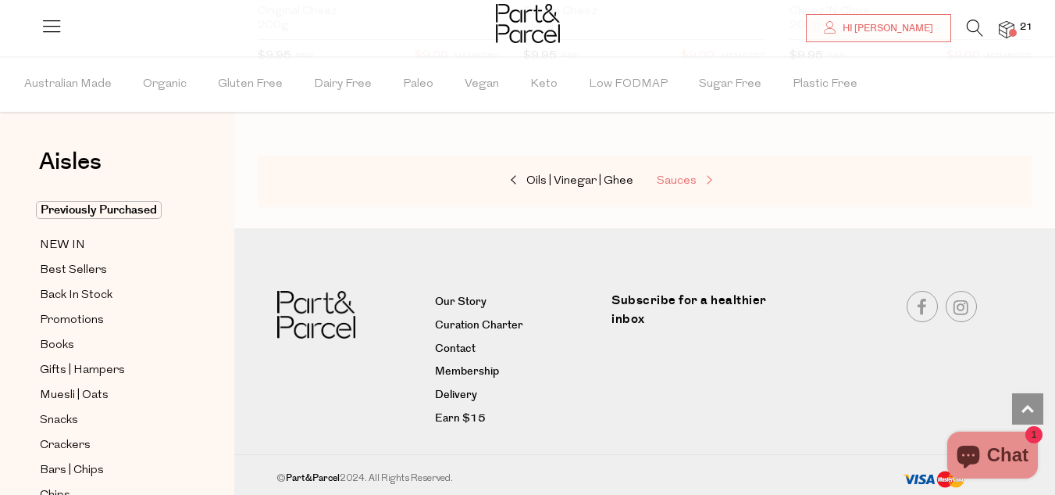
click at [704, 187] on link "Sauces" at bounding box center [735, 181] width 156 height 20
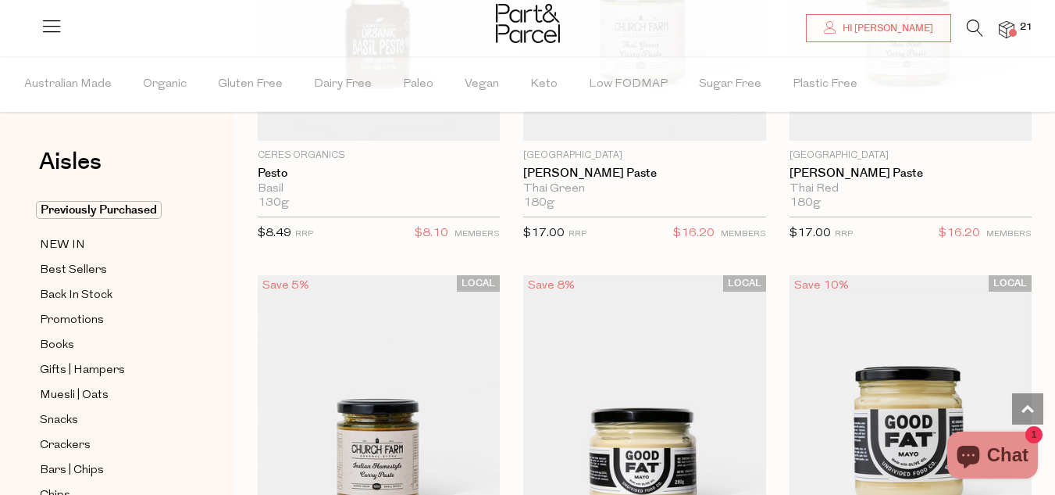
scroll to position [2266, 0]
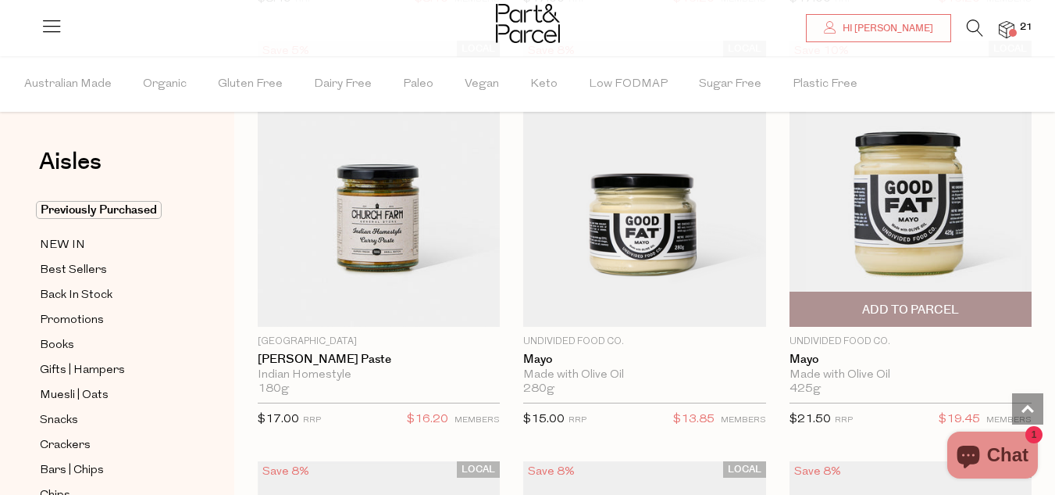
click at [904, 295] on span "Add To Parcel" at bounding box center [911, 309] width 233 height 34
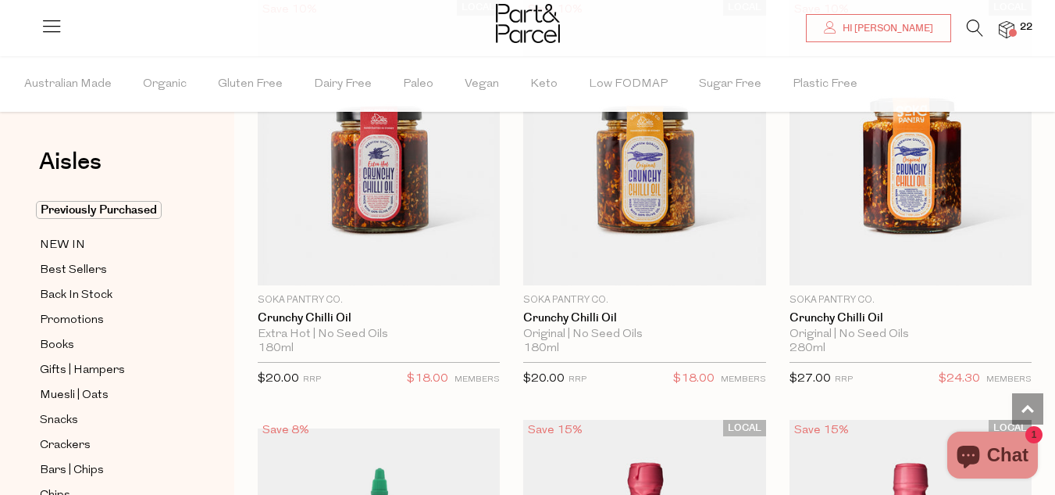
scroll to position [3516, 0]
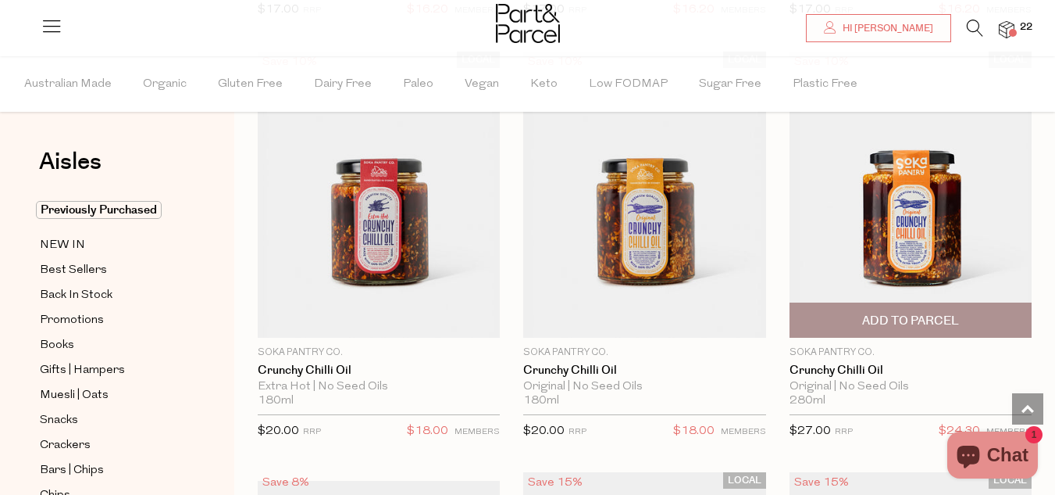
click at [907, 320] on span "Add To Parcel" at bounding box center [910, 320] width 97 height 16
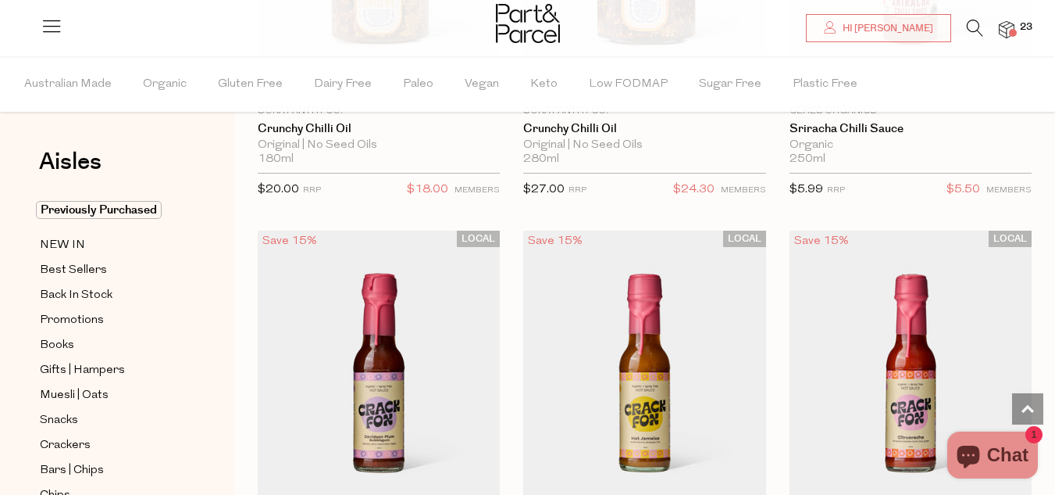
scroll to position [11250, 0]
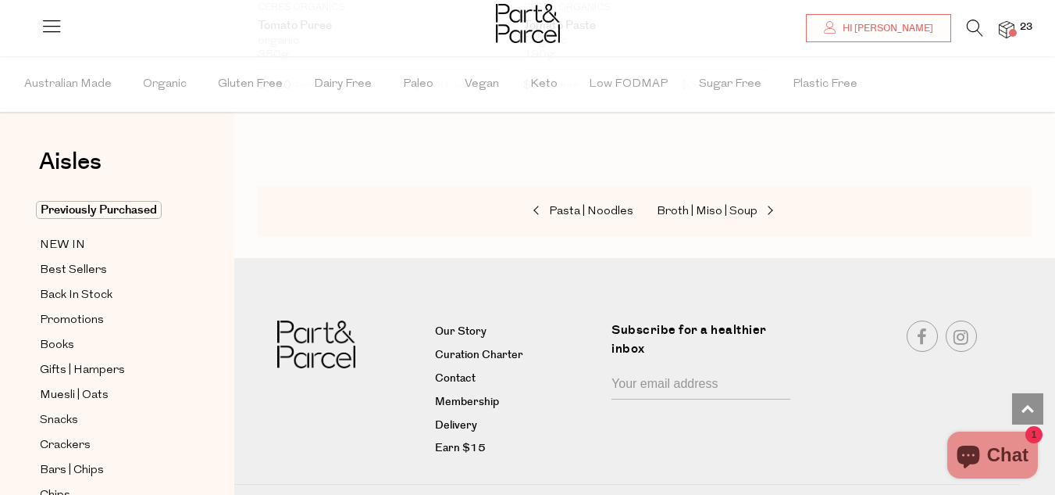
scroll to position [16576, 0]
click at [741, 205] on span "Broth | Miso | Soup" at bounding box center [707, 211] width 101 height 12
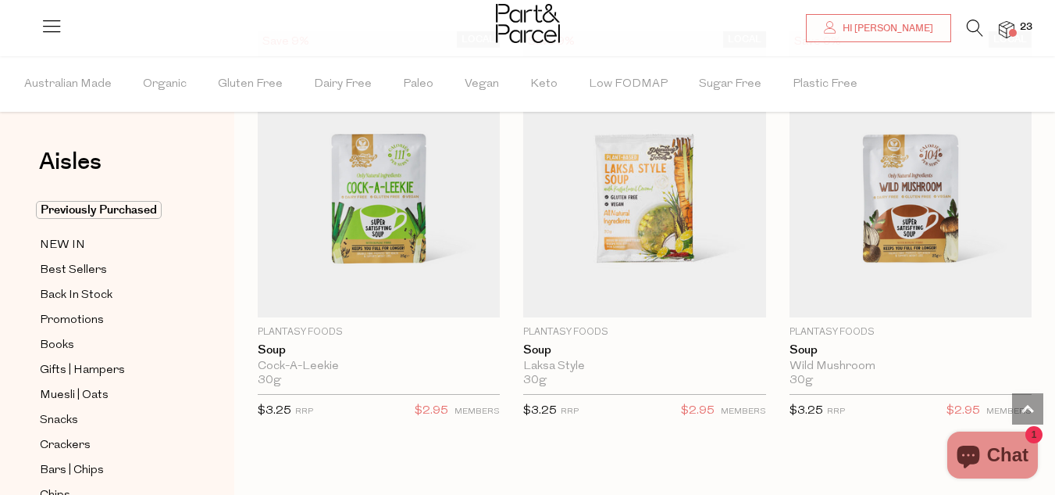
scroll to position [4531, 0]
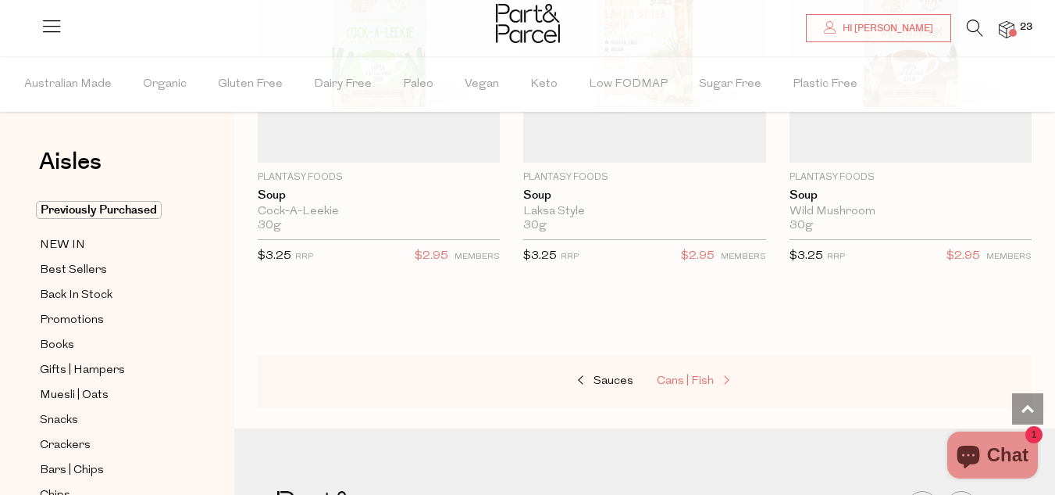
click at [698, 375] on span "Cans | Fish" at bounding box center [685, 381] width 57 height 12
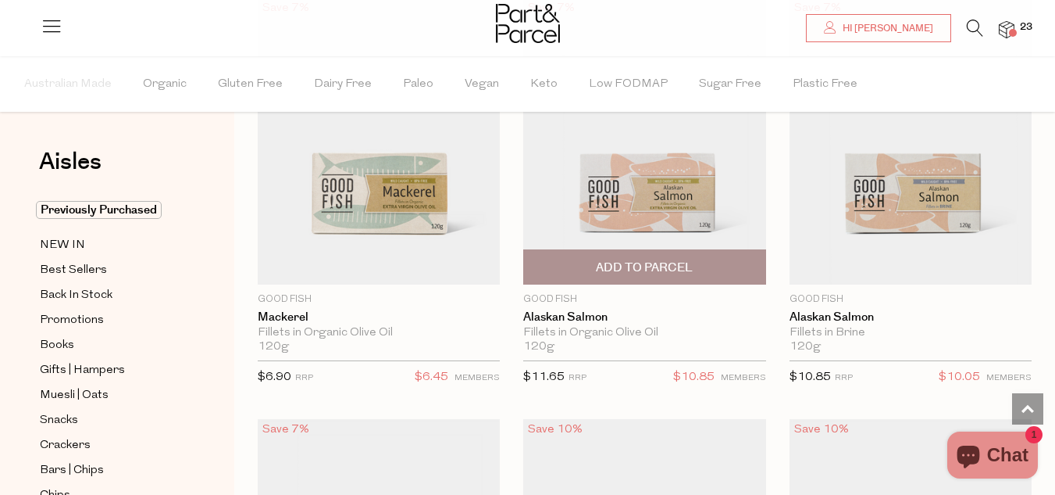
scroll to position [2734, 0]
click at [628, 266] on span "Add To Parcel" at bounding box center [644, 269] width 97 height 16
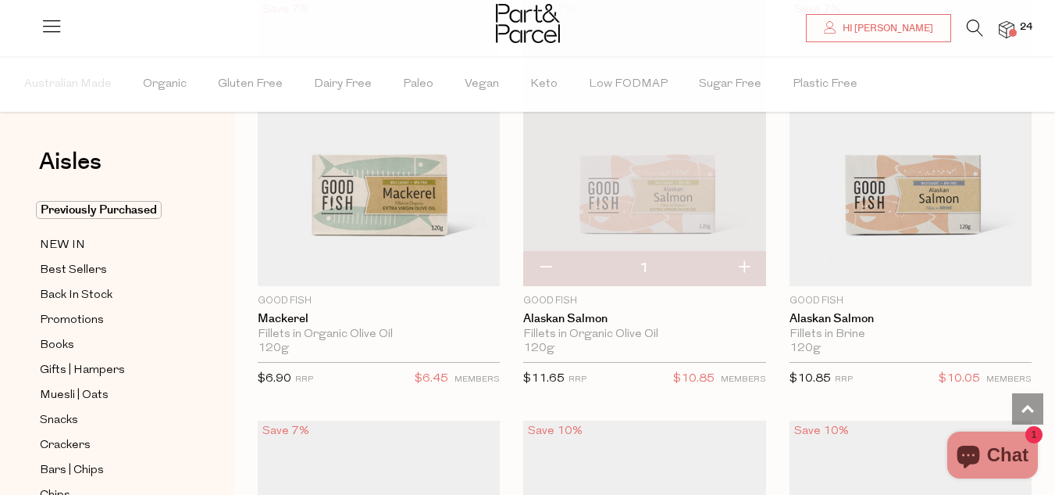
click at [745, 259] on button "button" at bounding box center [744, 268] width 45 height 34
type input "2"
click at [745, 259] on button "button" at bounding box center [744, 268] width 45 height 34
type input "3"
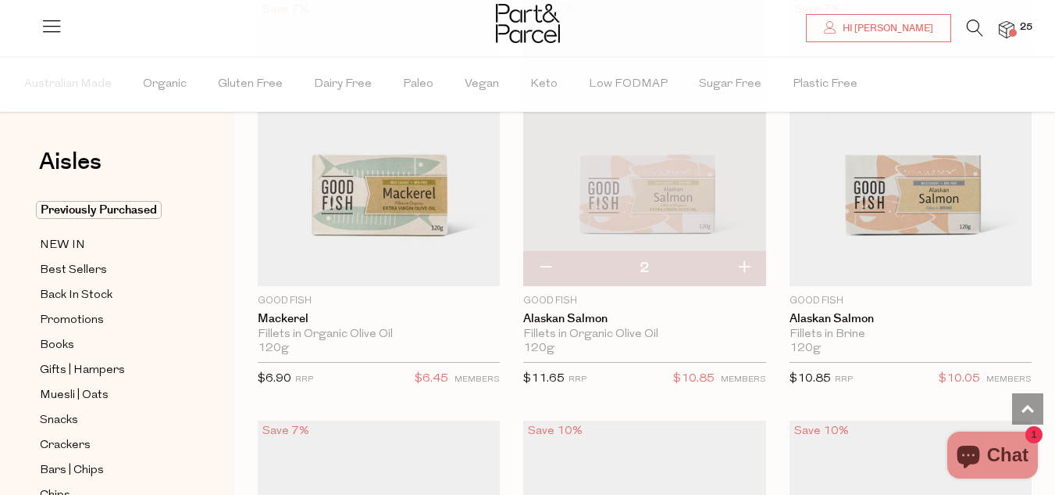
type input "3"
click at [745, 259] on button "button" at bounding box center [744, 268] width 45 height 34
type input "4"
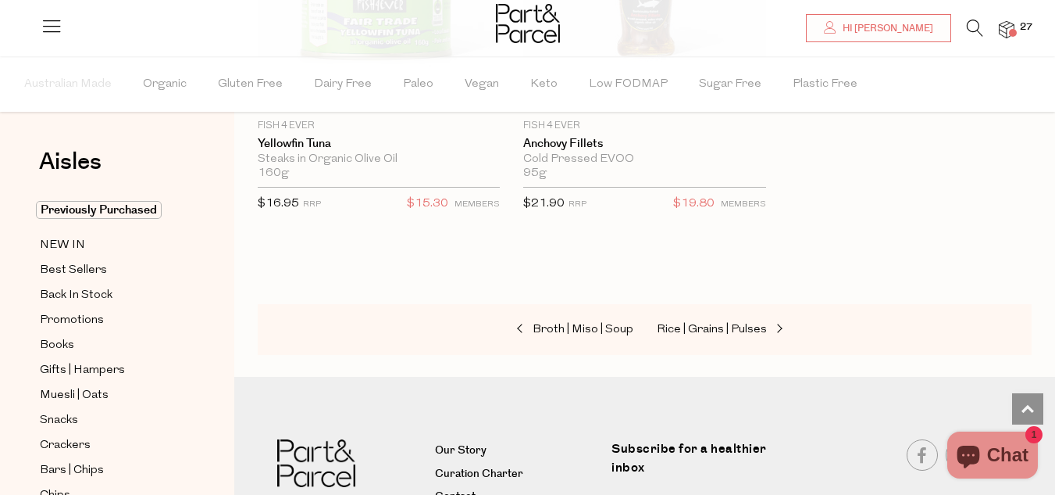
scroll to position [3892, 0]
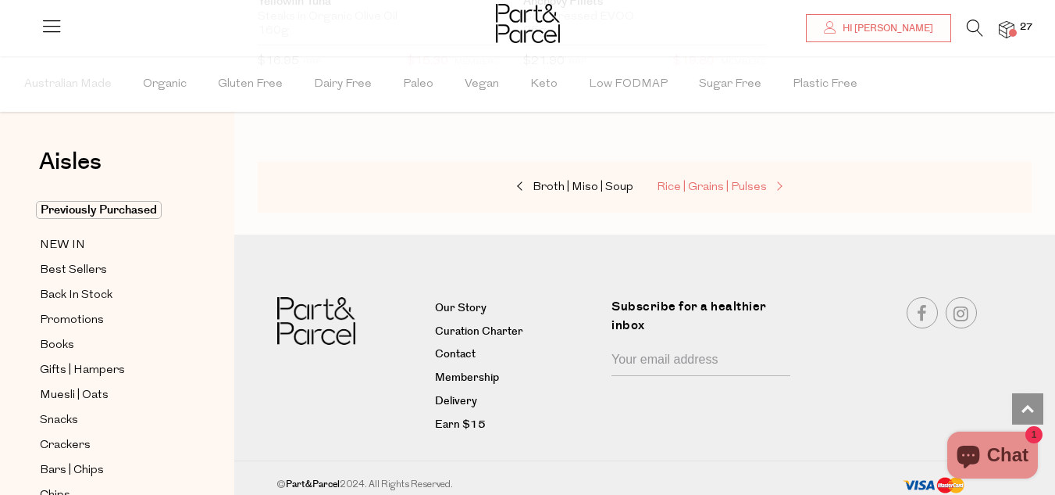
click at [767, 181] on span at bounding box center [778, 187] width 22 height 12
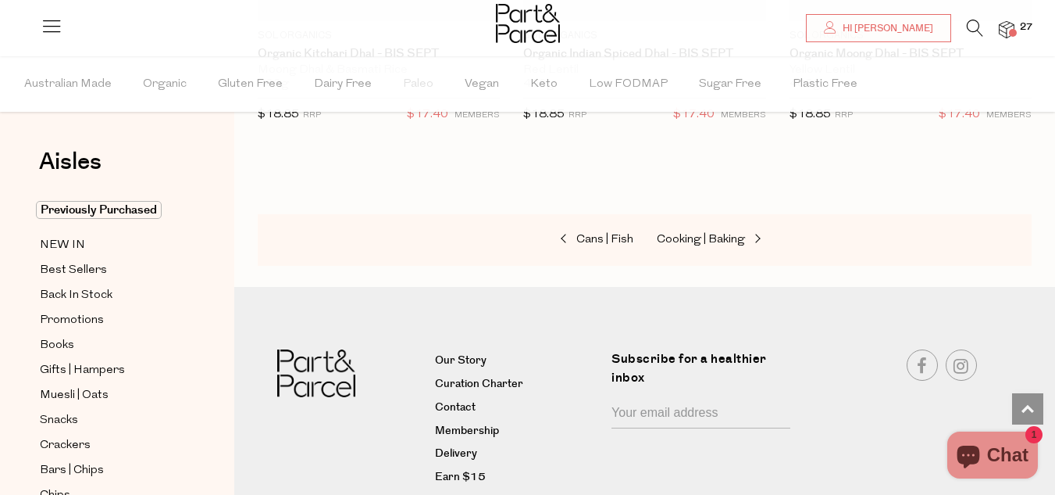
scroll to position [5519, 0]
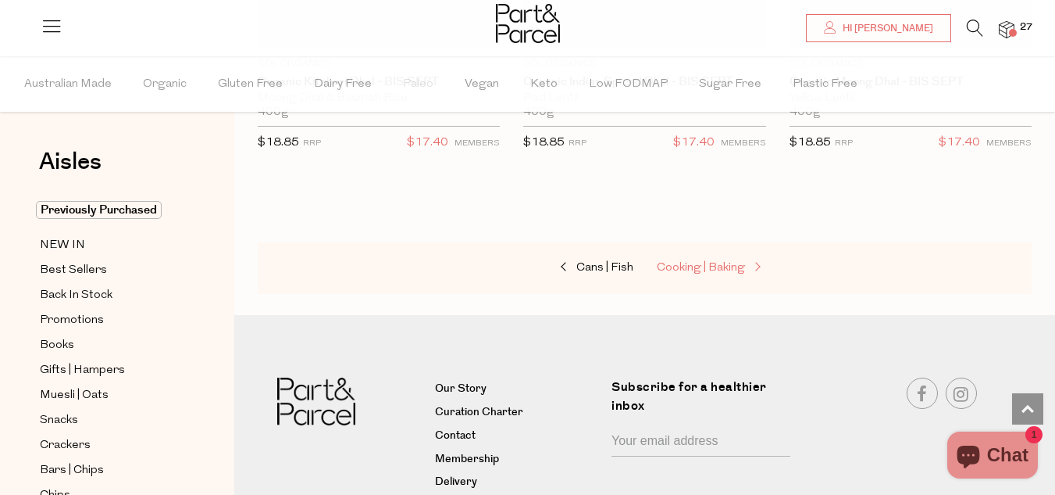
click at [731, 262] on span "Cooking | Baking" at bounding box center [701, 268] width 88 height 12
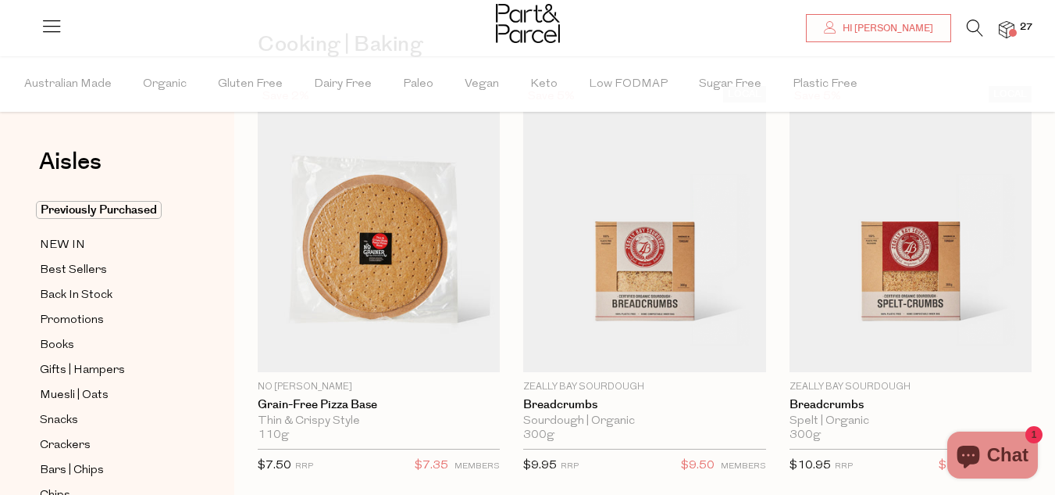
scroll to position [156, 0]
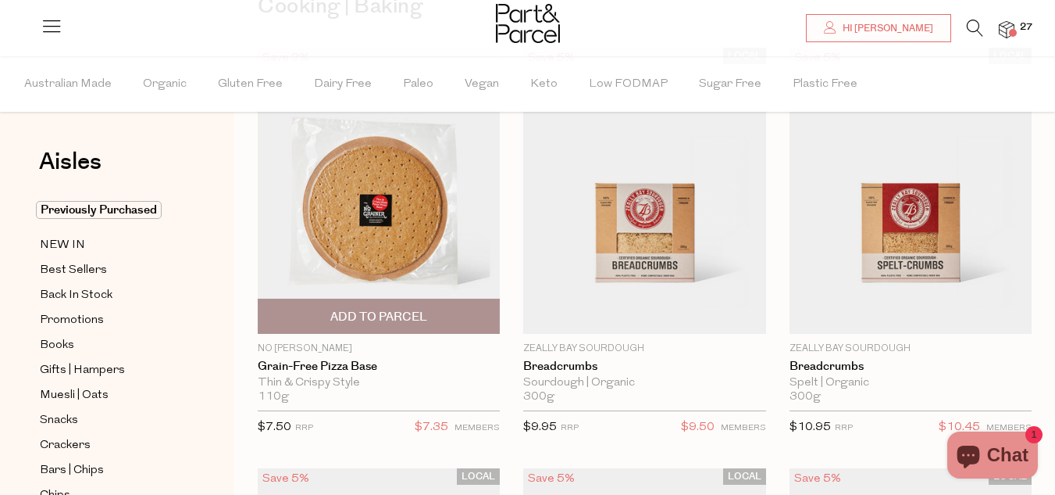
click at [370, 309] on span "Add To Parcel" at bounding box center [378, 317] width 97 height 16
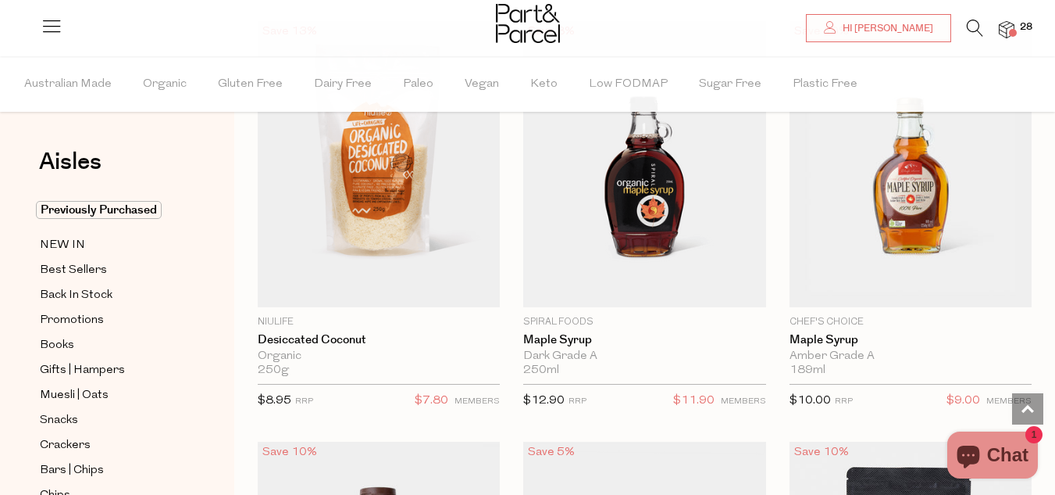
scroll to position [4844, 0]
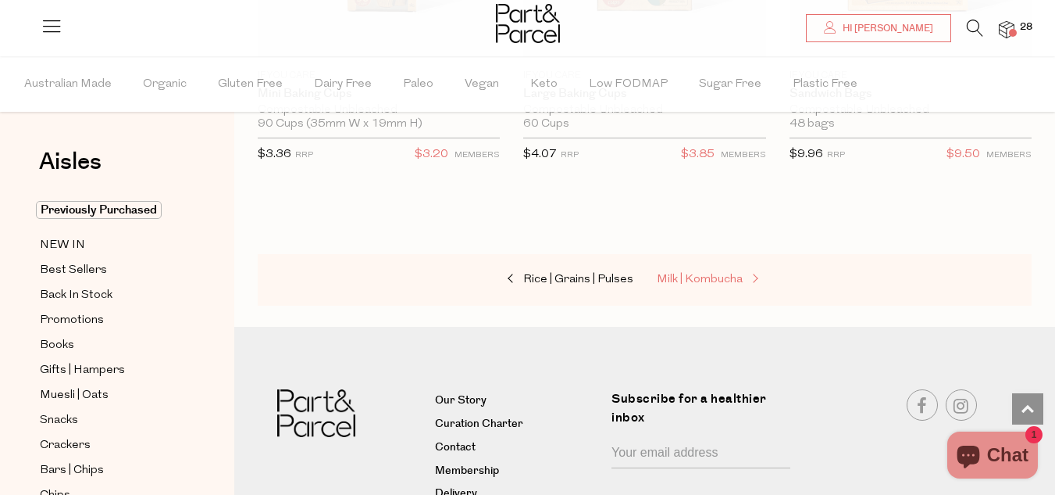
click at [720, 273] on span "Milk | Kombucha" at bounding box center [700, 279] width 86 height 12
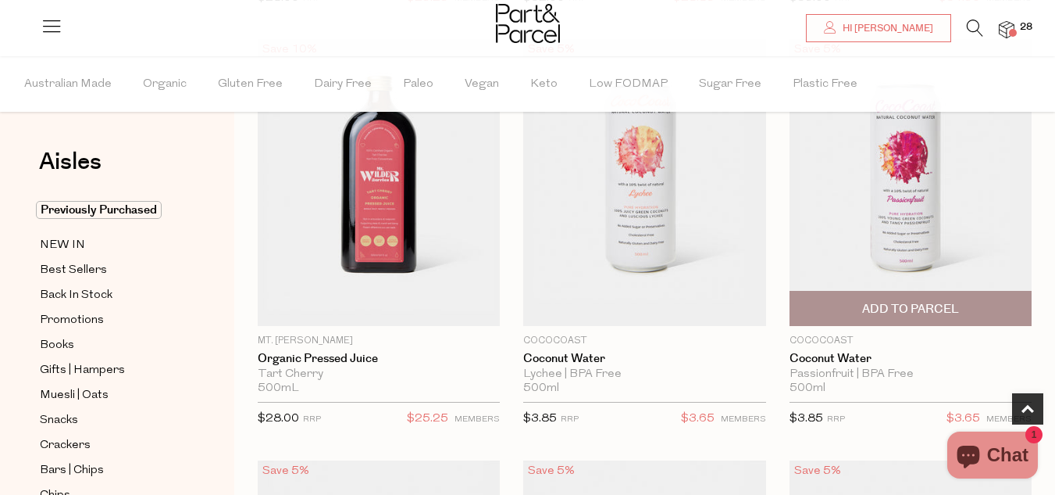
scroll to position [625, 0]
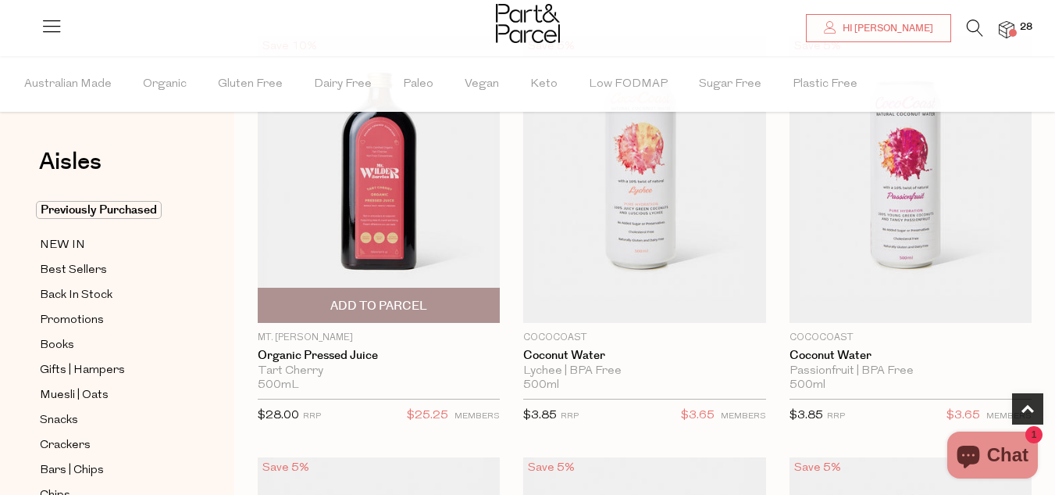
click at [369, 158] on img at bounding box center [379, 179] width 242 height 286
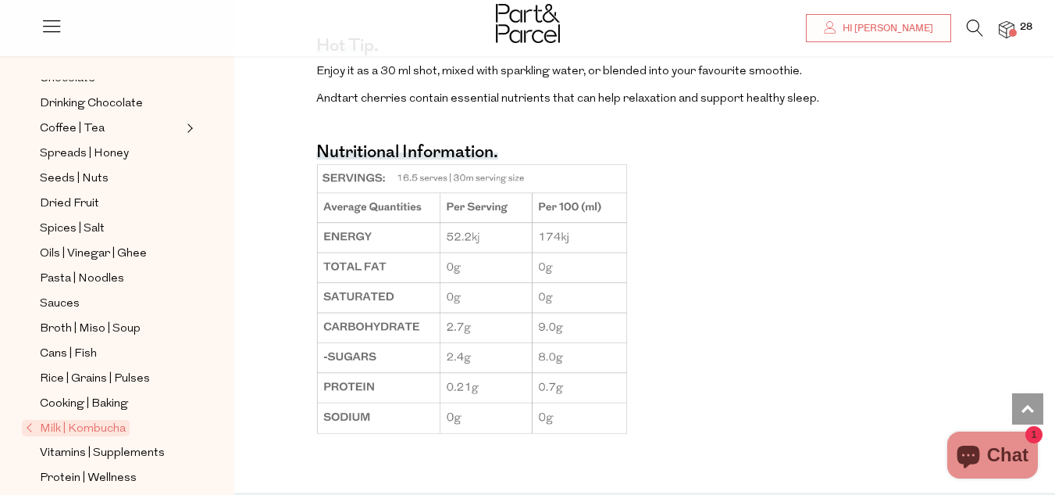
scroll to position [1094, 0]
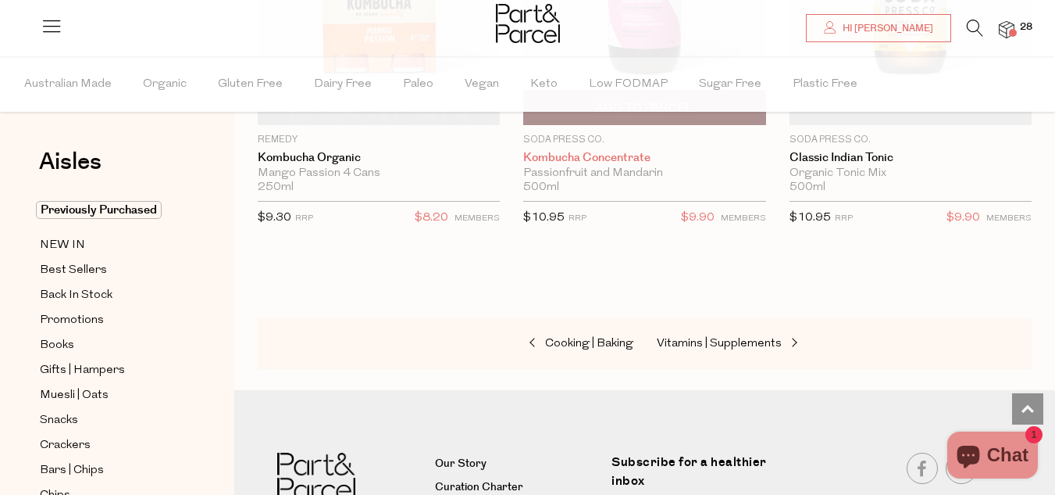
scroll to position [4657, 0]
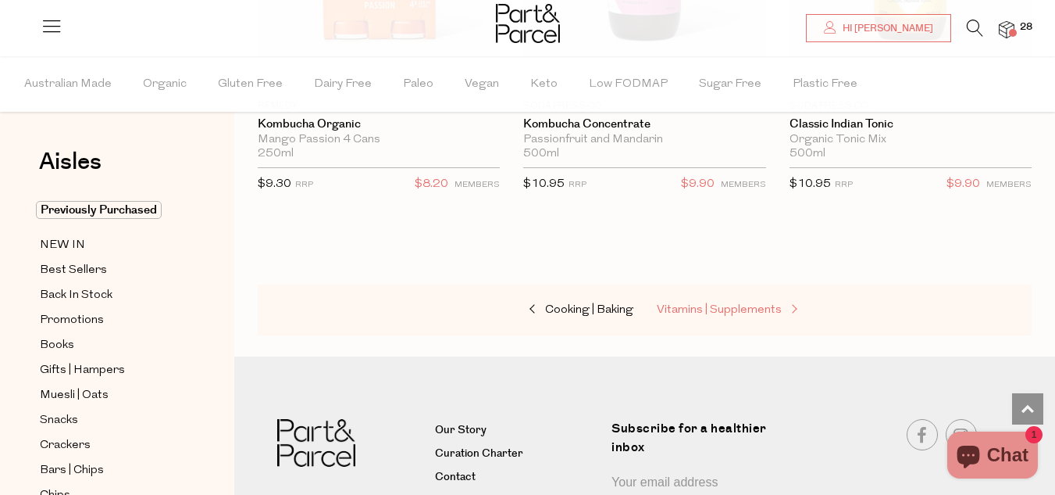
click at [754, 304] on span "Vitamins | Supplements" at bounding box center [719, 310] width 125 height 12
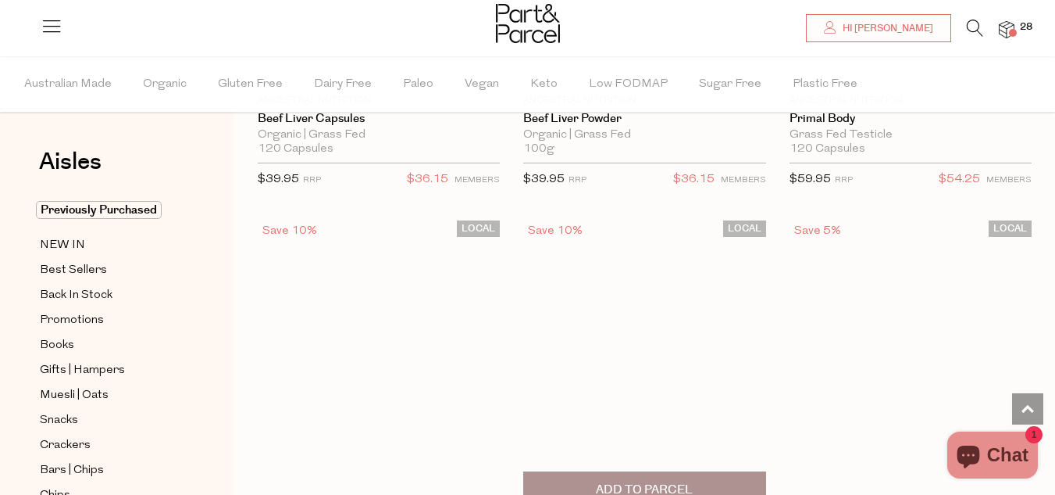
scroll to position [5165, 0]
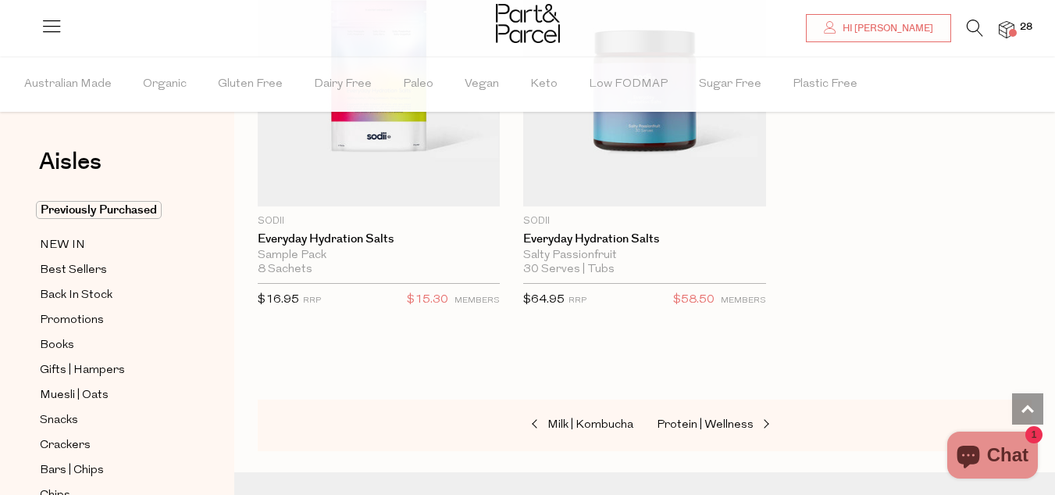
scroll to position [8446, 0]
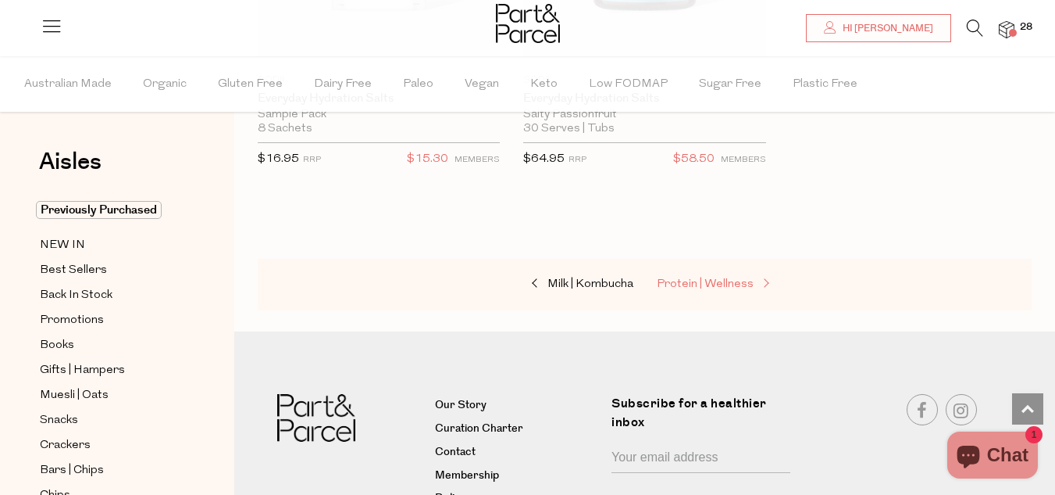
click at [723, 278] on span "Protein | Wellness" at bounding box center [705, 284] width 97 height 12
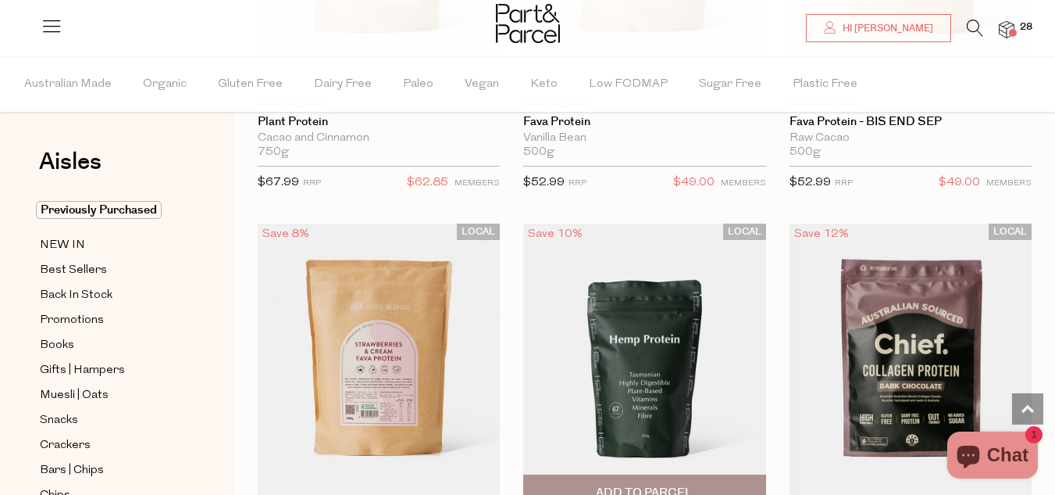
scroll to position [1328, 0]
